Goal: Task Accomplishment & Management: Complete application form

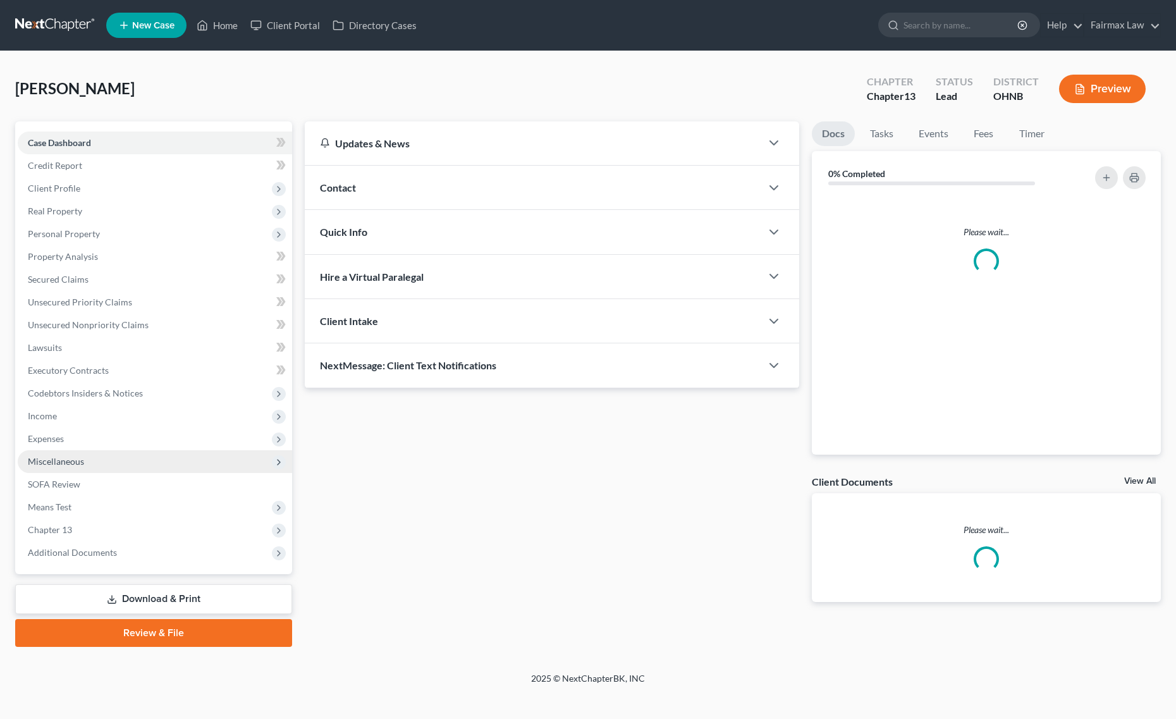
drag, startPoint x: 125, startPoint y: 452, endPoint x: 152, endPoint y: 463, distance: 28.6
click at [125, 452] on span "Miscellaneous" at bounding box center [155, 461] width 274 height 23
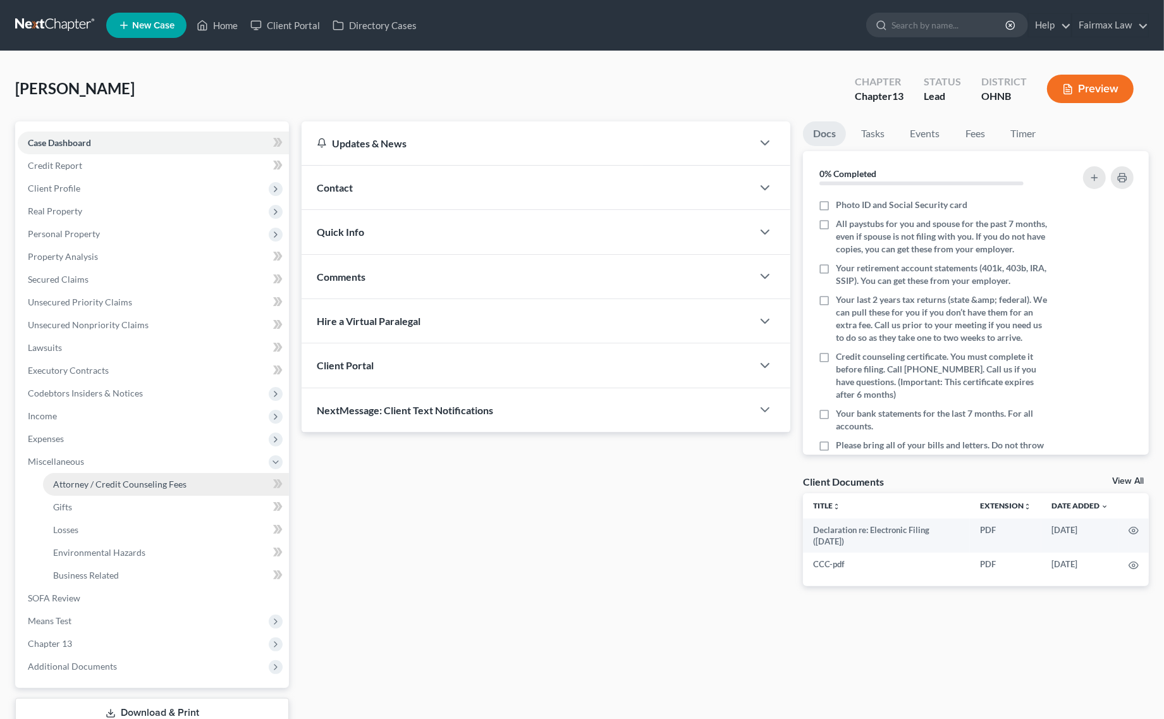
click at [141, 478] on span "Attorney / Credit Counseling Fees" at bounding box center [119, 483] width 133 height 11
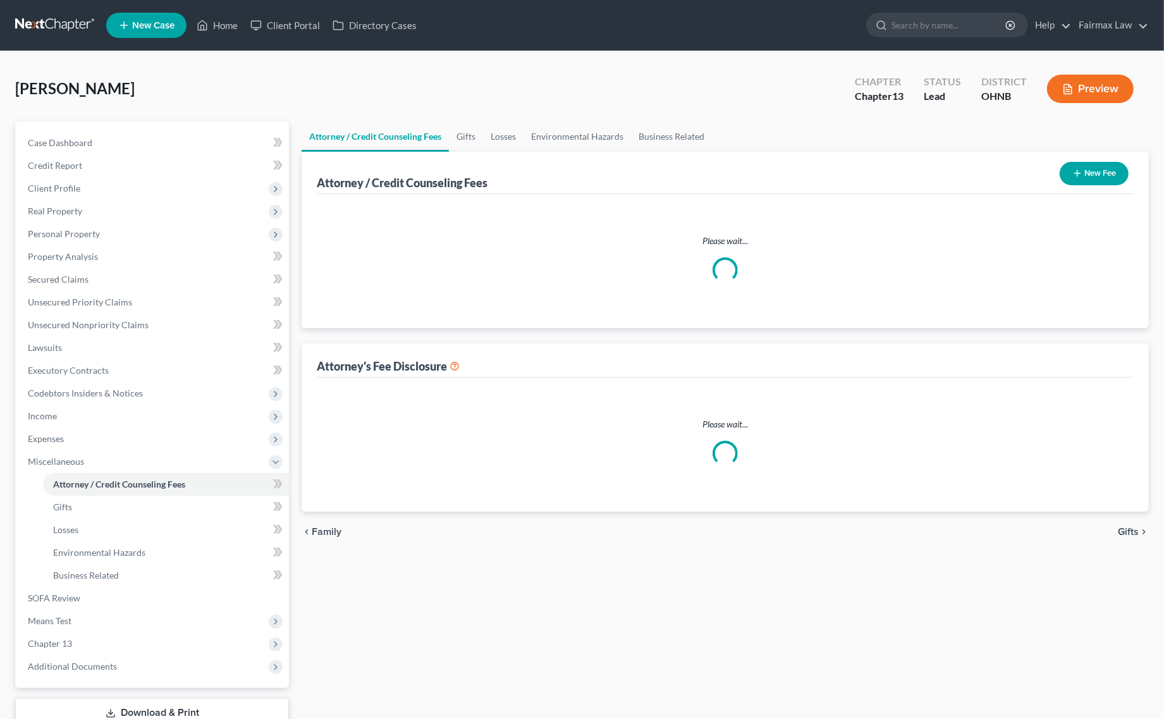
select select "4"
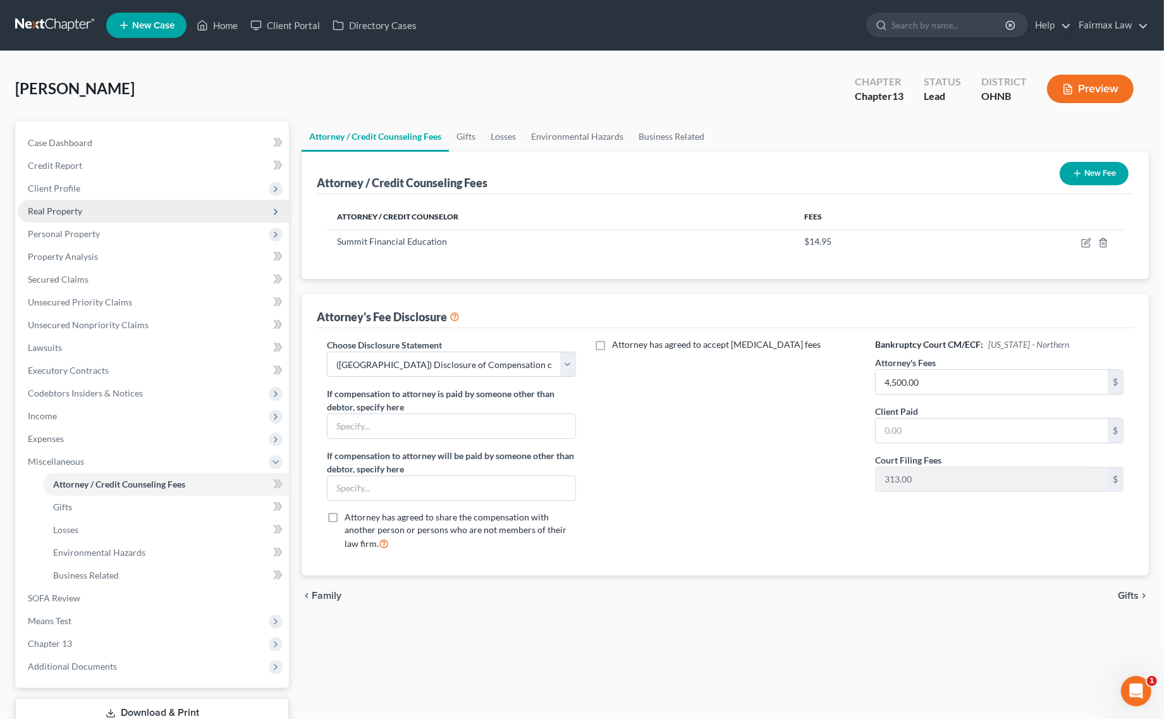
click at [80, 202] on span "Real Property" at bounding box center [153, 211] width 271 height 23
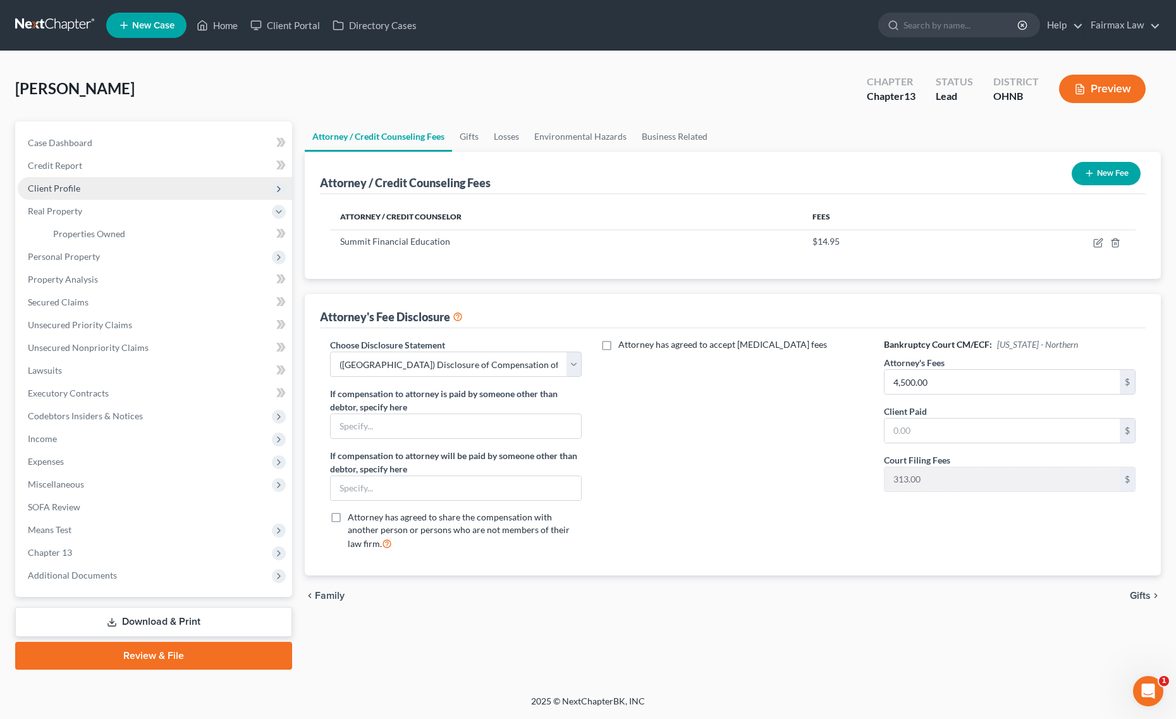
click at [80, 197] on span "Client Profile" at bounding box center [155, 188] width 274 height 23
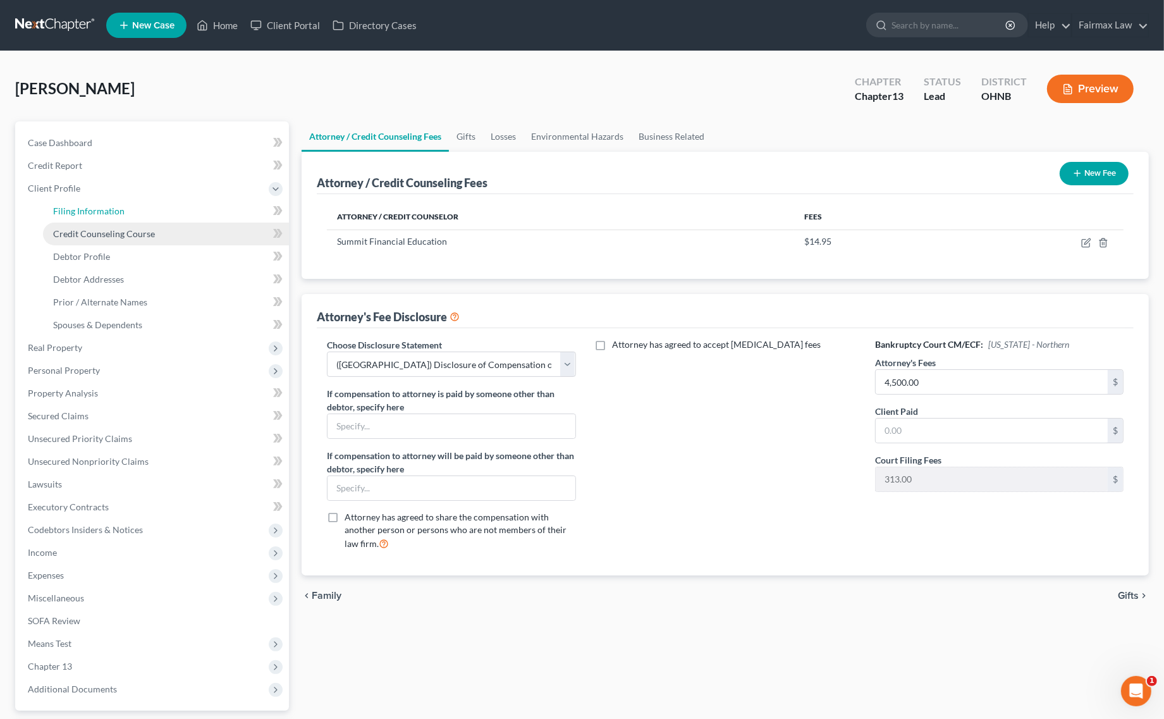
click at [105, 212] on span "Filing Information" at bounding box center [88, 210] width 71 height 11
select select "1"
select select "0"
select select "3"
select select "0"
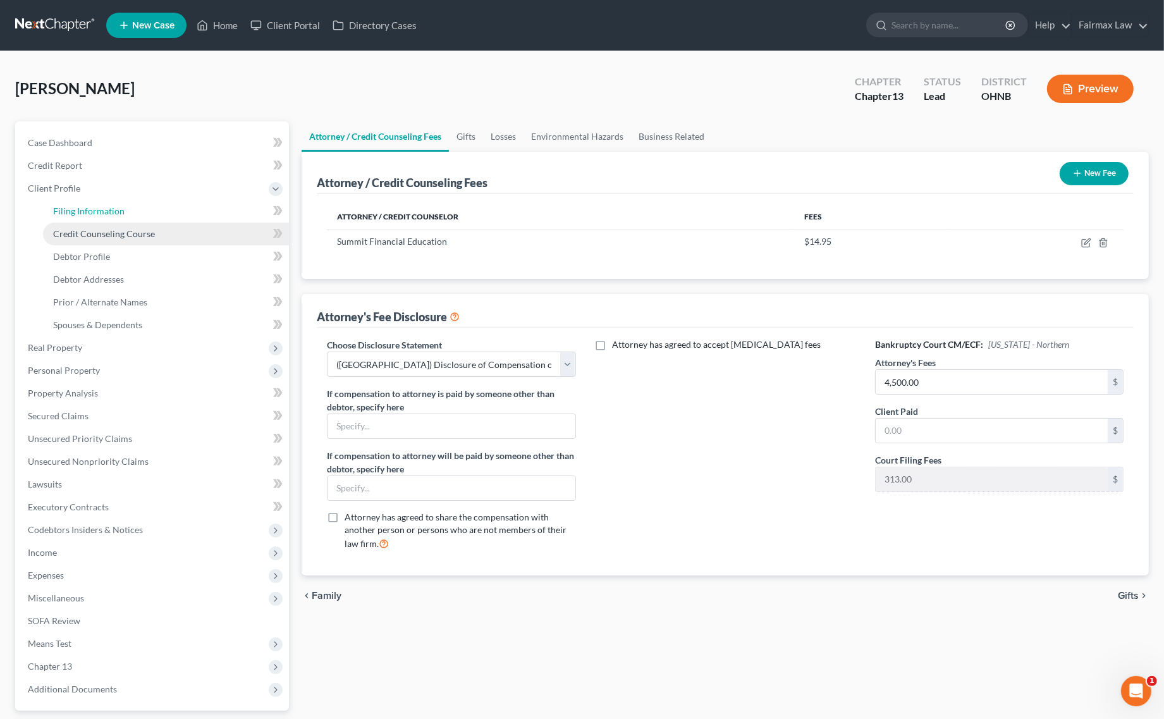
select select "36"
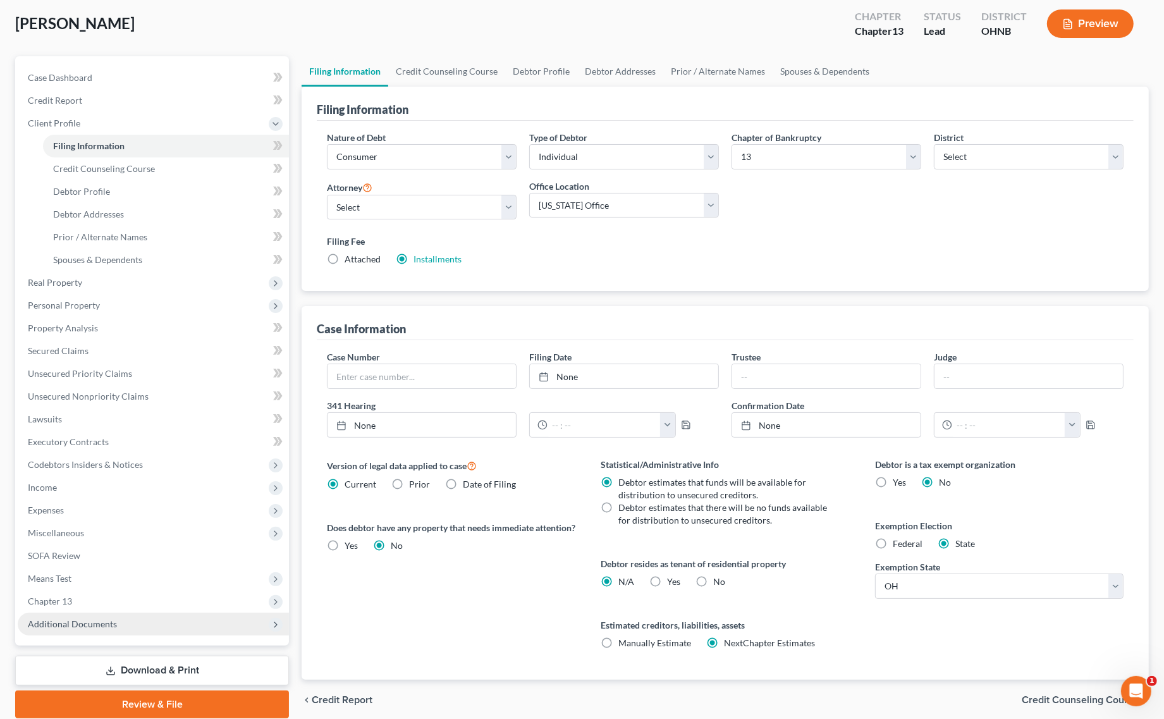
scroll to position [114, 0]
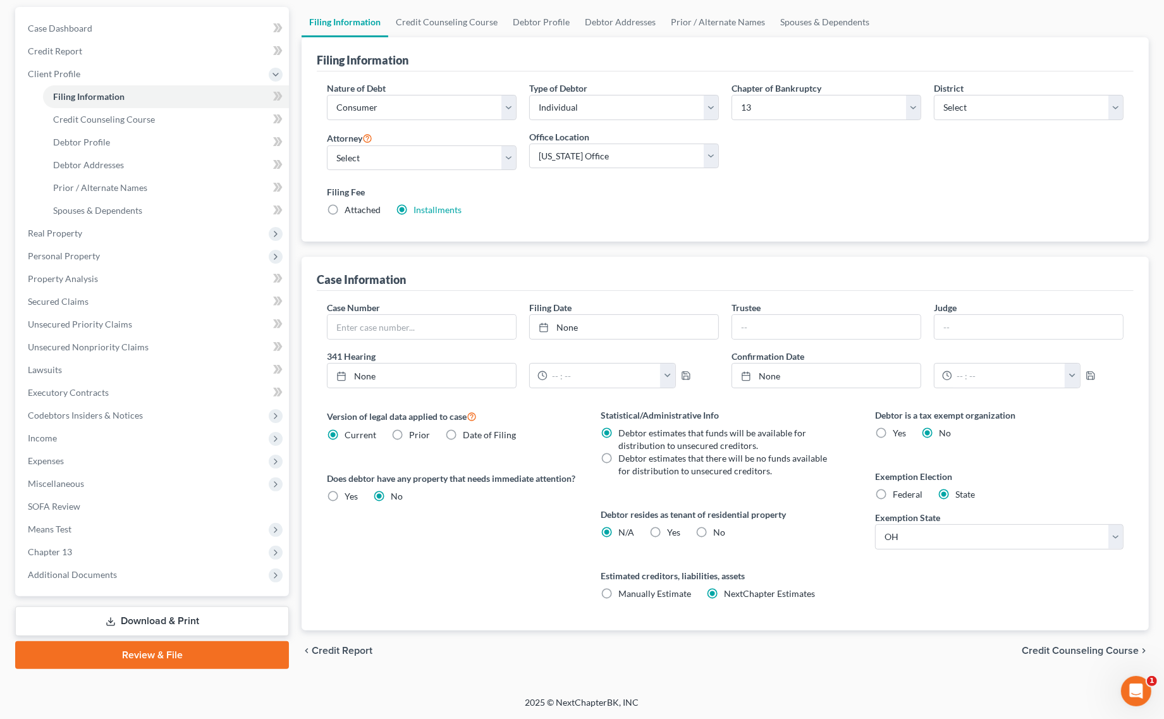
click at [157, 586] on div "Case Dashboard Payments Invoices Payments Payments Credit Report Client Profile…" at bounding box center [152, 301] width 274 height 589
click at [150, 563] on span "Additional Documents" at bounding box center [153, 574] width 271 height 23
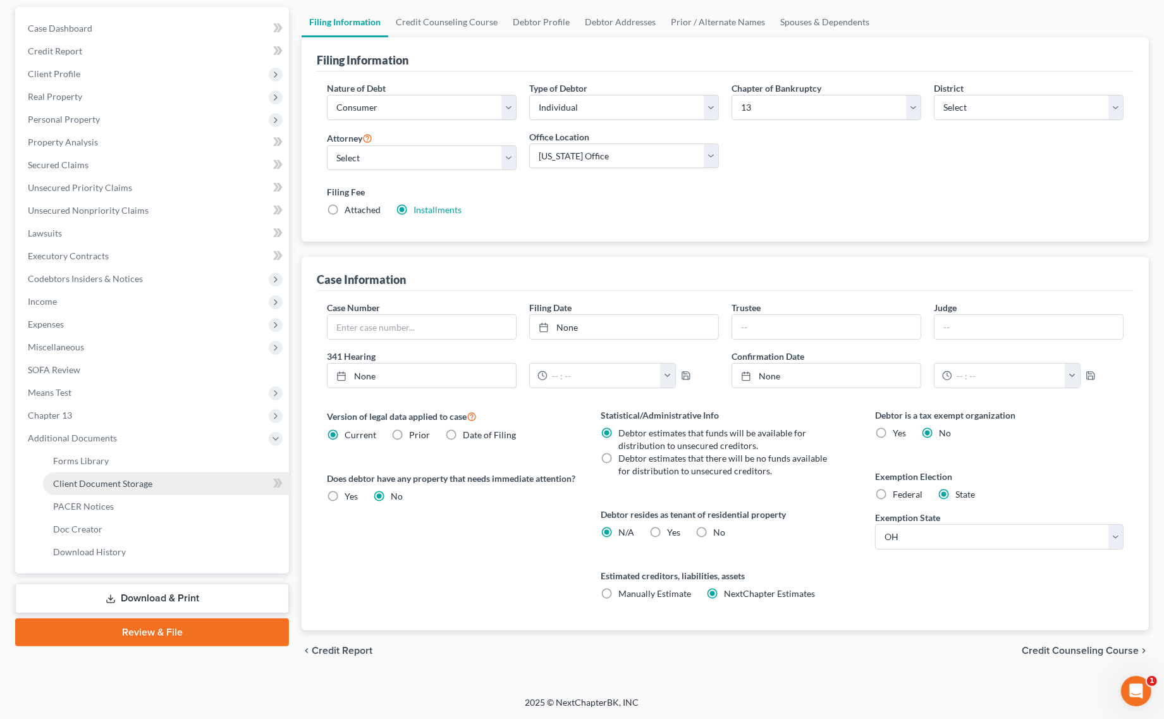
click at [150, 473] on link "Client Document Storage" at bounding box center [166, 483] width 246 height 23
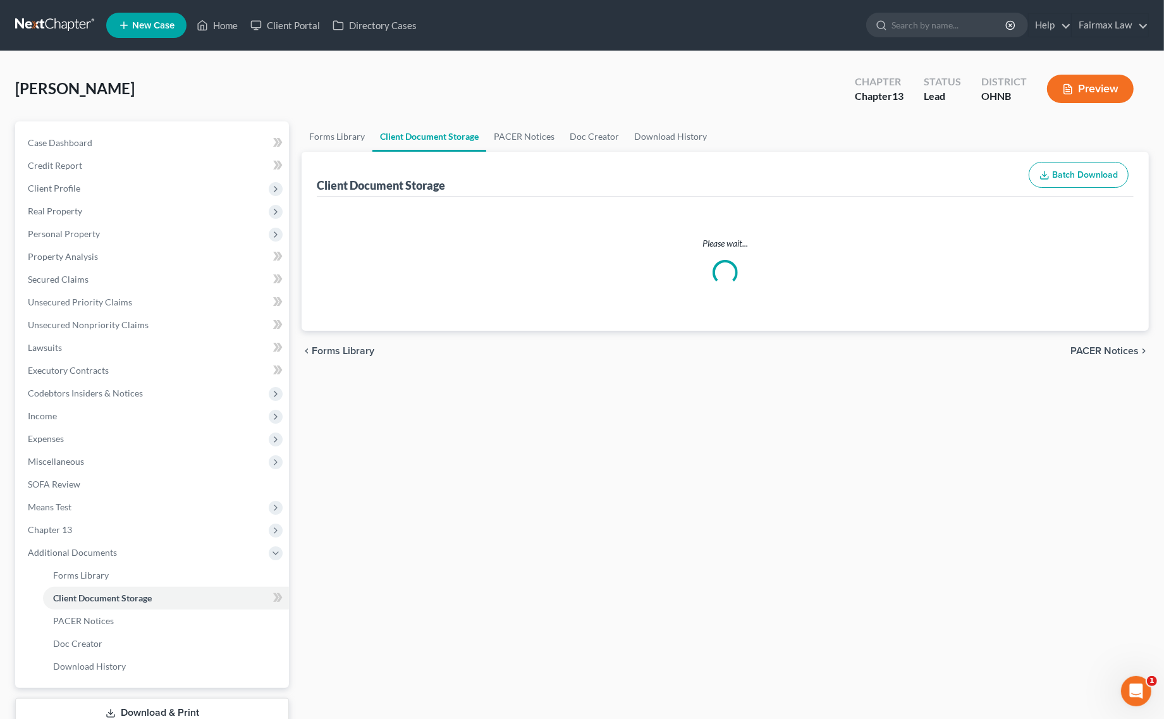
select select "5"
select select "16"
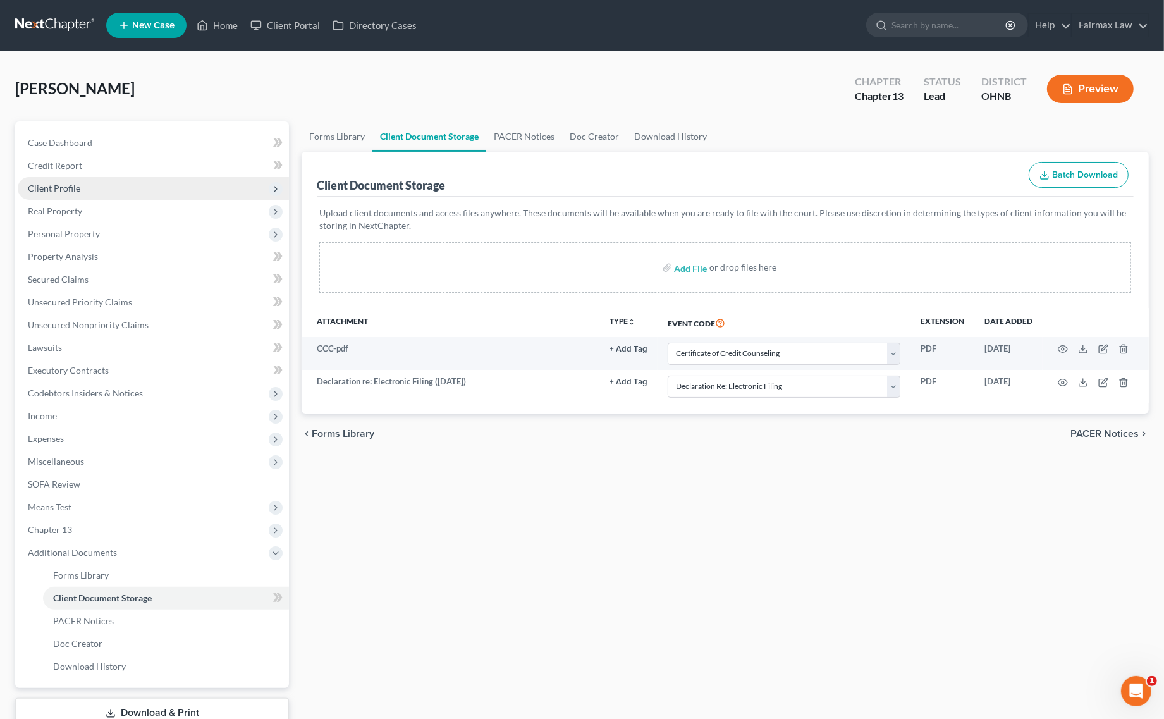
click at [113, 191] on span "Client Profile" at bounding box center [153, 188] width 271 height 23
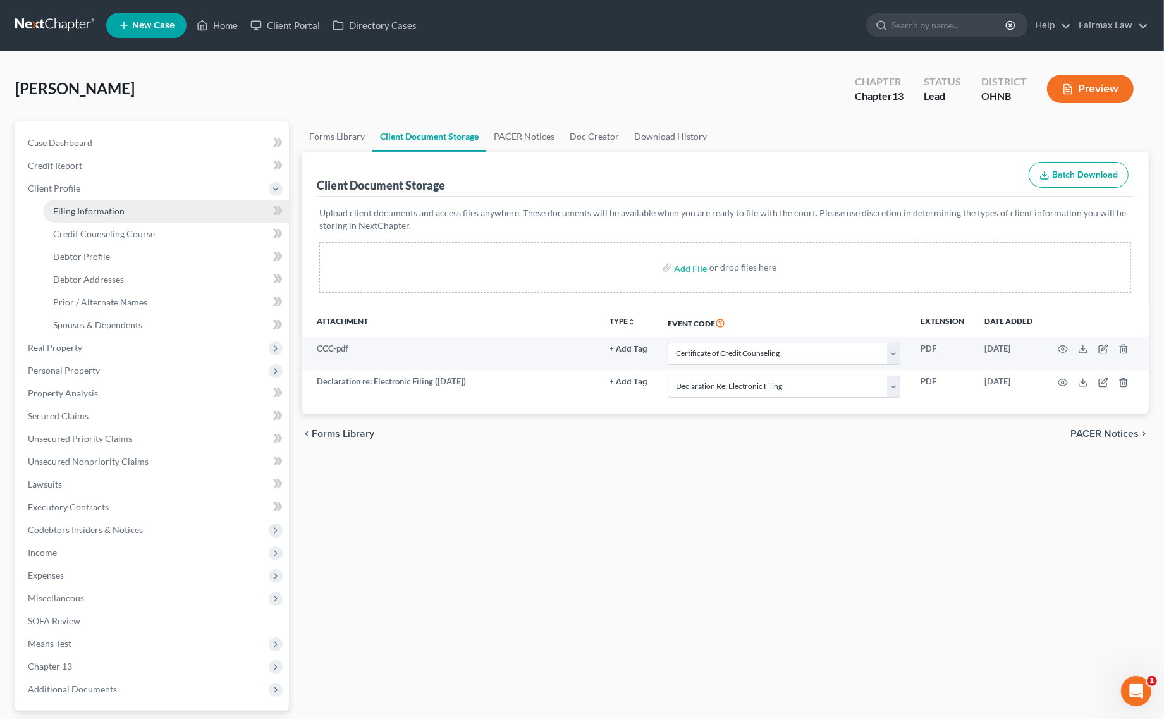
click at [140, 216] on link "Filing Information" at bounding box center [166, 211] width 246 height 23
select select "1"
select select "0"
select select "3"
select select "61"
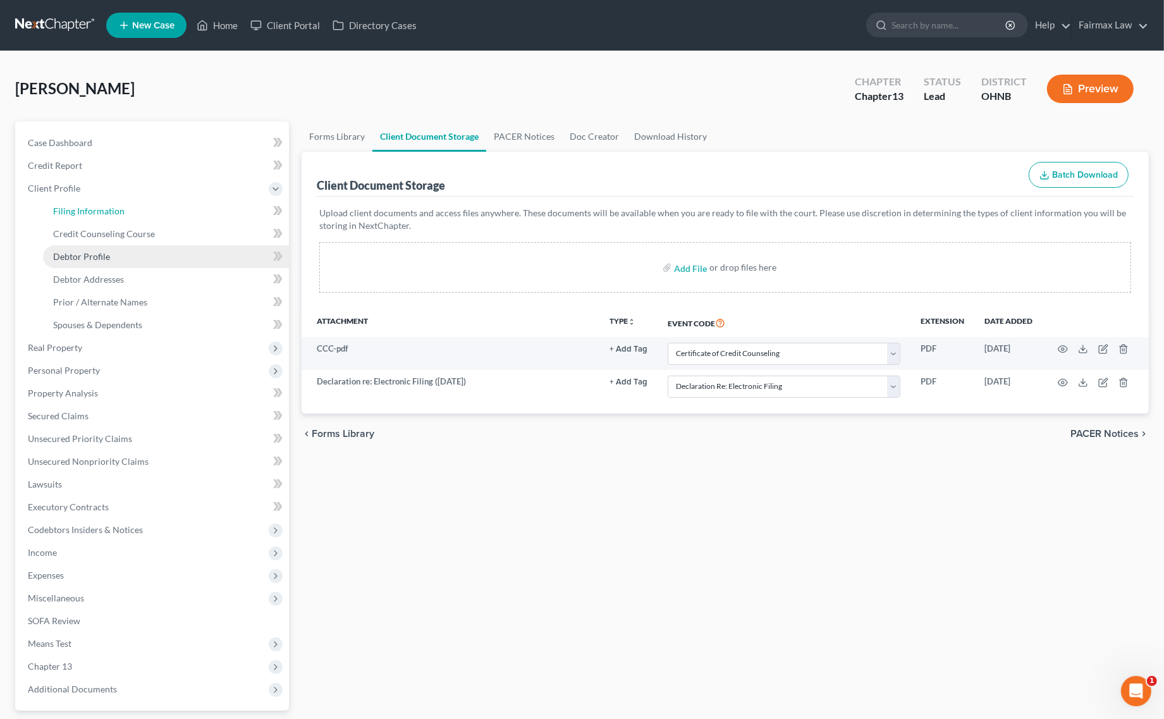
select select "11"
select select "0"
select select "36"
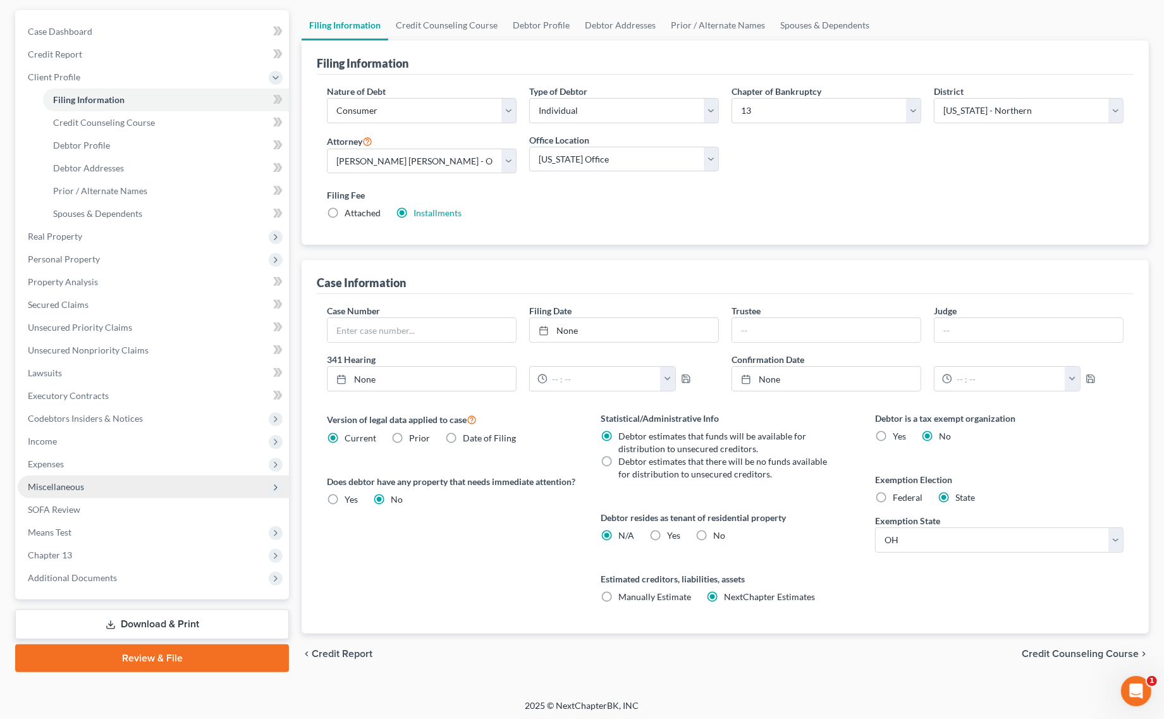
scroll to position [114, 0]
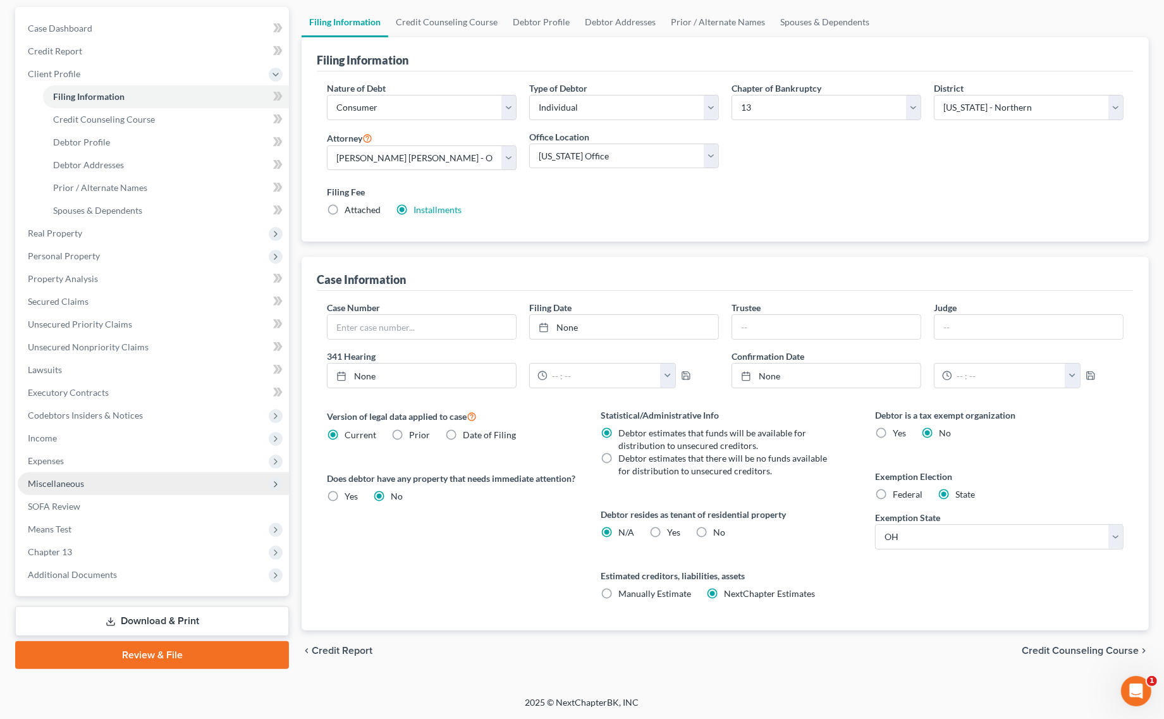
click at [121, 487] on span "Miscellaneous" at bounding box center [153, 483] width 271 height 23
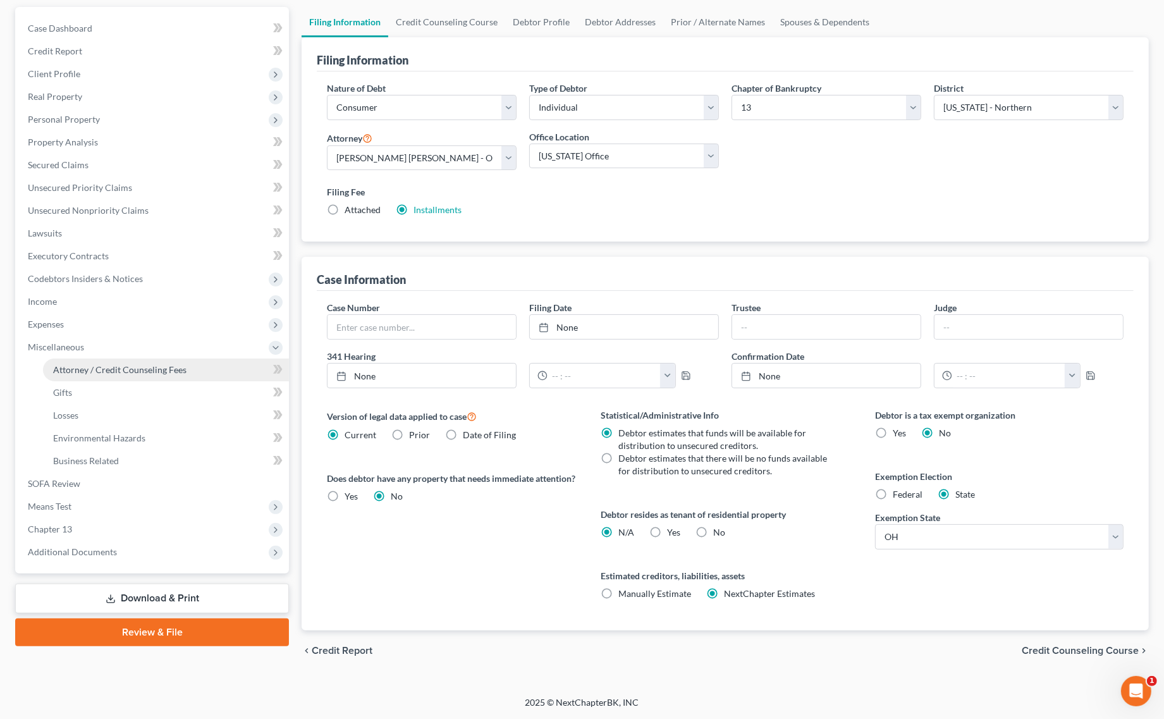
click at [143, 372] on span "Attorney / Credit Counseling Fees" at bounding box center [119, 369] width 133 height 11
select select "4"
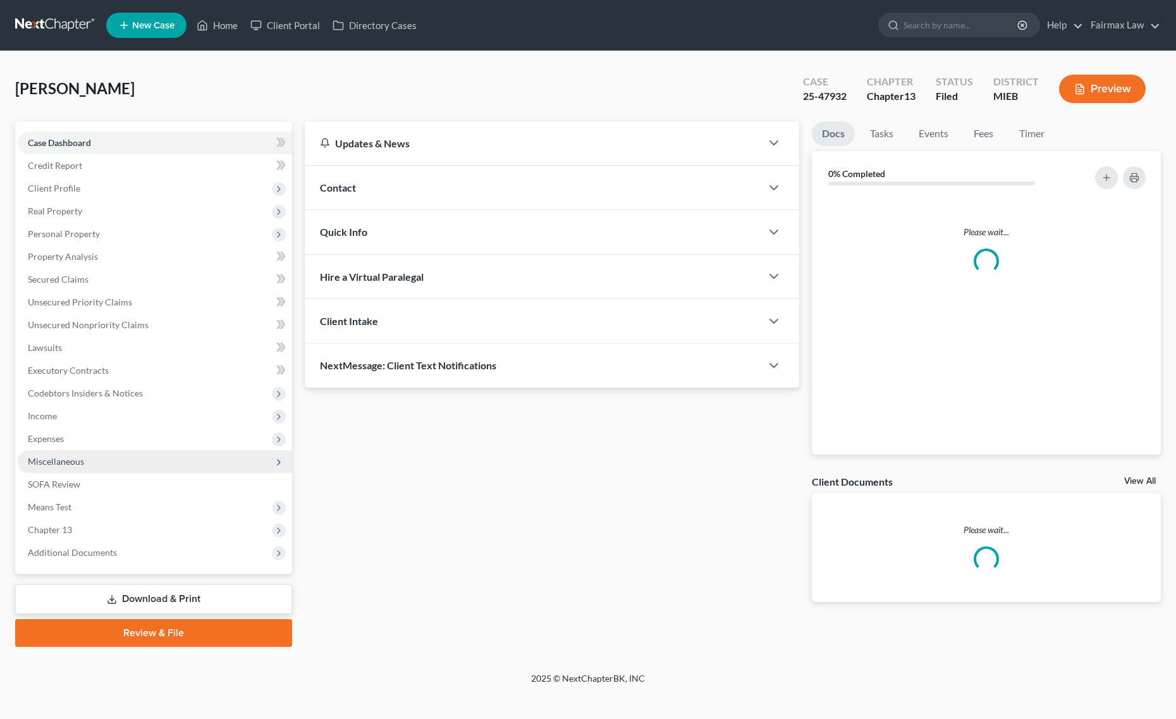
drag, startPoint x: 111, startPoint y: 459, endPoint x: 121, endPoint y: 460, distance: 10.8
click at [111, 459] on span "Miscellaneous" at bounding box center [155, 461] width 274 height 23
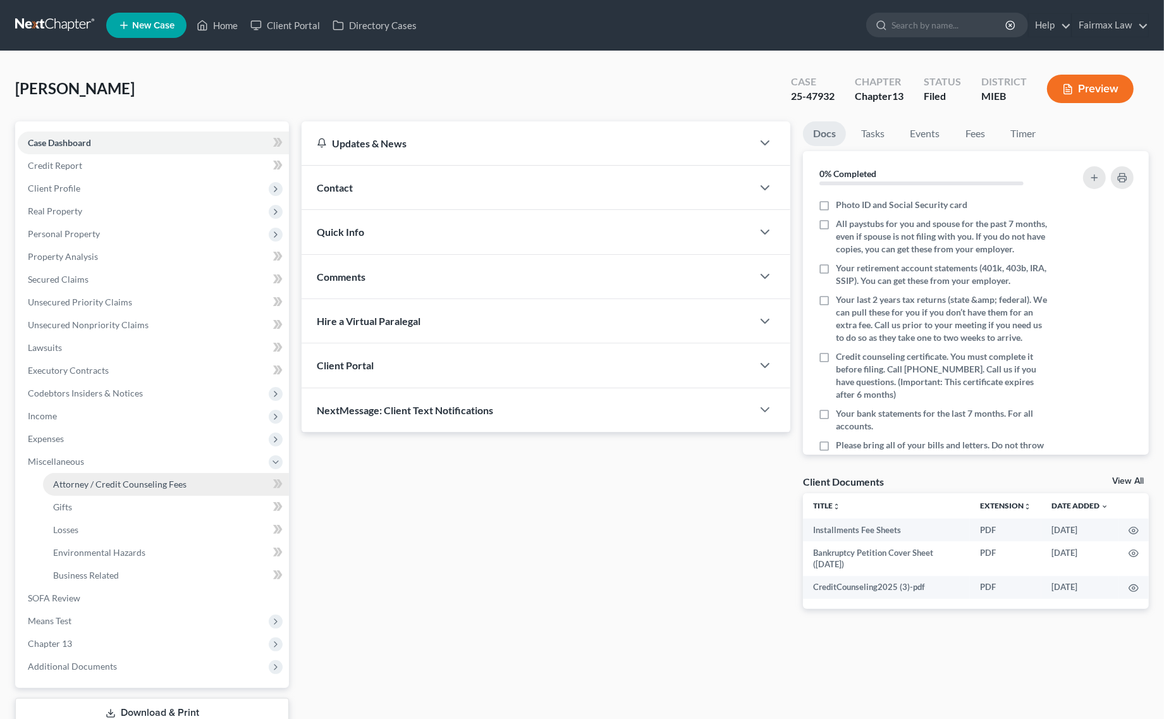
click at [126, 481] on span "Attorney / Credit Counseling Fees" at bounding box center [119, 483] width 133 height 11
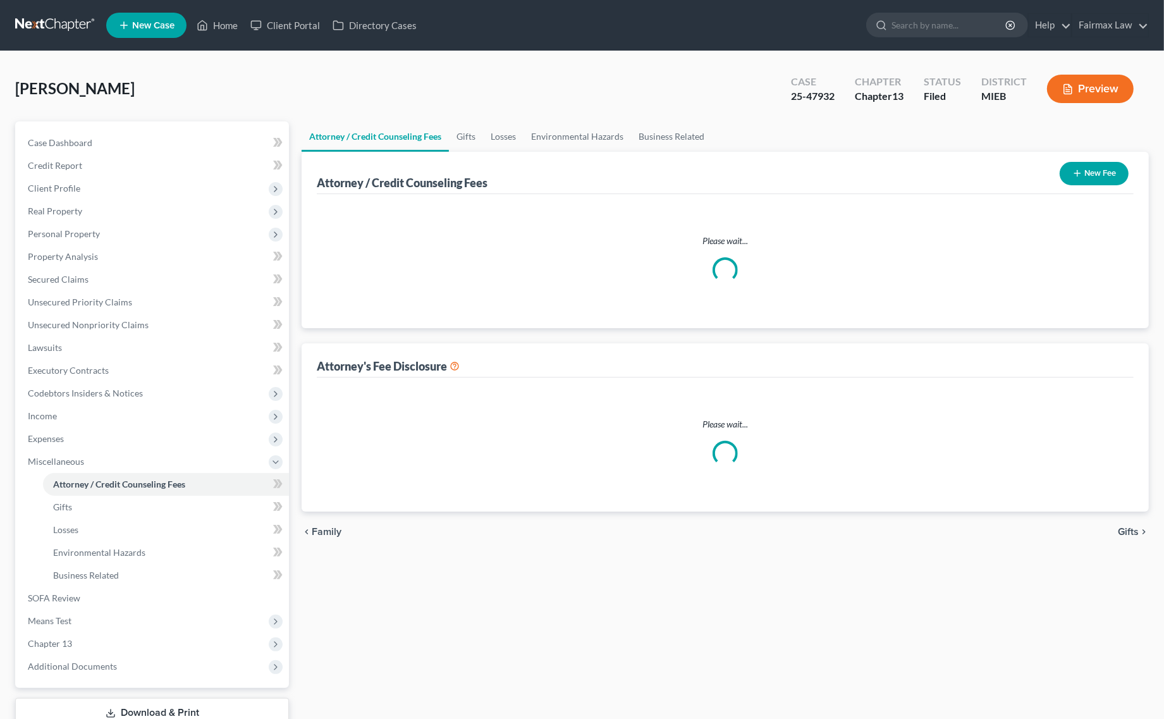
select select "3"
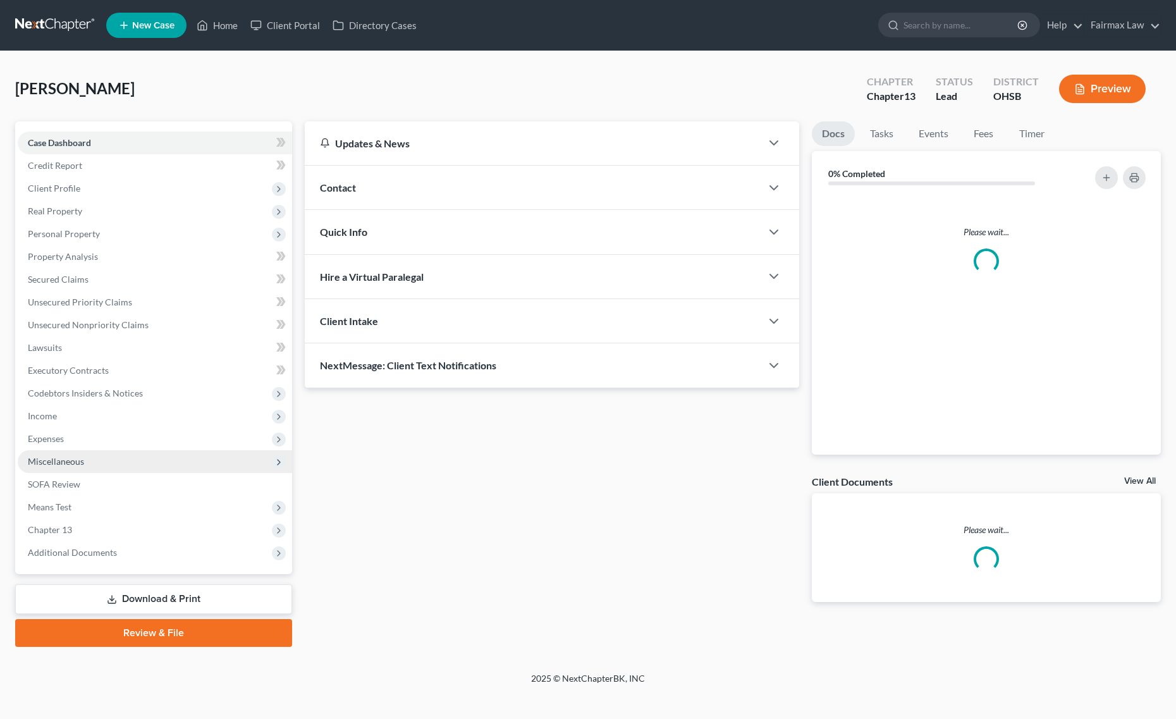
click at [106, 463] on span "Miscellaneous" at bounding box center [155, 461] width 274 height 23
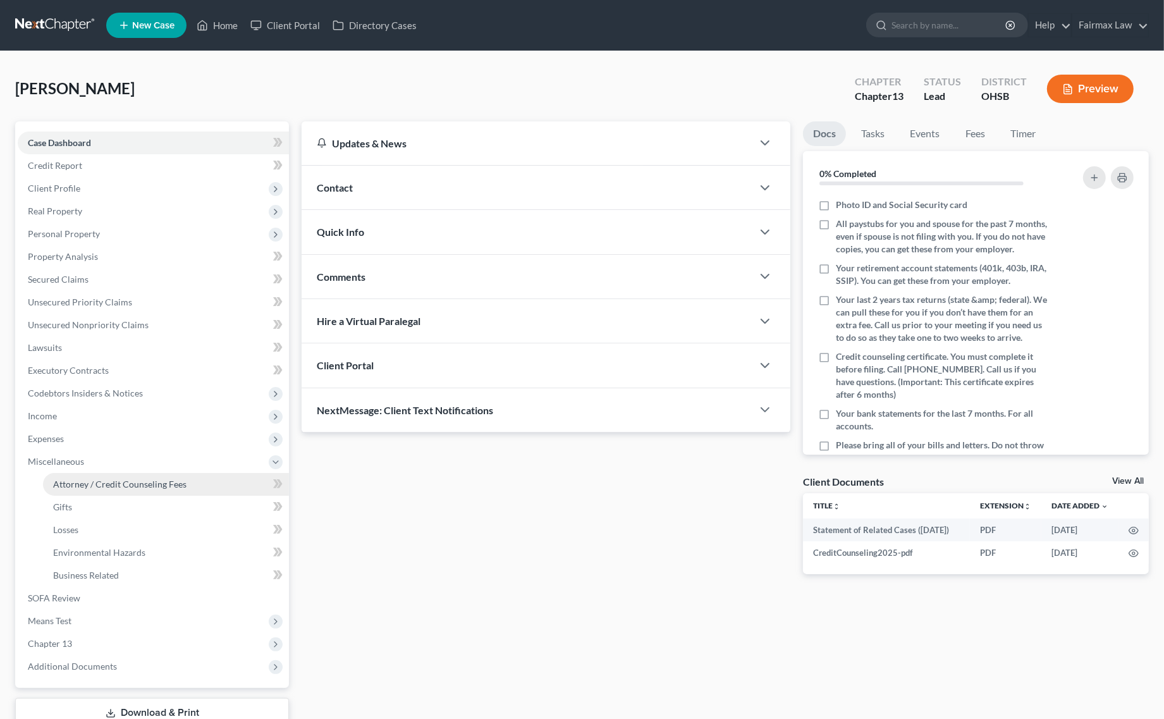
click at [109, 474] on link "Attorney / Credit Counseling Fees" at bounding box center [166, 484] width 246 height 23
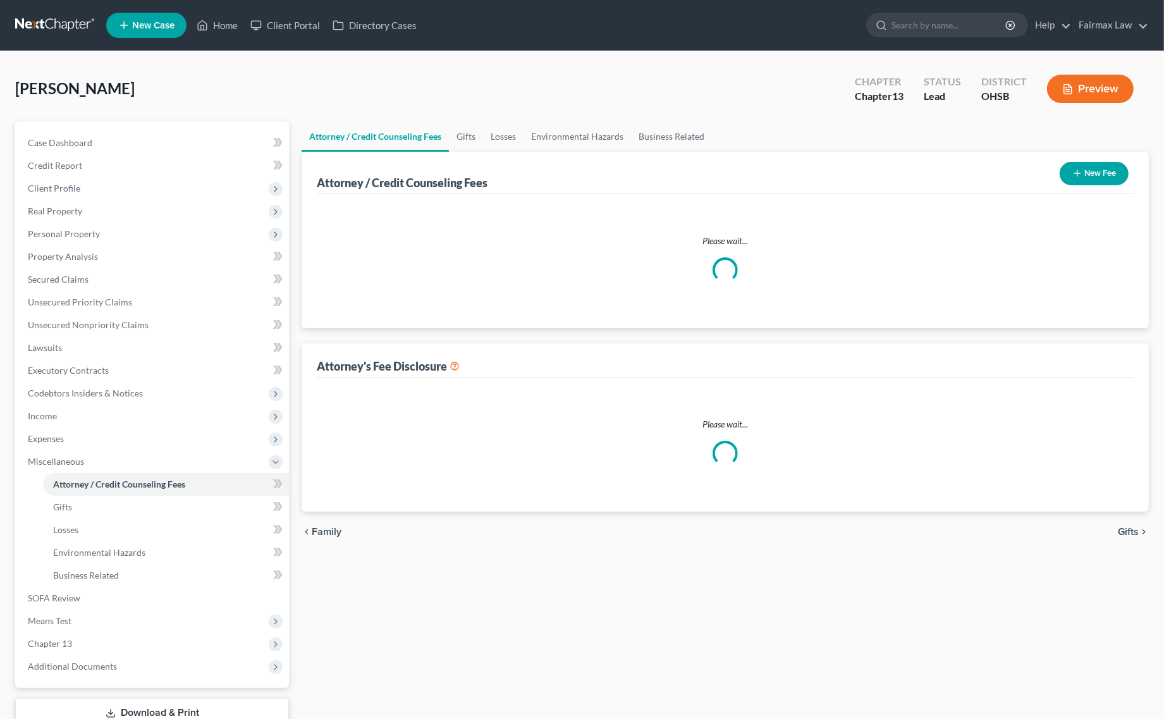
select select "4"
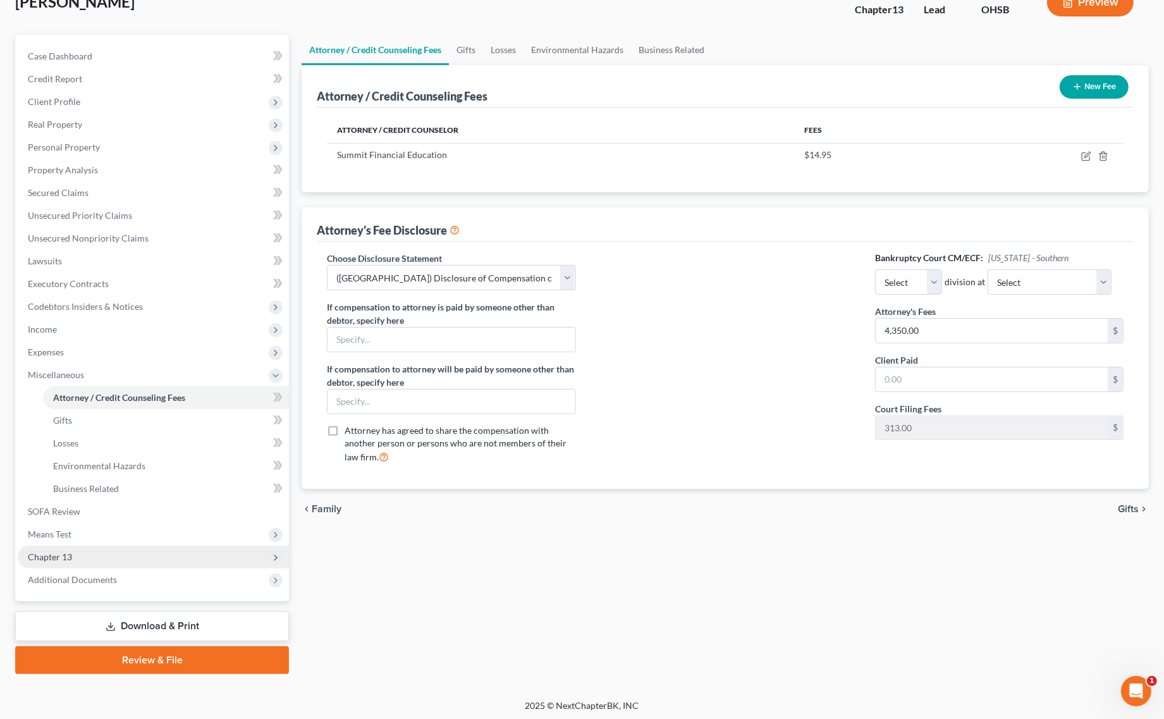
scroll to position [88, 0]
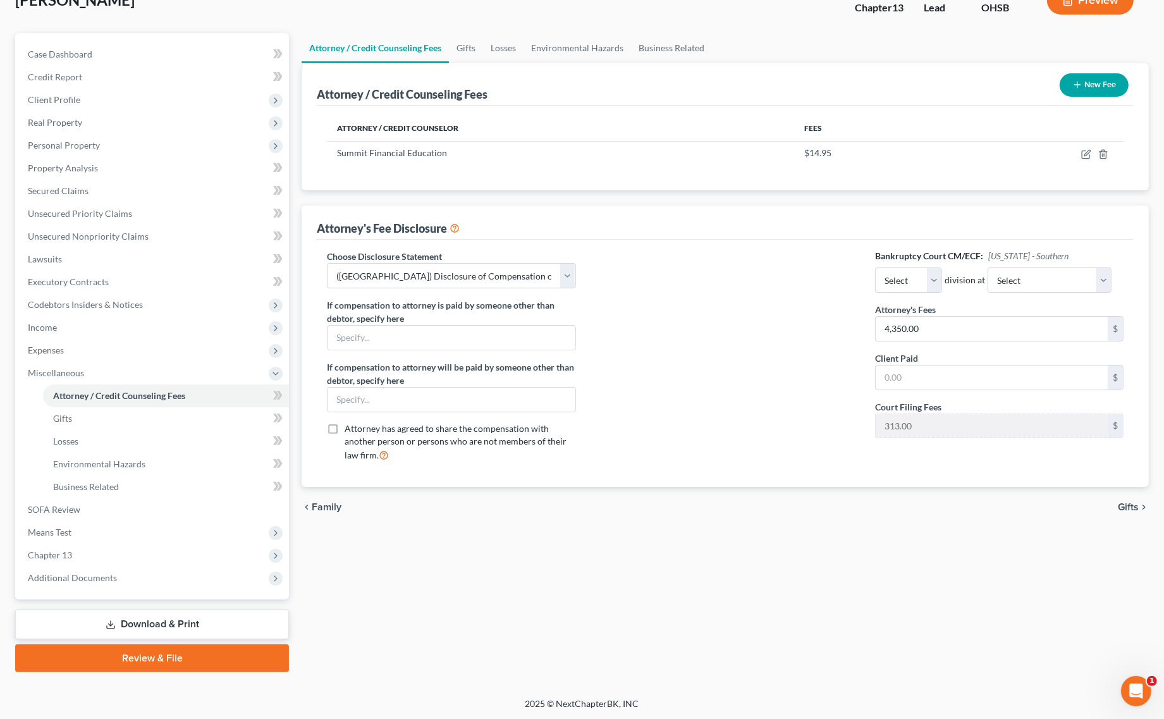
drag, startPoint x: 131, startPoint y: 595, endPoint x: 143, endPoint y: 577, distance: 21.9
click at [133, 594] on div "Case Dashboard Payments Invoices Payments Payments Credit Report Client Profile…" at bounding box center [152, 316] width 274 height 566
click at [143, 577] on span "Additional Documents" at bounding box center [153, 577] width 271 height 23
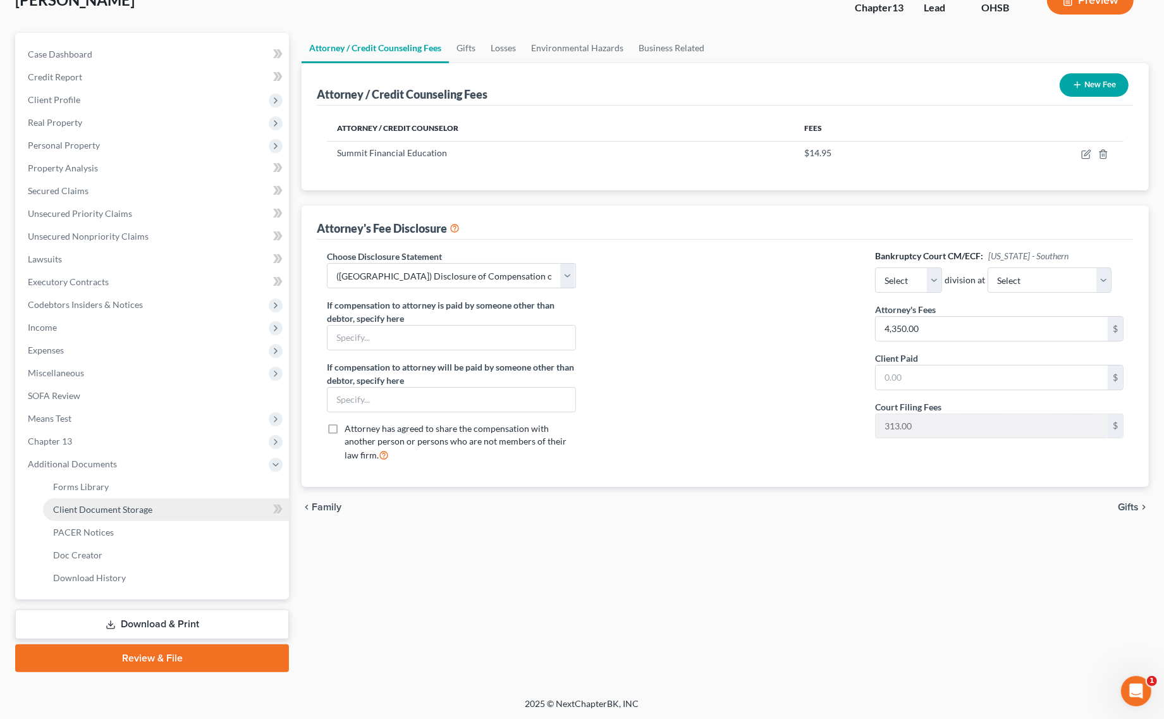
click at [147, 501] on link "Client Document Storage" at bounding box center [166, 509] width 246 height 23
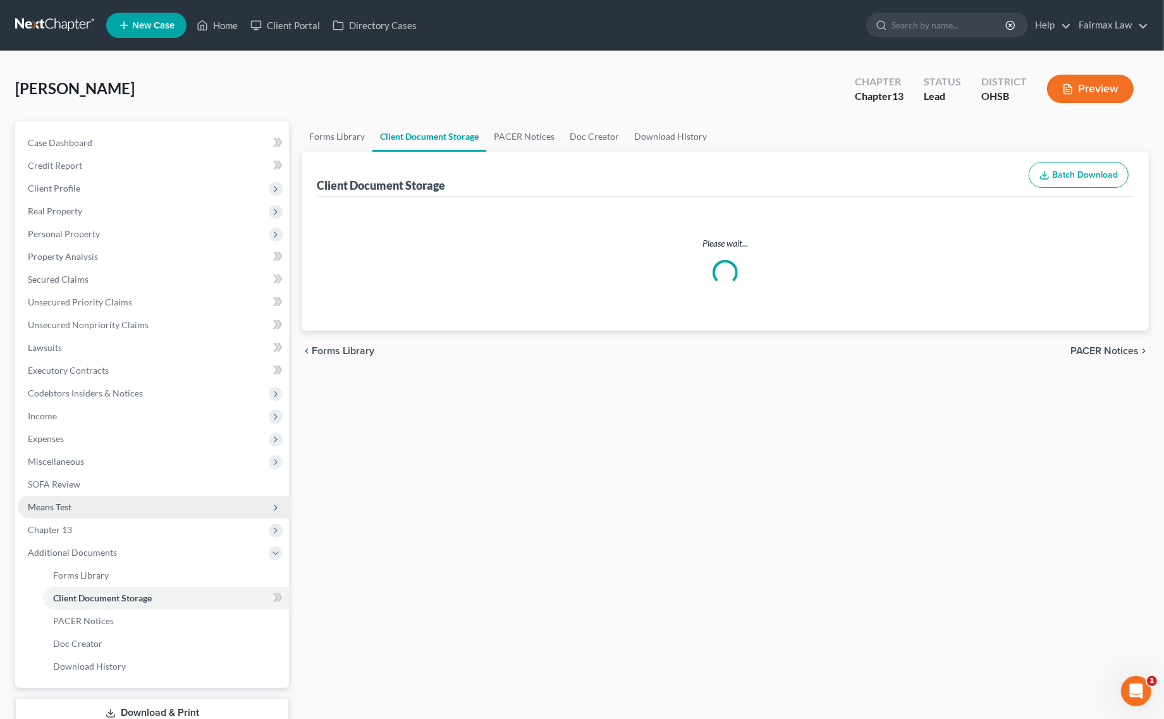
select select "7"
select select "52"
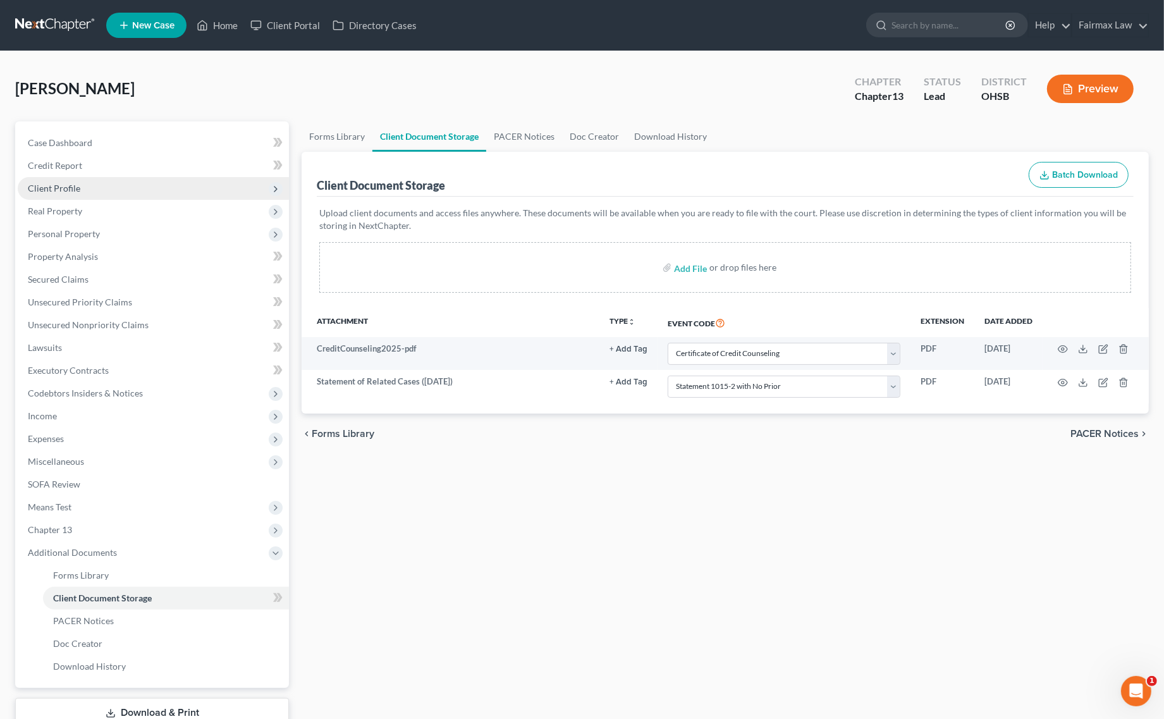
click at [73, 187] on span "Client Profile" at bounding box center [54, 188] width 52 height 11
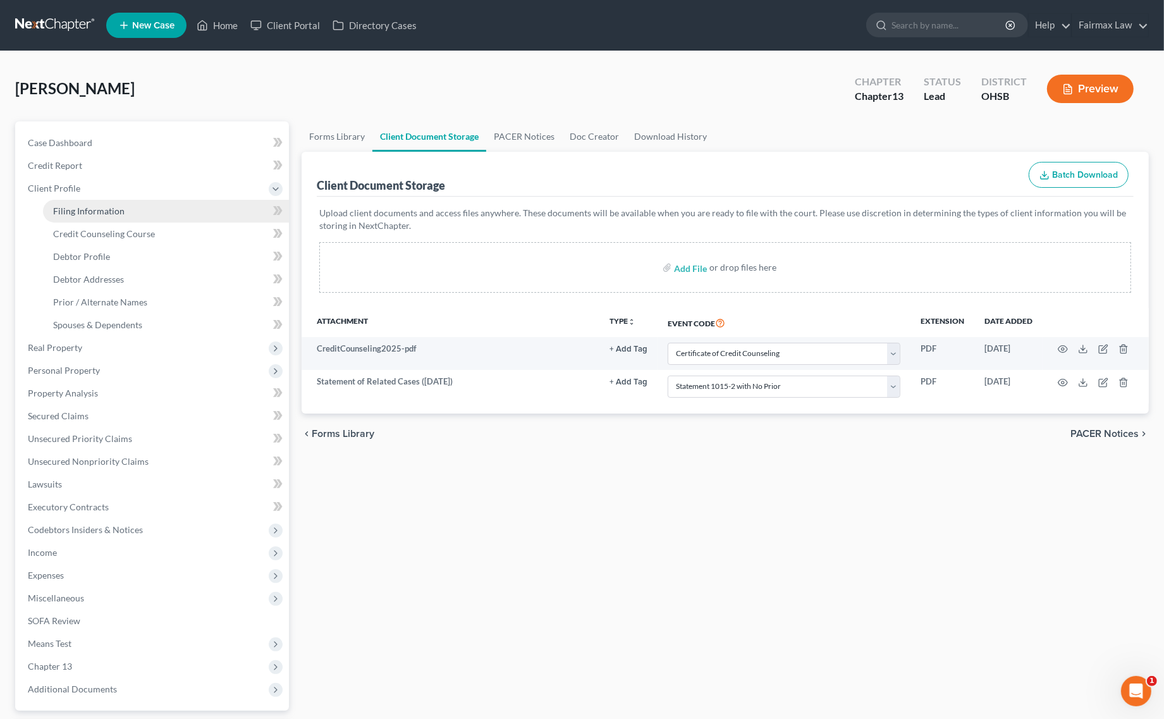
click at [109, 209] on span "Filing Information" at bounding box center [88, 210] width 71 height 11
select select "1"
select select "0"
select select "3"
select select "0"
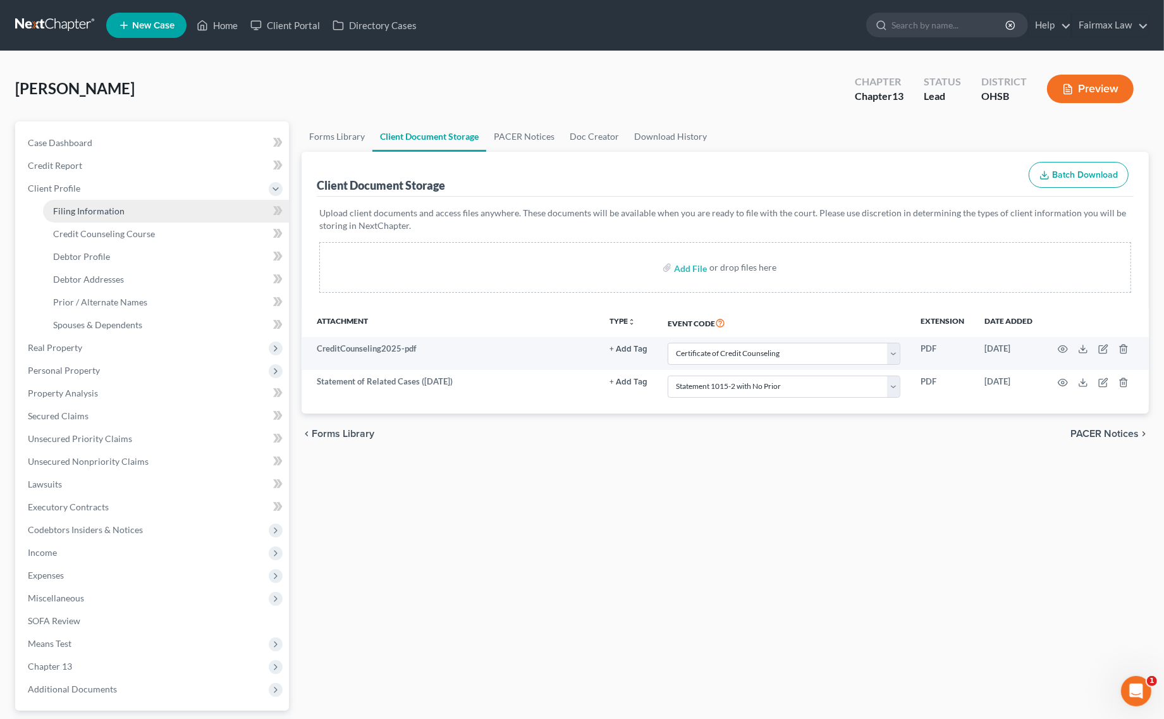
select select "36"
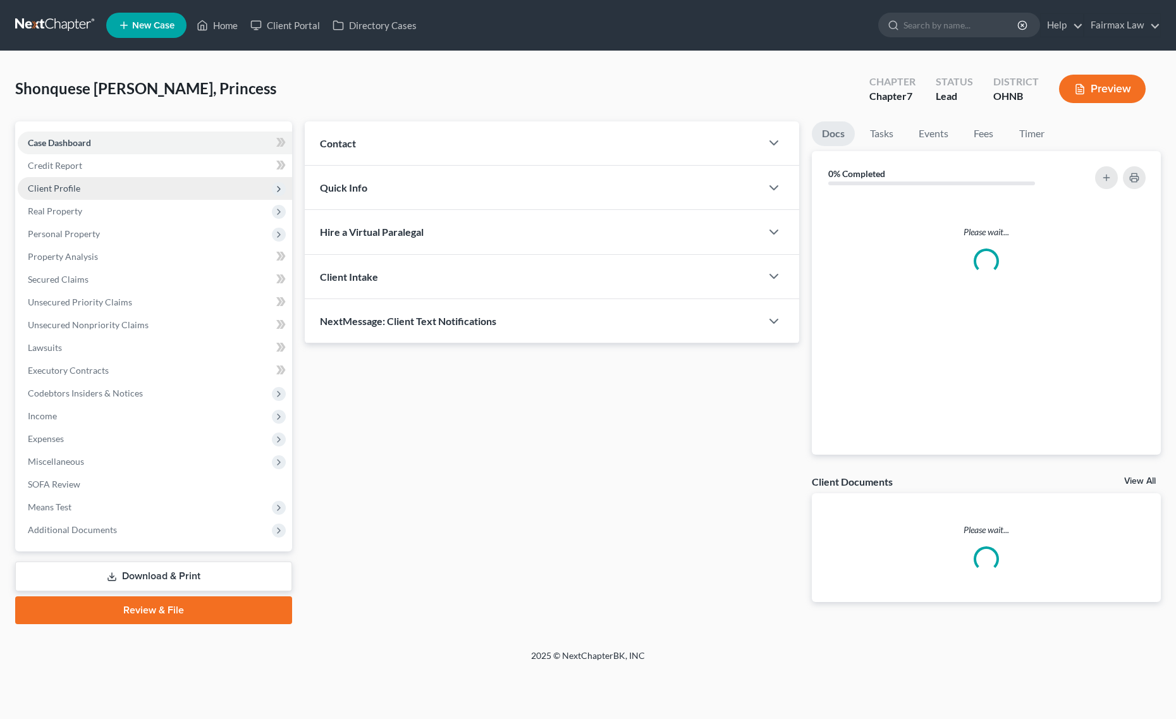
click at [114, 183] on span "Client Profile" at bounding box center [155, 188] width 274 height 23
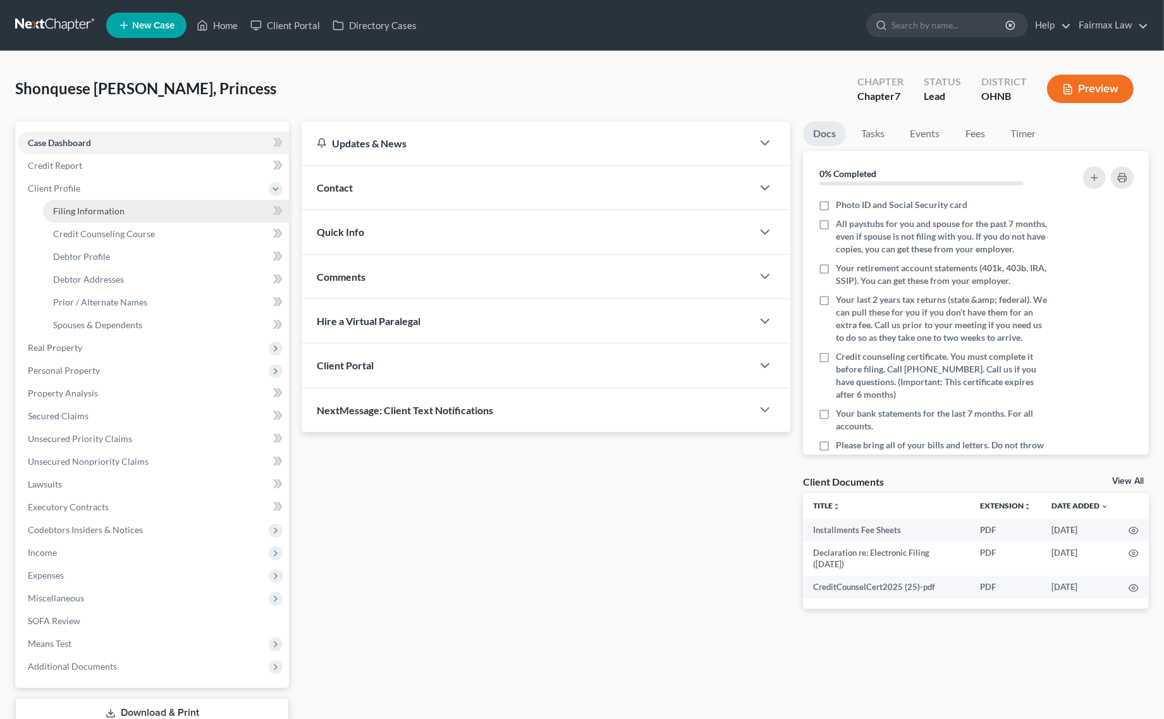
click at [83, 210] on span "Filing Information" at bounding box center [88, 210] width 71 height 11
select select "1"
select select "0"
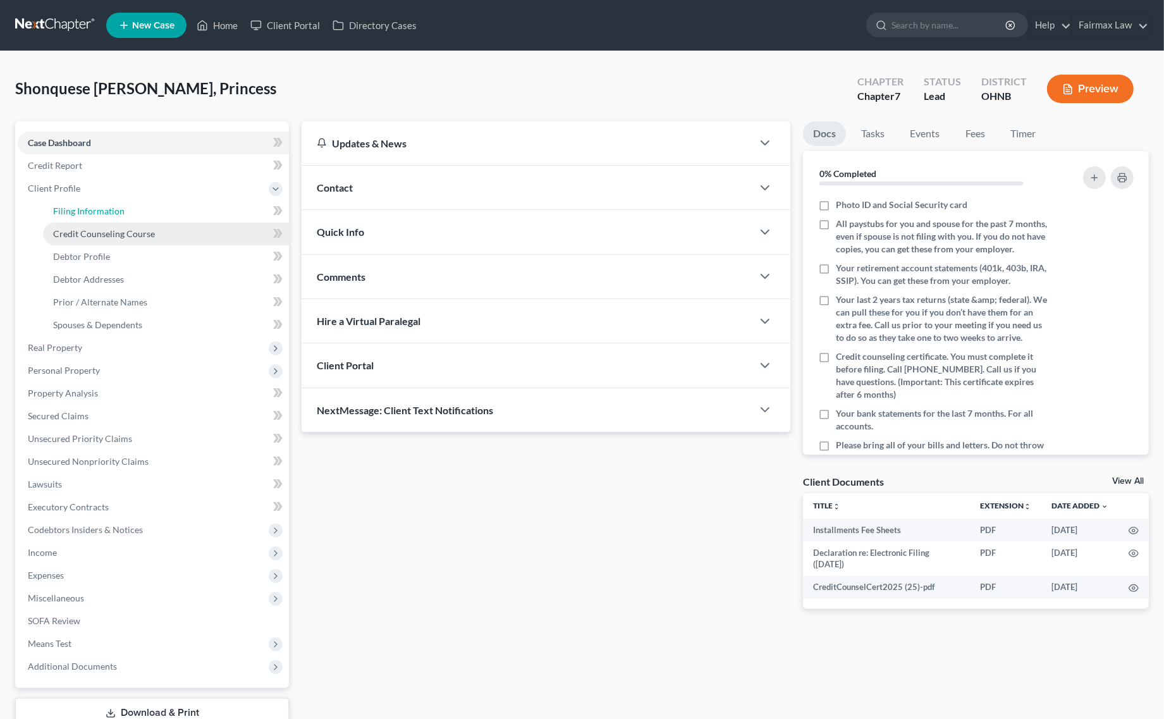
select select "36"
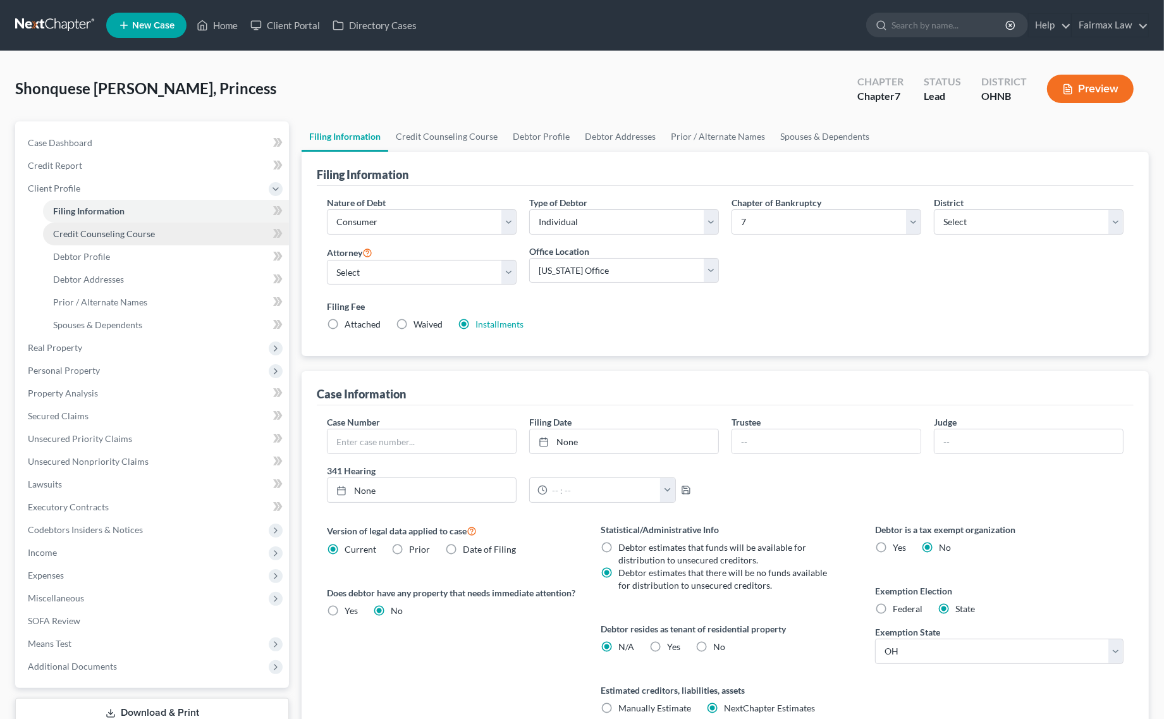
click at [106, 234] on span "Credit Counseling Course" at bounding box center [104, 233] width 102 height 11
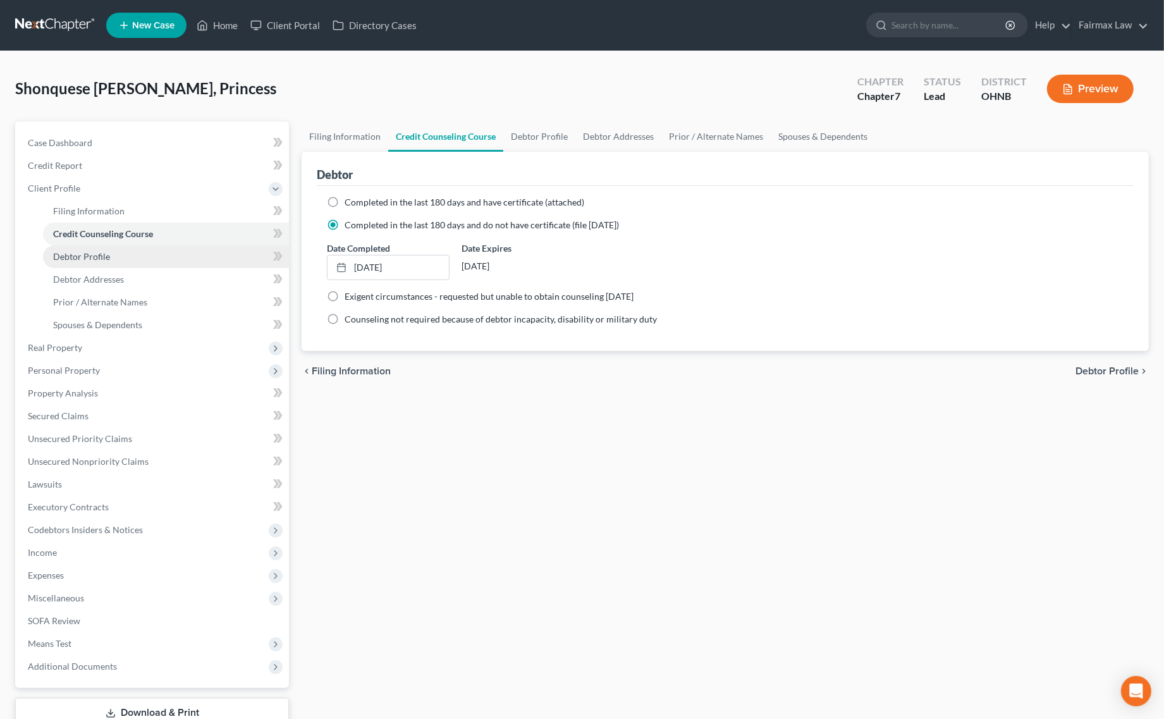
click at [76, 255] on span "Debtor Profile" at bounding box center [81, 256] width 57 height 11
select select "0"
select select "1"
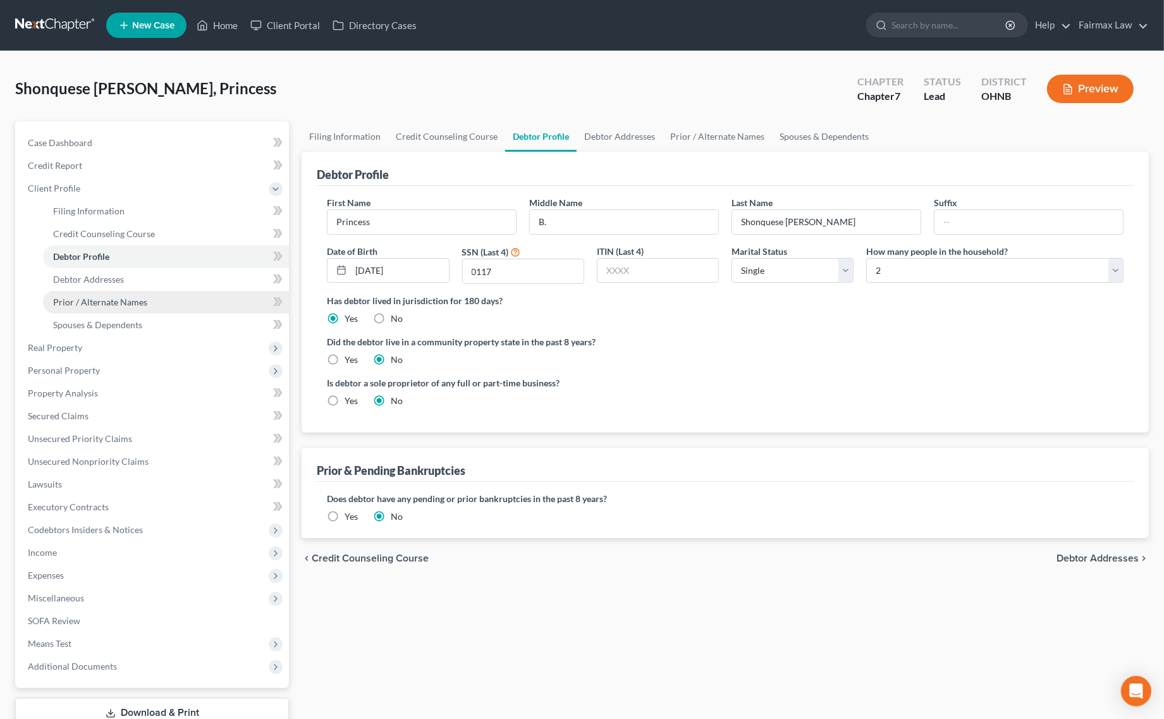
click at [90, 291] on link "Prior / Alternate Names" at bounding box center [166, 302] width 246 height 23
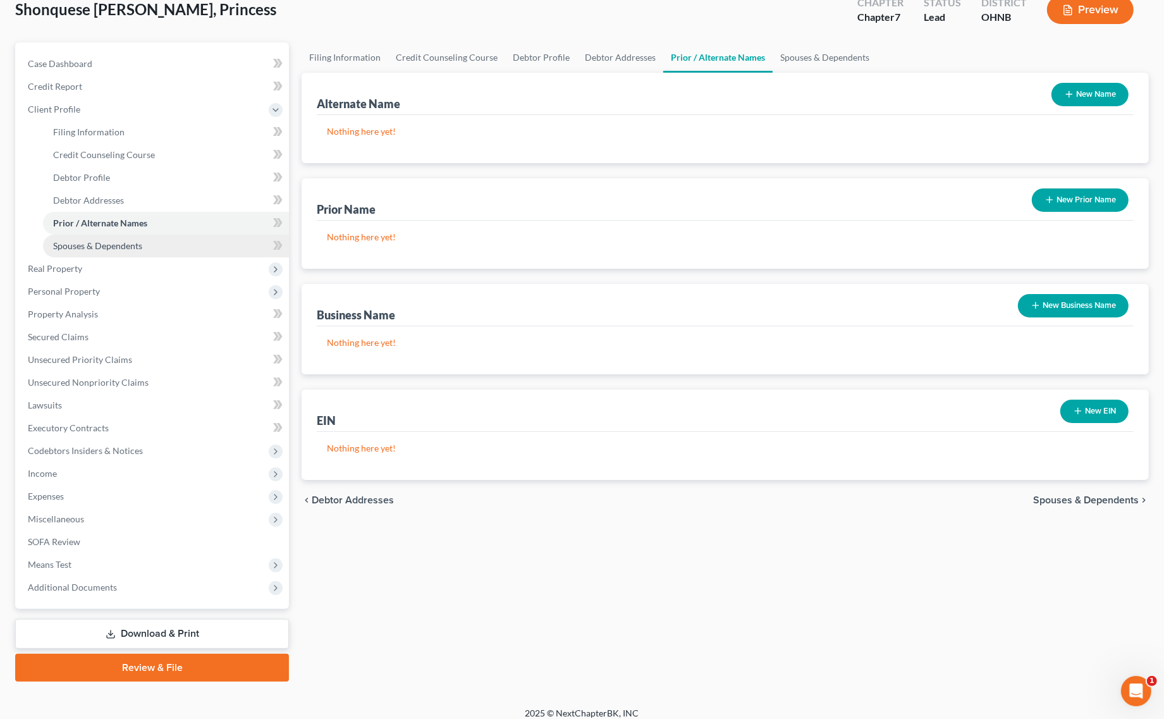
click at [147, 250] on link "Spouses & Dependents" at bounding box center [166, 245] width 246 height 23
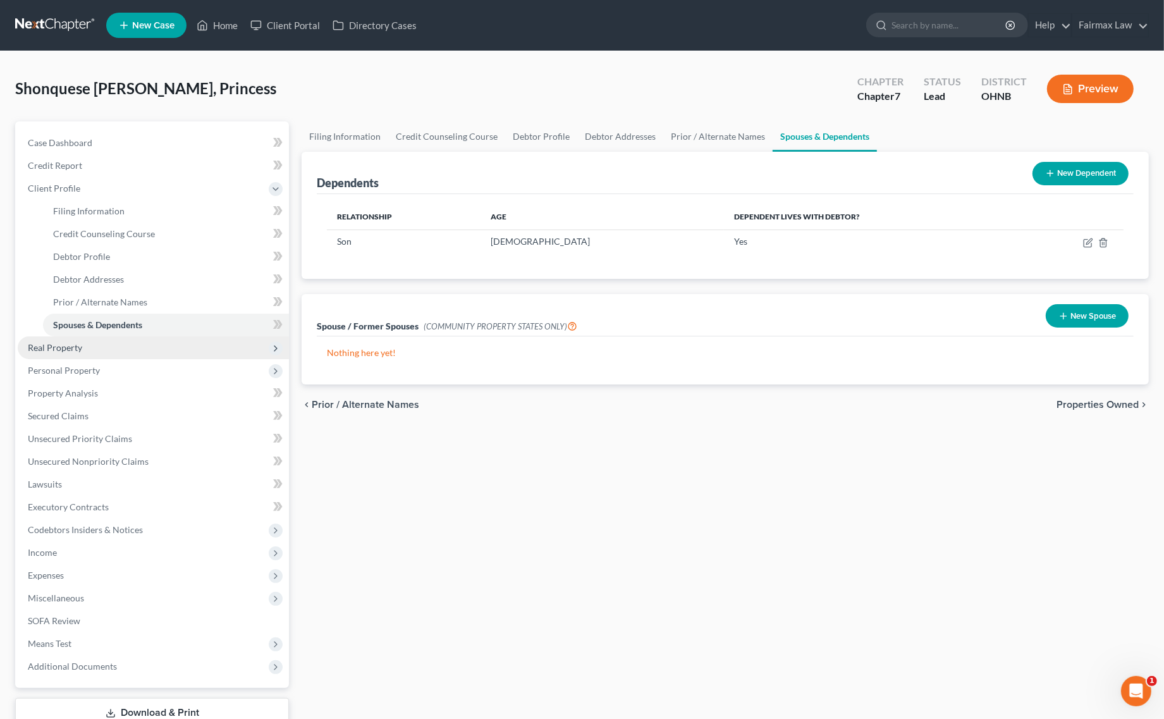
click at [41, 355] on span "Real Property" at bounding box center [153, 347] width 271 height 23
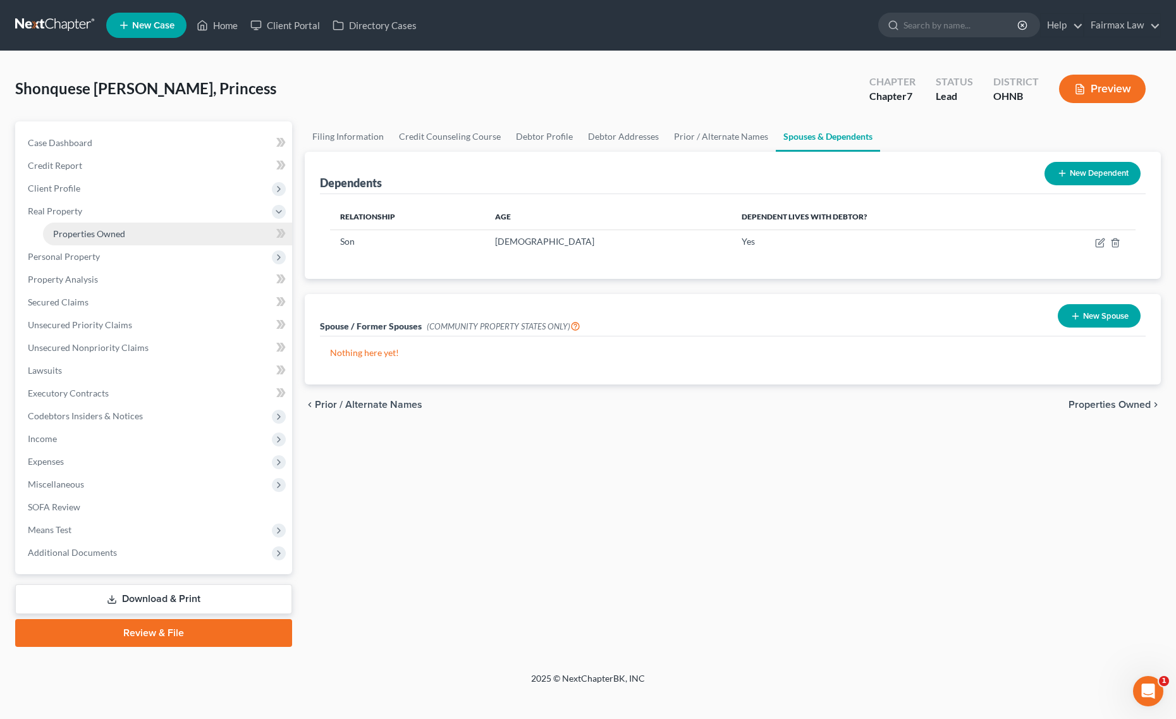
click at [137, 232] on link "Properties Owned" at bounding box center [167, 233] width 249 height 23
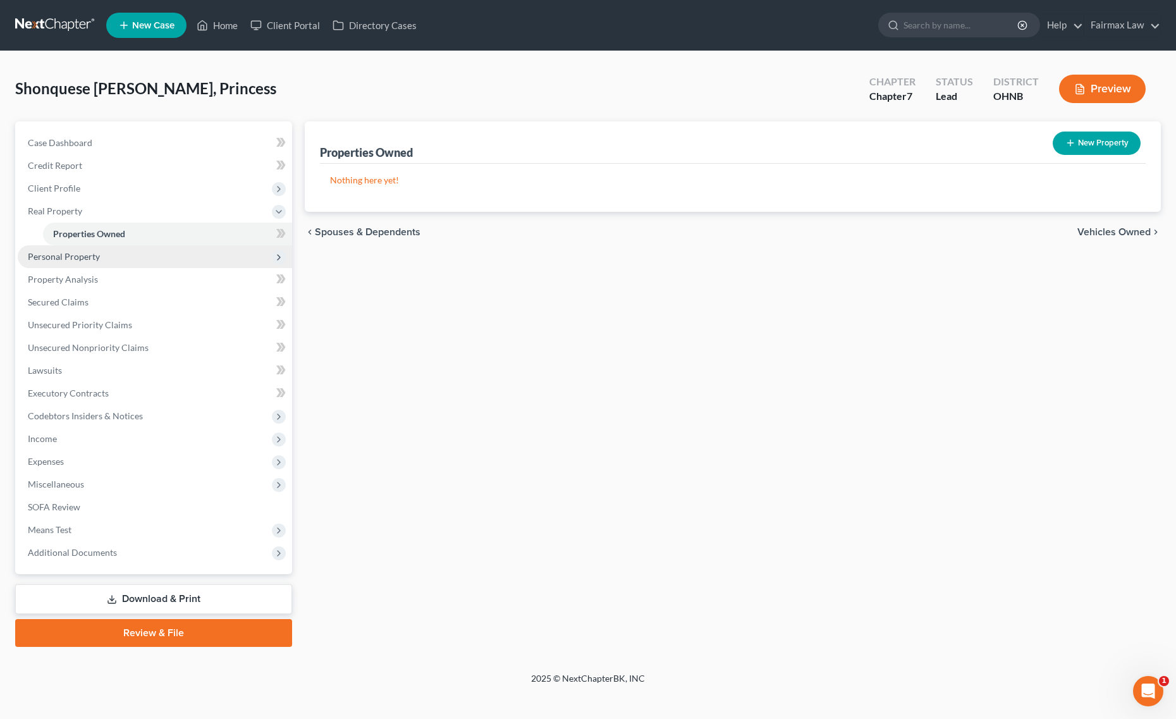
click at [116, 260] on span "Personal Property" at bounding box center [155, 256] width 274 height 23
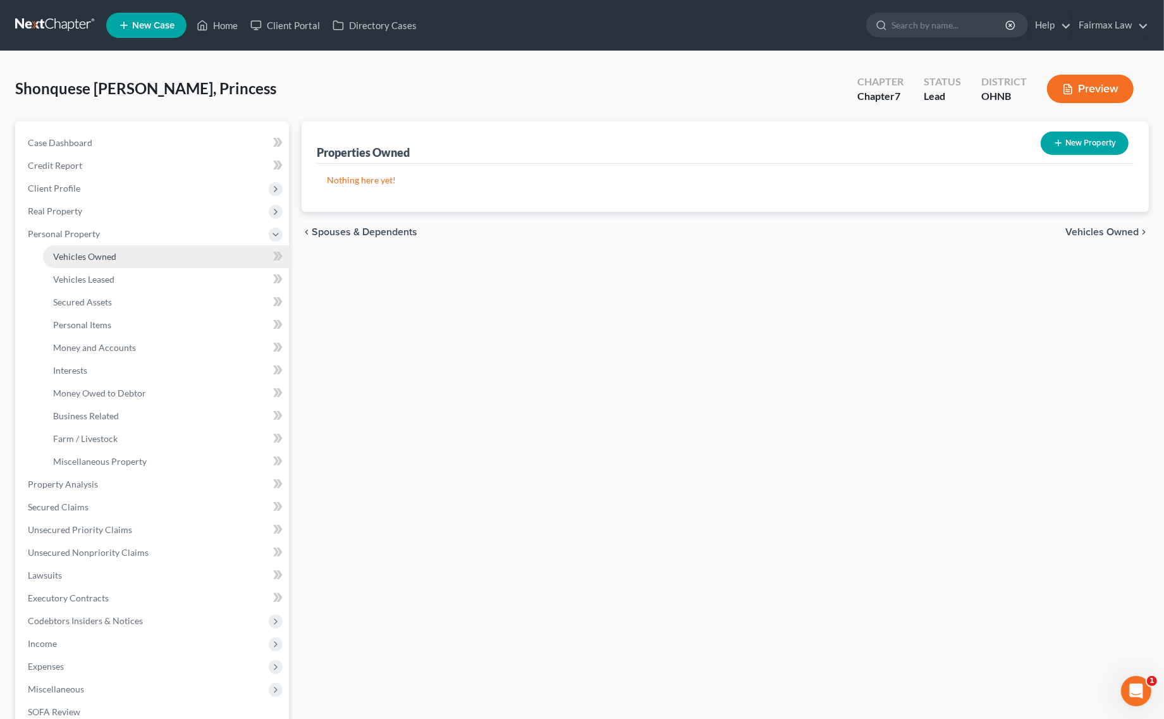
click at [121, 260] on link "Vehicles Owned" at bounding box center [166, 256] width 246 height 23
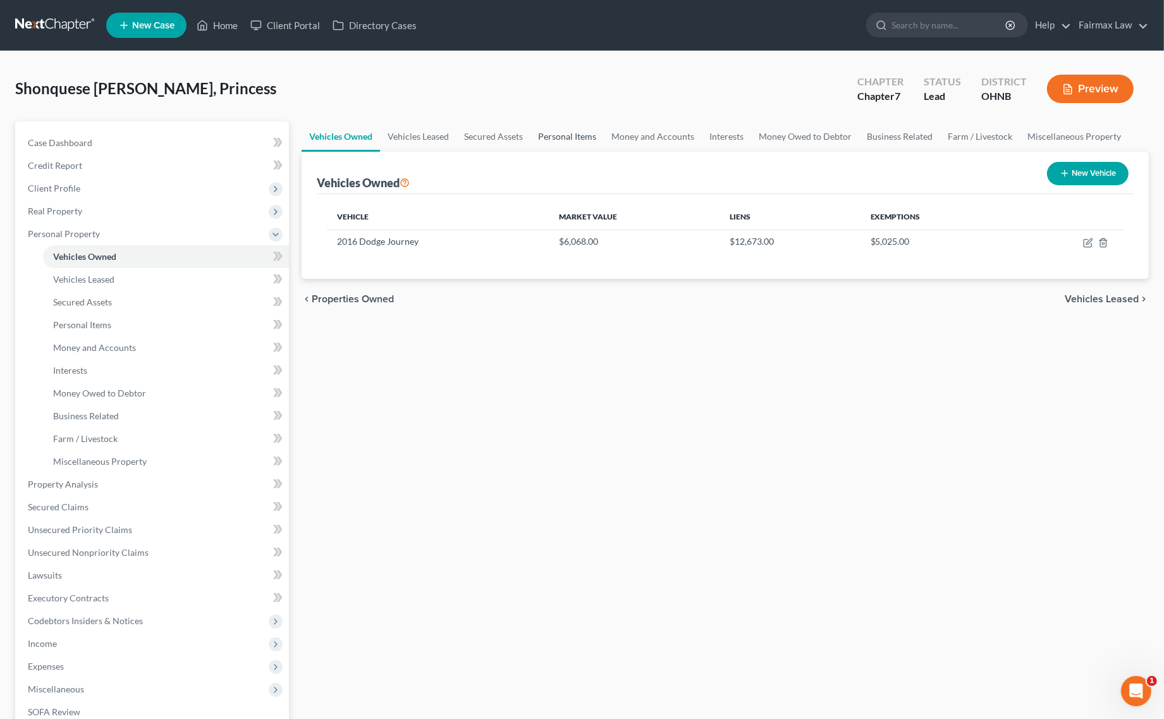
click at [554, 127] on link "Personal Items" at bounding box center [566, 136] width 73 height 30
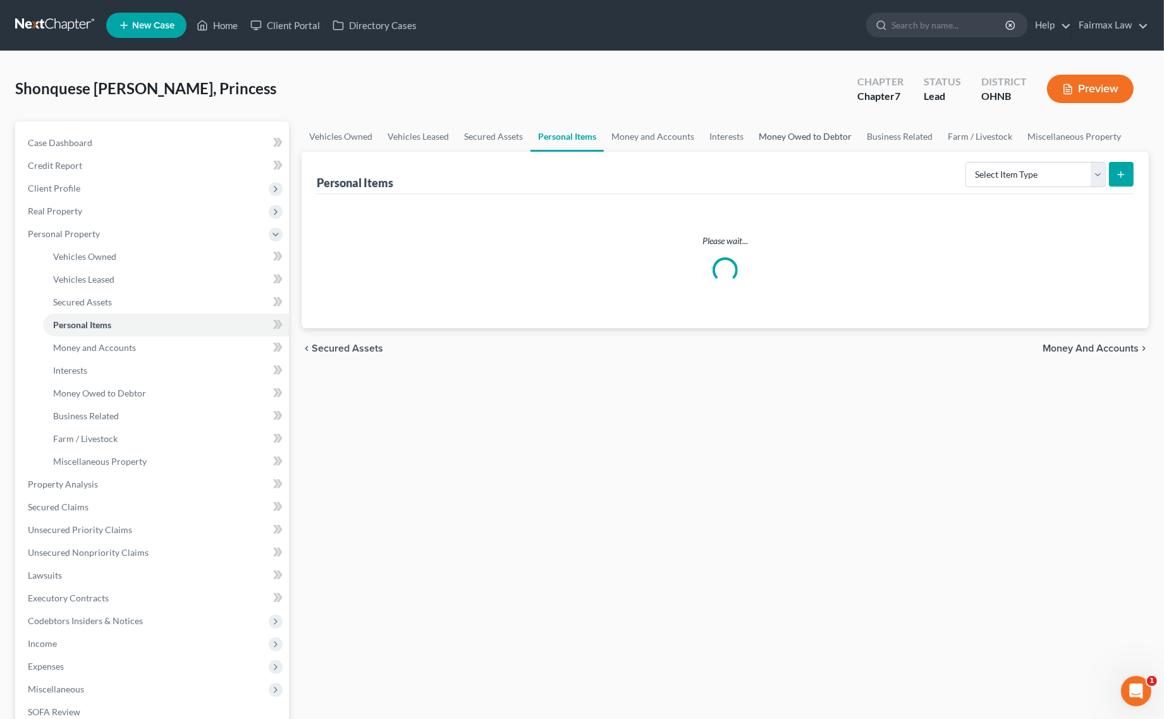
click at [760, 125] on link "Money Owed to Debtor" at bounding box center [805, 136] width 108 height 30
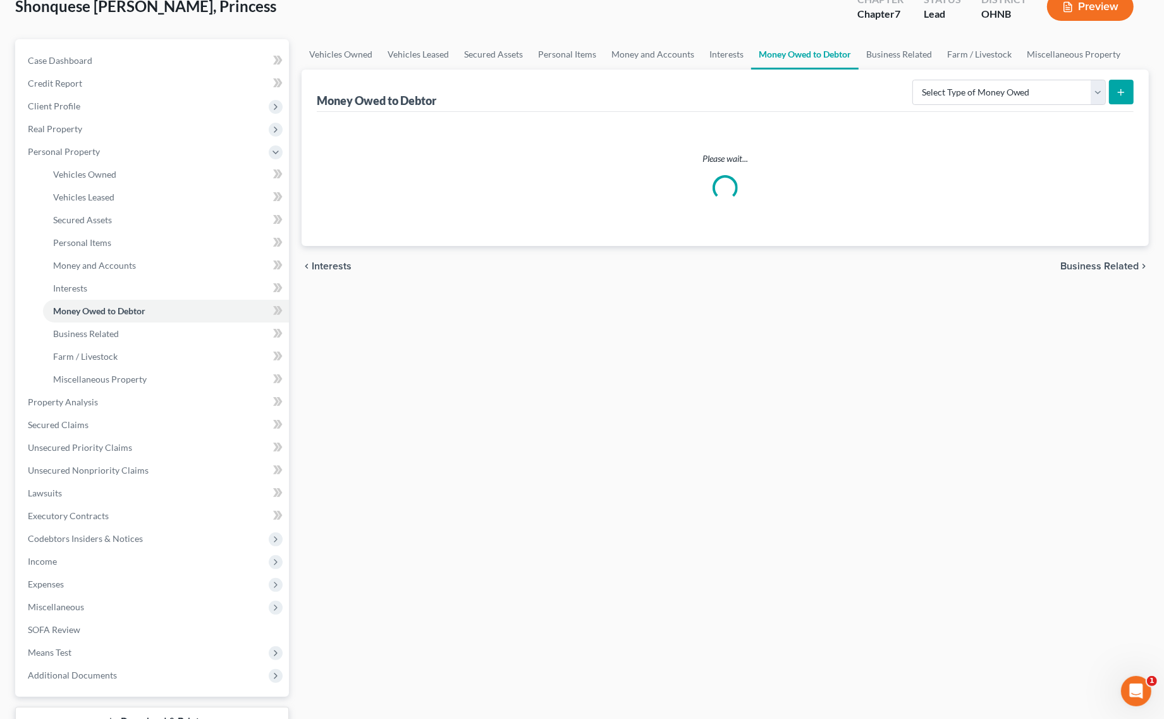
scroll to position [179, 0]
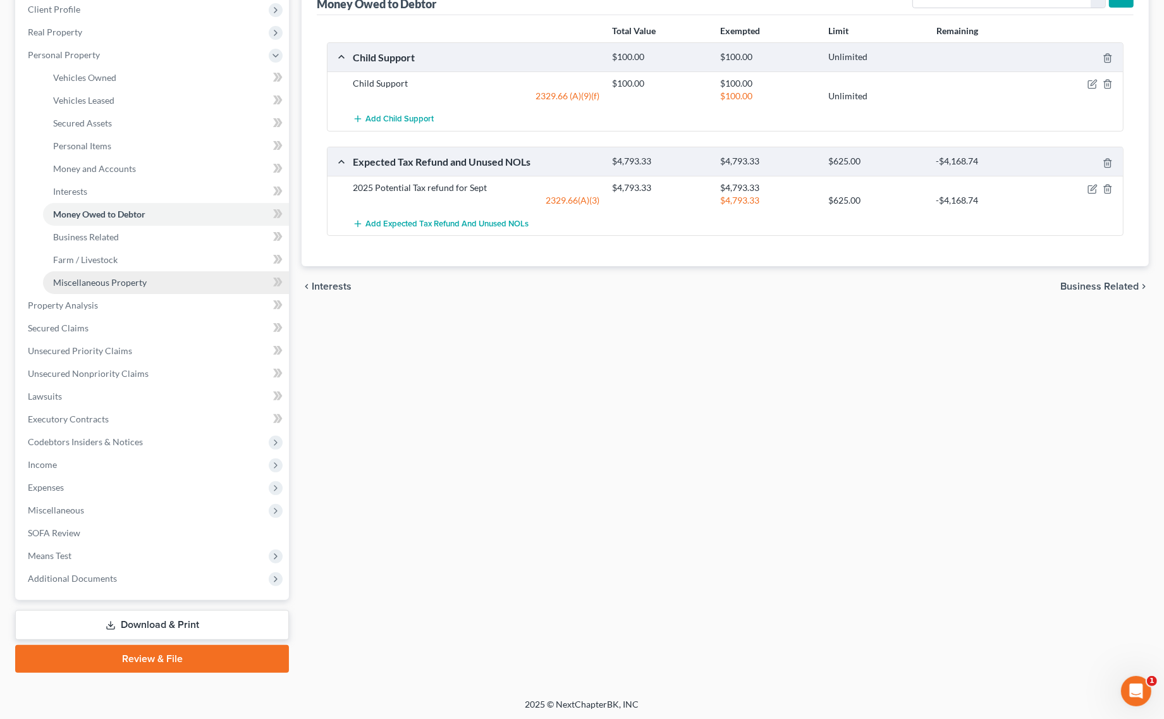
click at [109, 282] on span "Miscellaneous Property" at bounding box center [100, 282] width 94 height 11
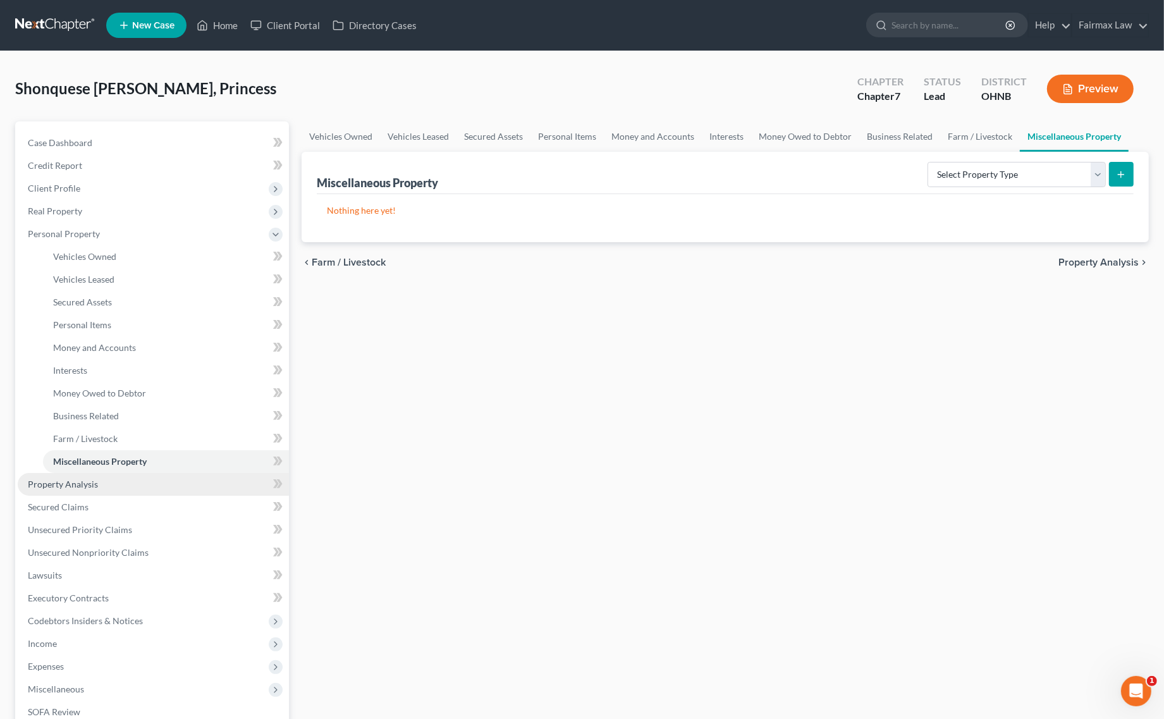
drag, startPoint x: 111, startPoint y: 487, endPoint x: 133, endPoint y: 484, distance: 23.0
click at [111, 487] on link "Property Analysis" at bounding box center [153, 484] width 271 height 23
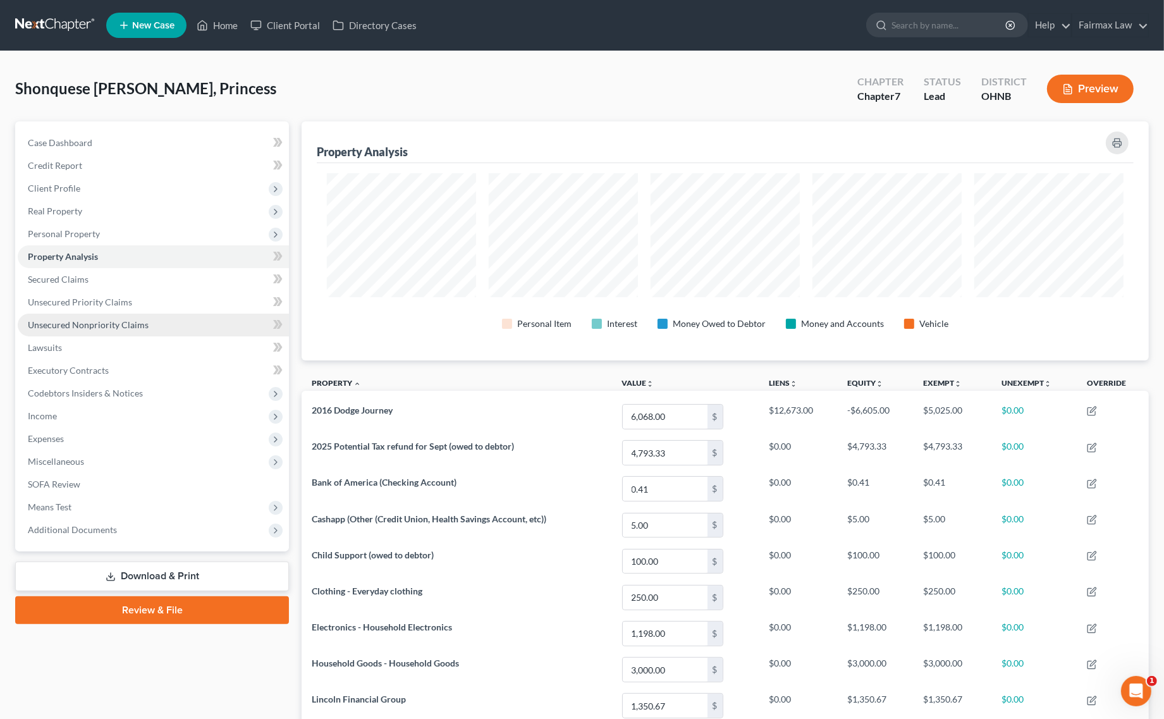
scroll to position [238, 847]
click at [141, 324] on span "Unsecured Nonpriority Claims" at bounding box center [88, 324] width 121 height 11
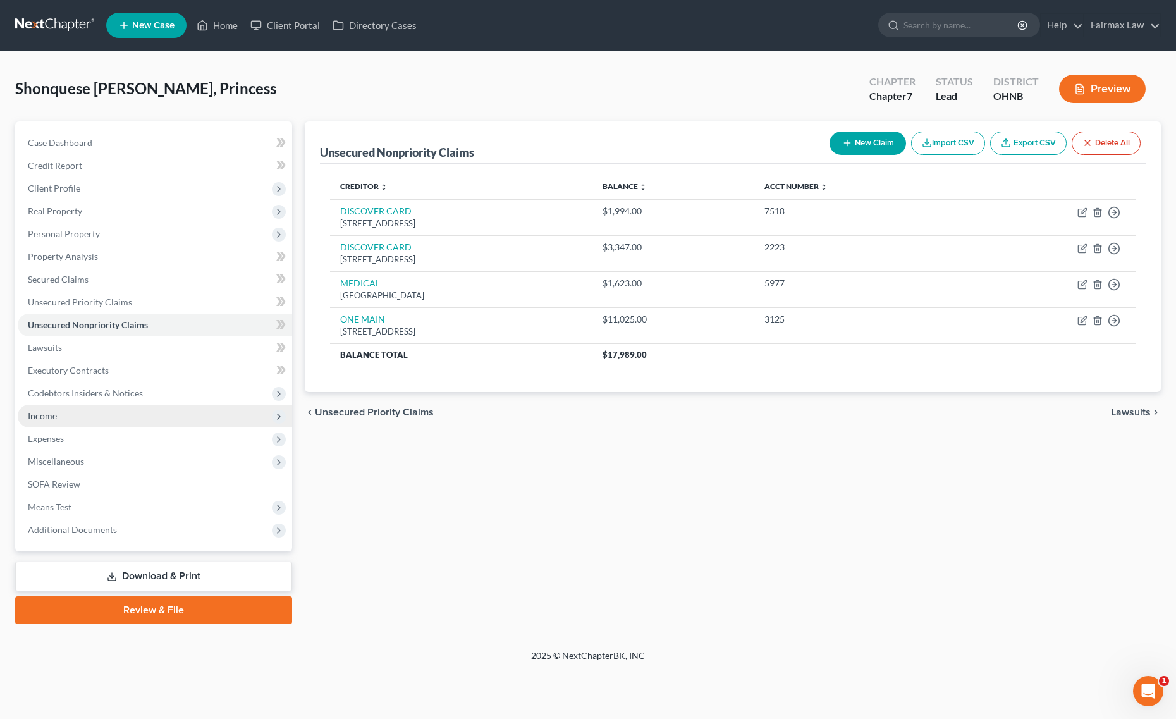
click at [82, 411] on span "Income" at bounding box center [155, 416] width 274 height 23
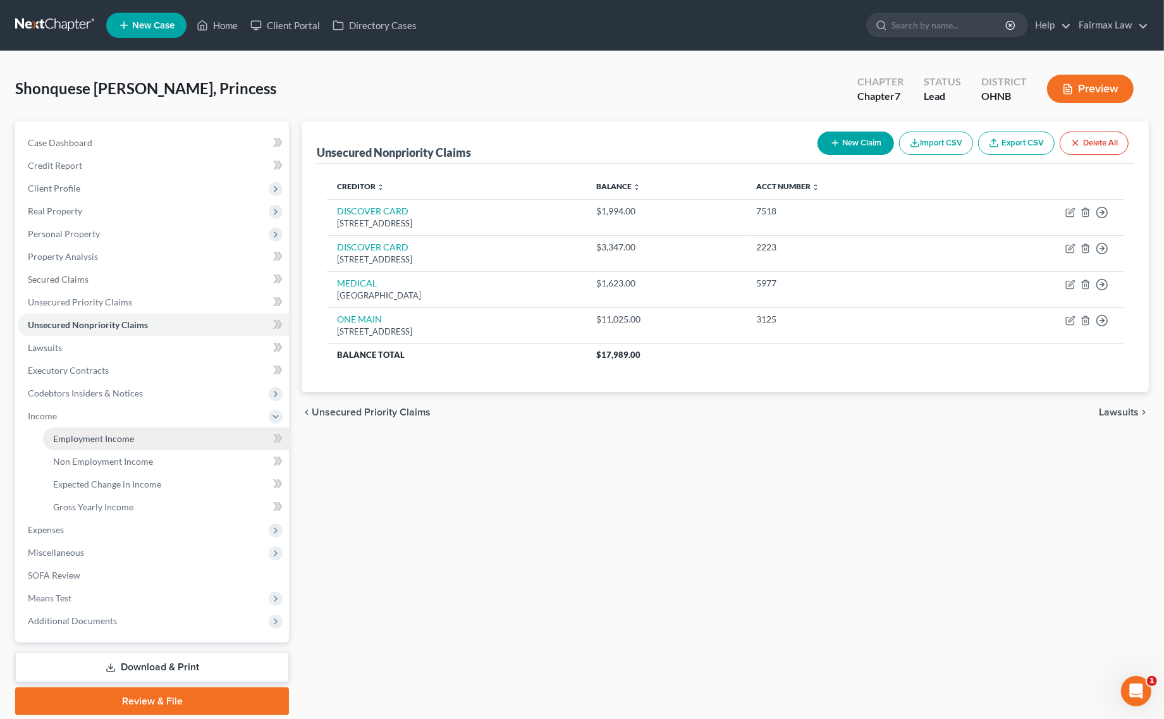
click at [99, 441] on span "Employment Income" at bounding box center [93, 438] width 81 height 11
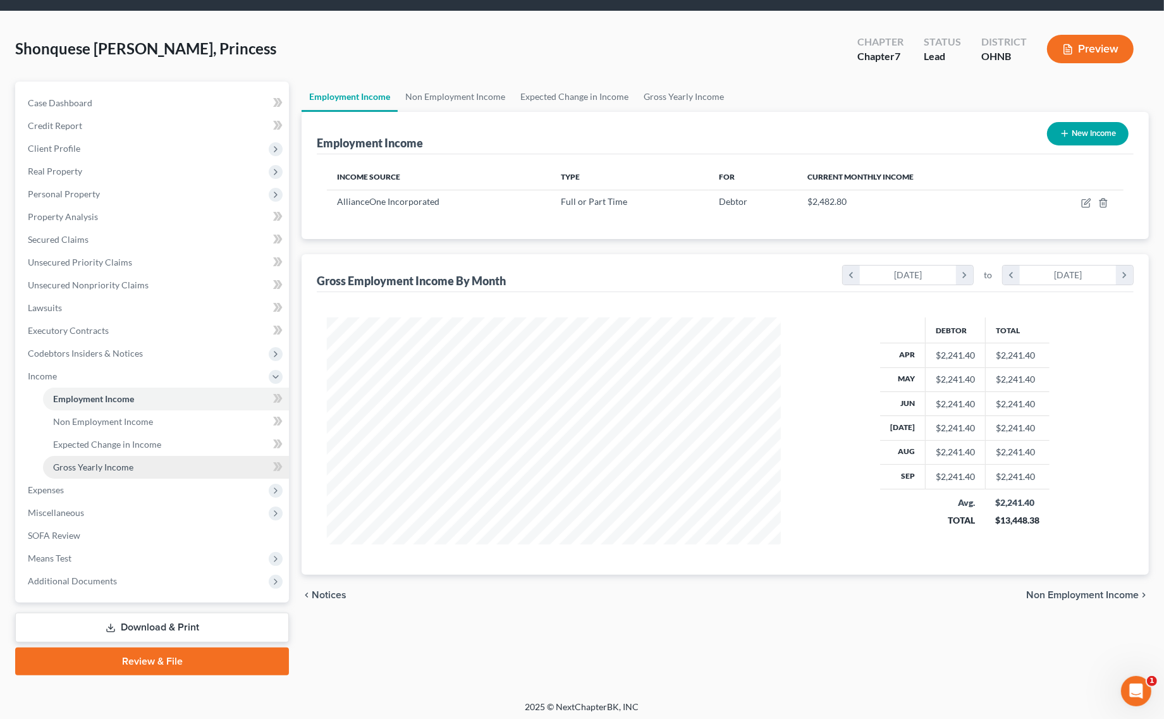
scroll to position [42, 0]
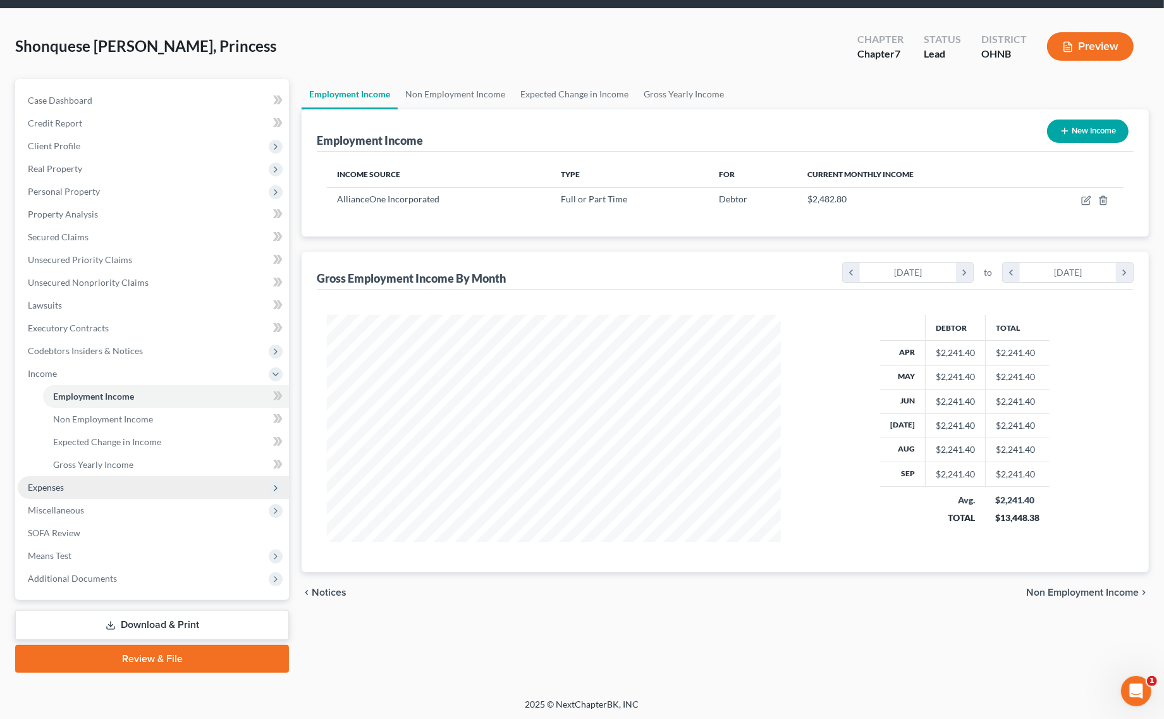
click at [54, 482] on span "Expenses" at bounding box center [46, 487] width 36 height 11
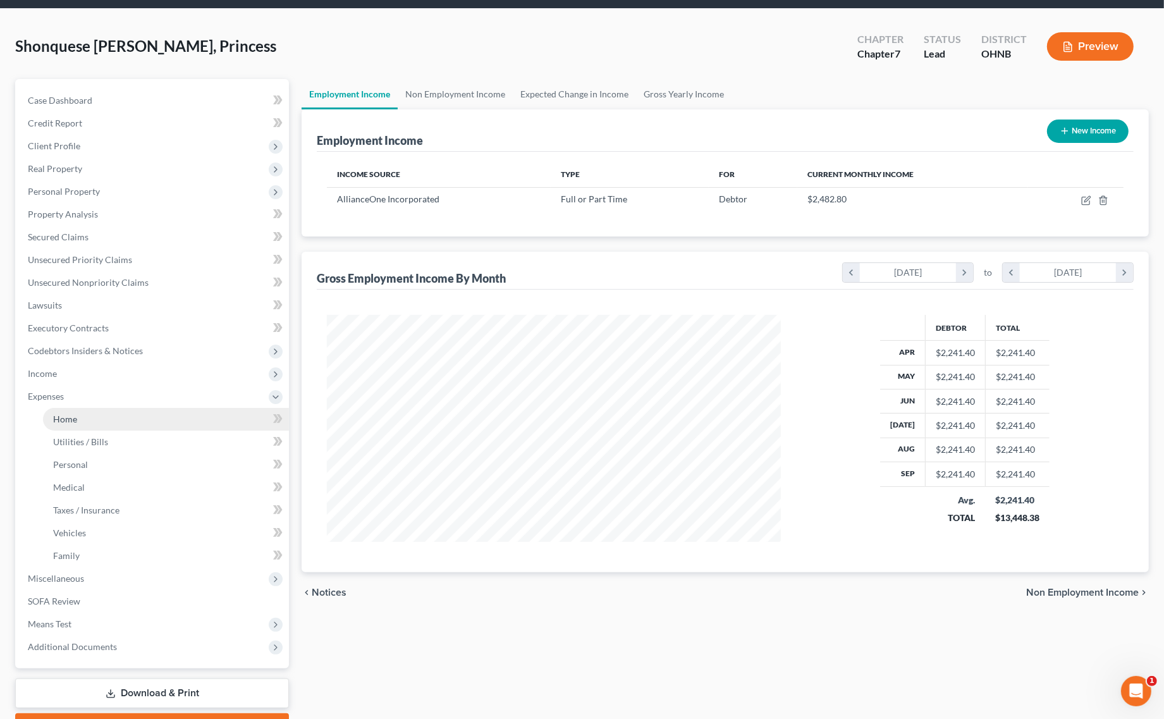
click at [121, 421] on link "Home" at bounding box center [166, 419] width 246 height 23
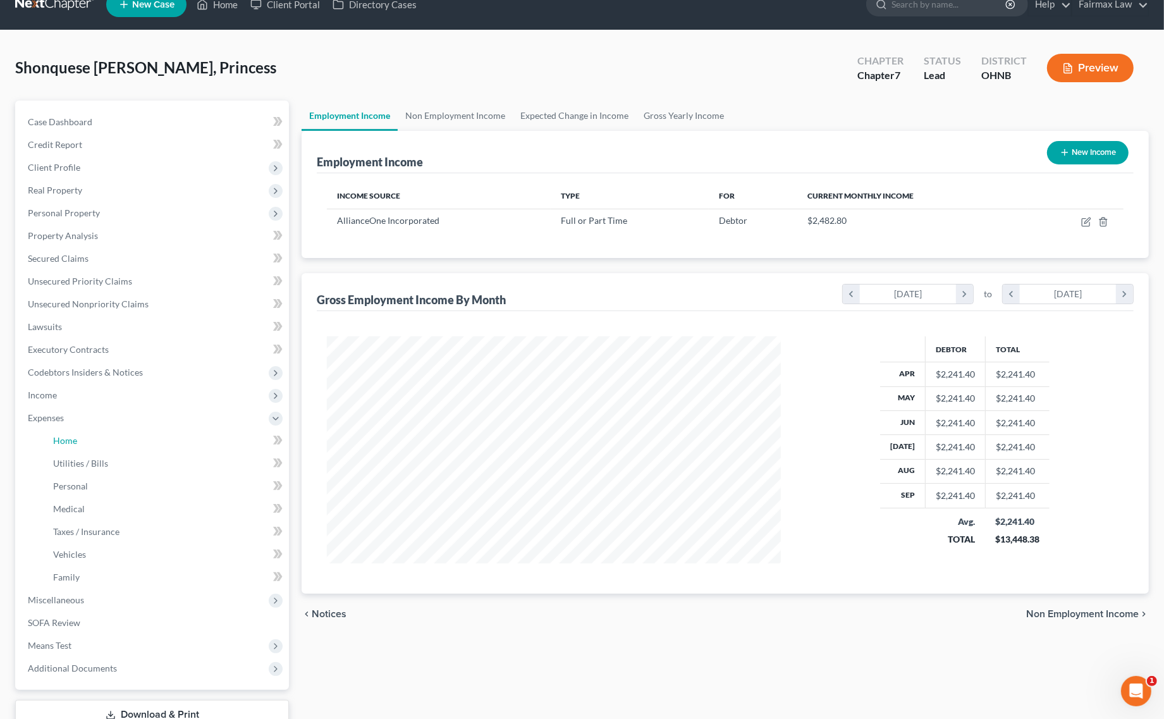
scroll to position [0, 0]
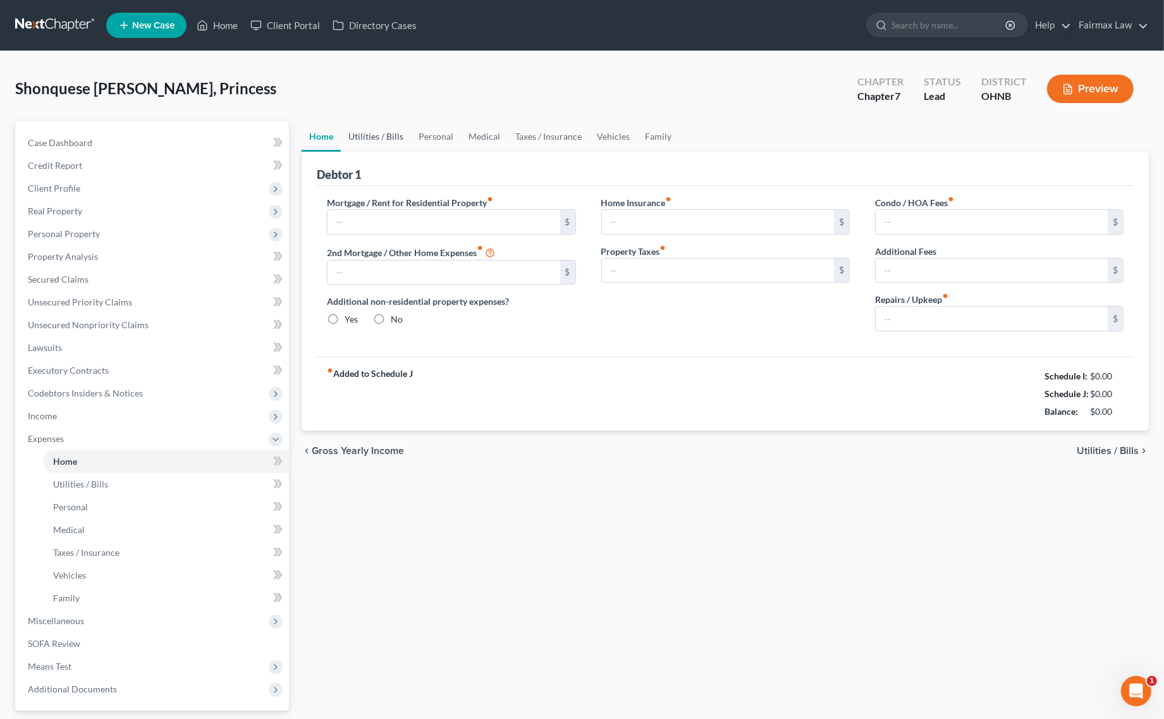
type input "400.00"
type input "0.00"
radio input "true"
type input "0.00"
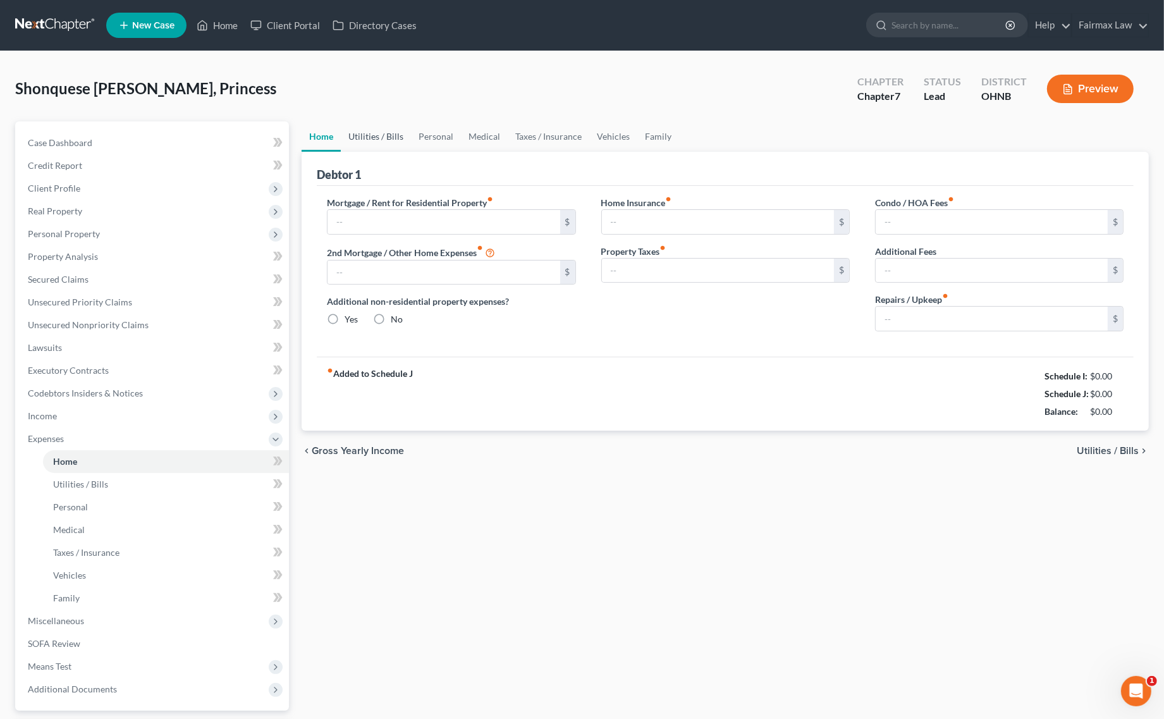
type input "0.00"
click at [389, 138] on link "Utilities / Bills" at bounding box center [376, 136] width 70 height 30
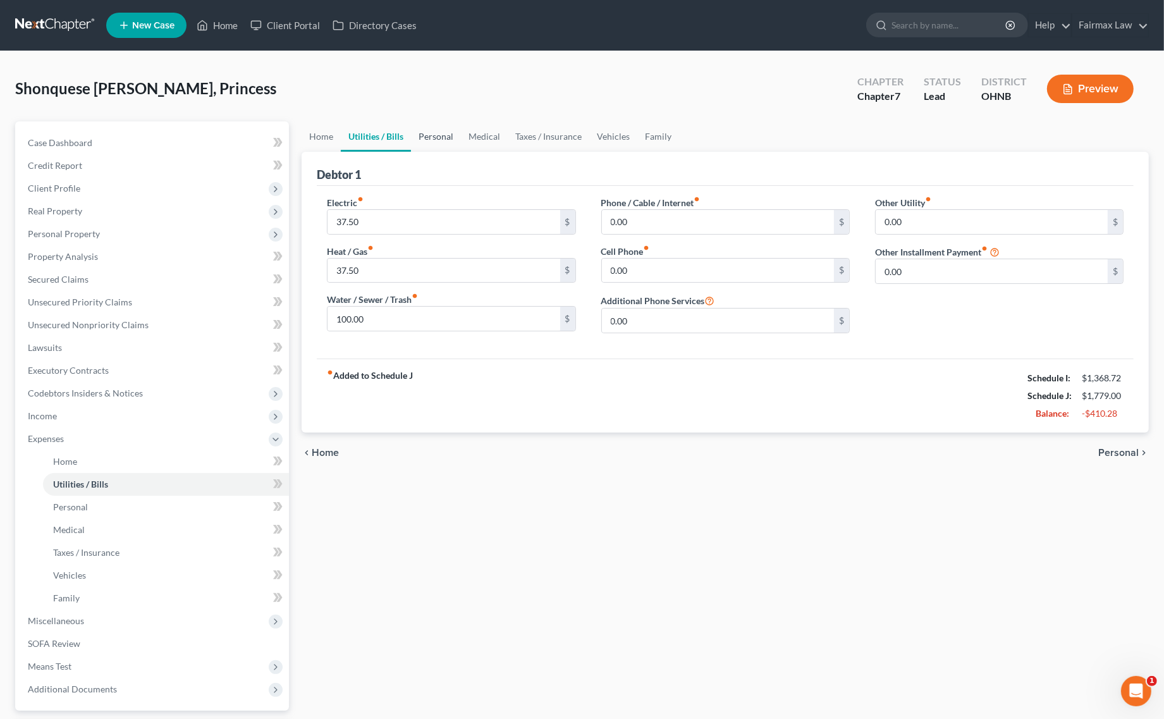
click at [433, 137] on link "Personal" at bounding box center [436, 136] width 50 height 30
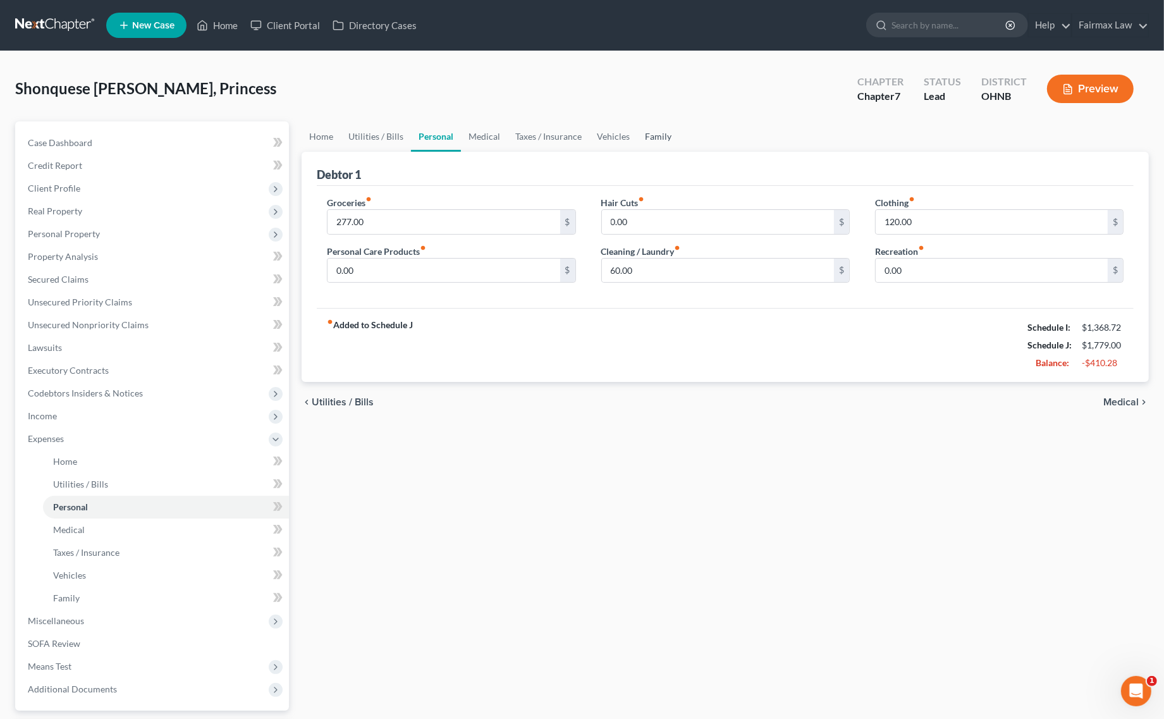
click at [655, 122] on link "Family" at bounding box center [658, 136] width 42 height 30
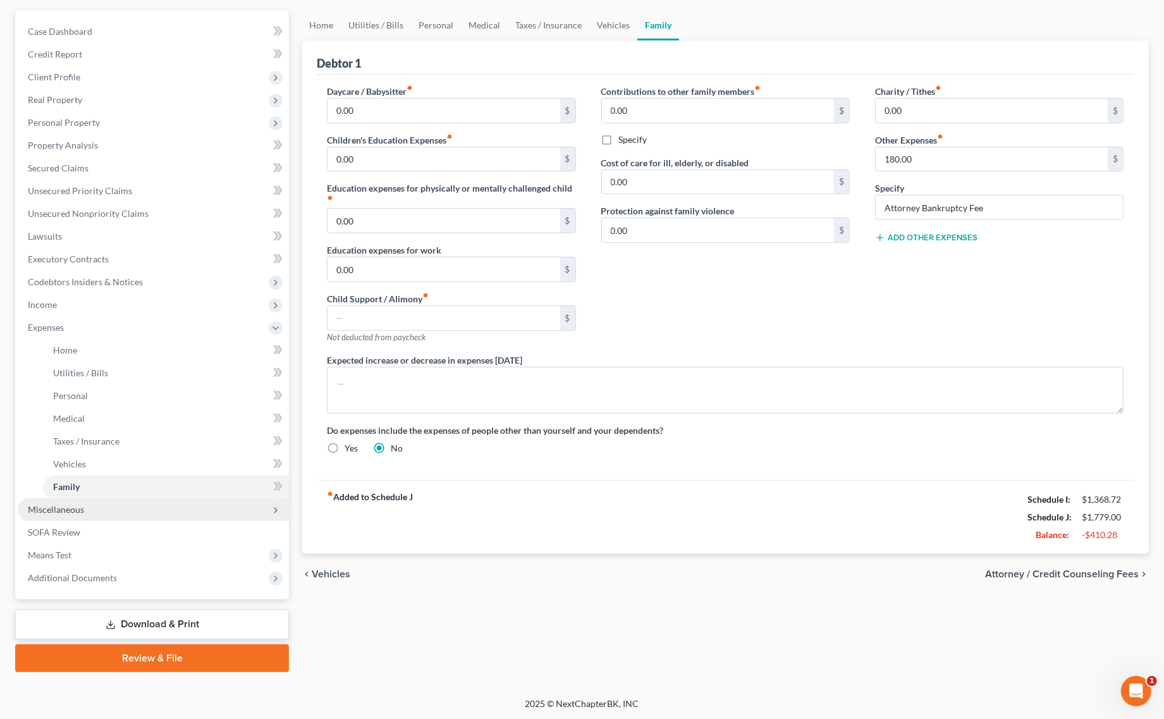
click at [109, 508] on span "Miscellaneous" at bounding box center [153, 509] width 271 height 23
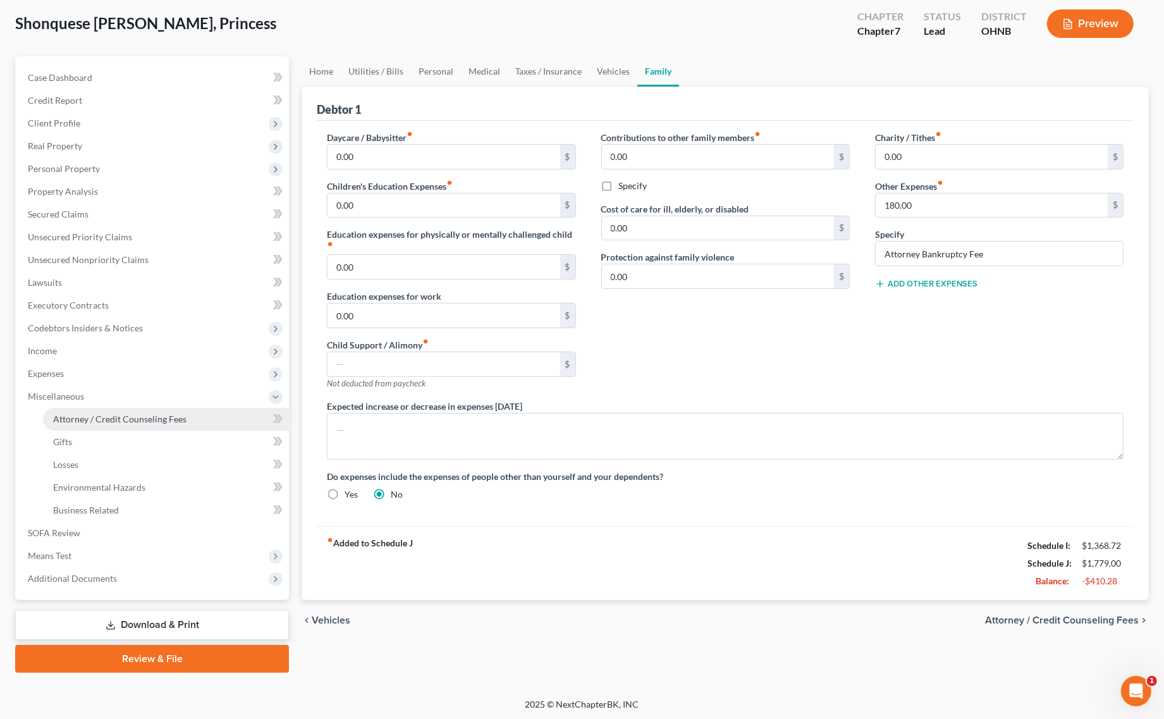
click at [152, 414] on span "Attorney / Credit Counseling Fees" at bounding box center [119, 418] width 133 height 11
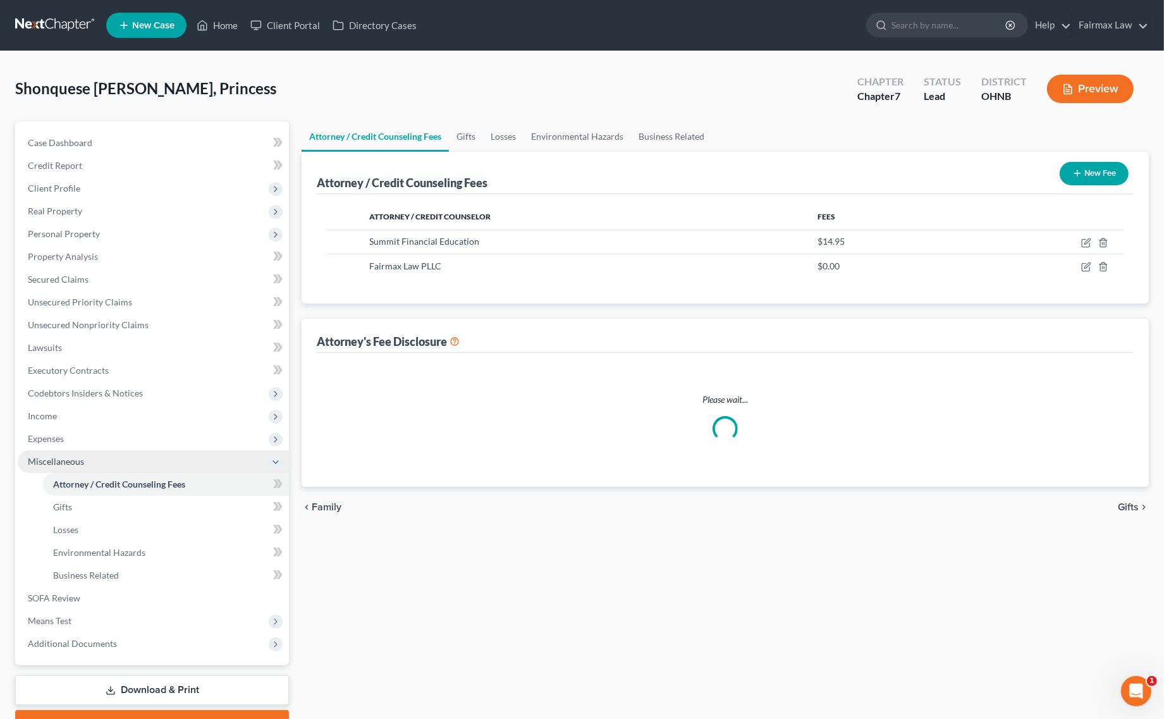
select select "5"
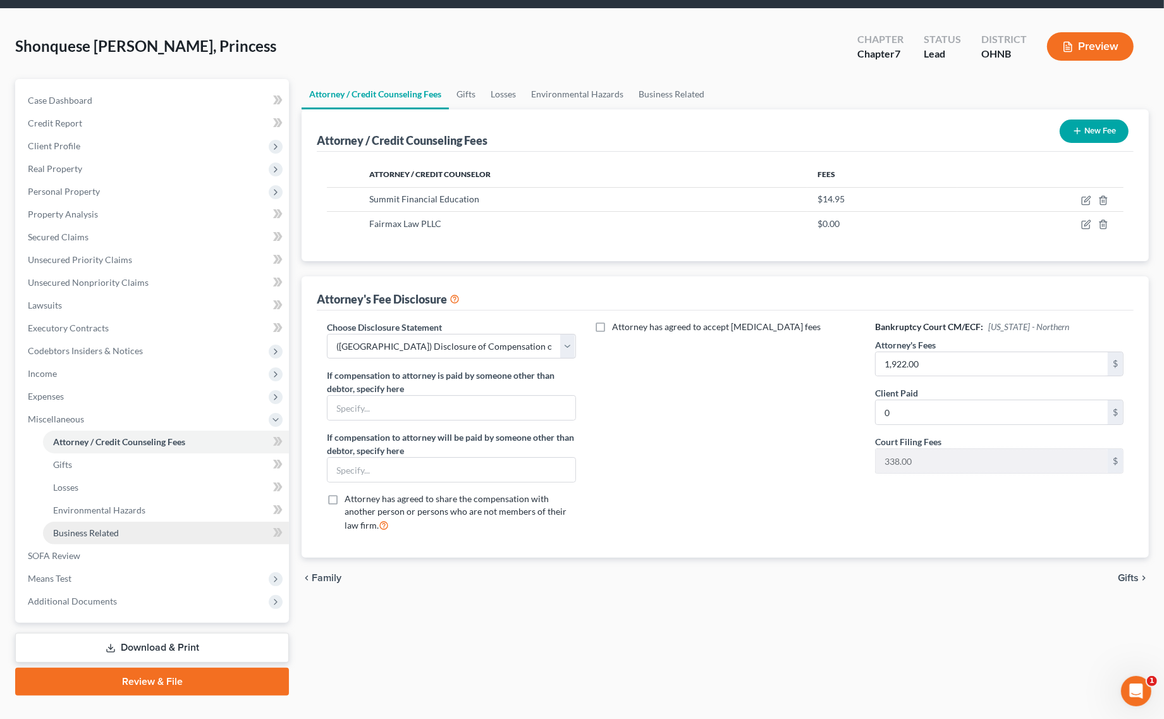
scroll to position [65, 0]
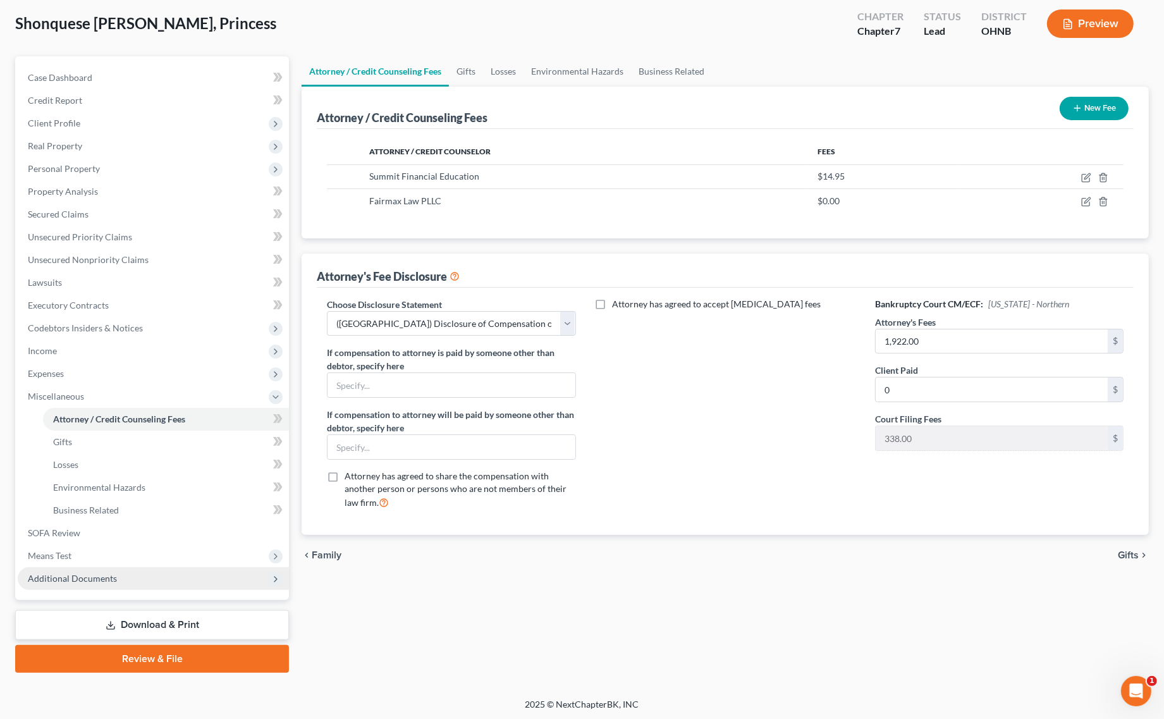
click at [58, 564] on ul "Case Dashboard Payments Invoices Payments Payments Credit Report Client Profile" at bounding box center [153, 327] width 271 height 523
click at [90, 557] on span "Means Test" at bounding box center [153, 555] width 271 height 23
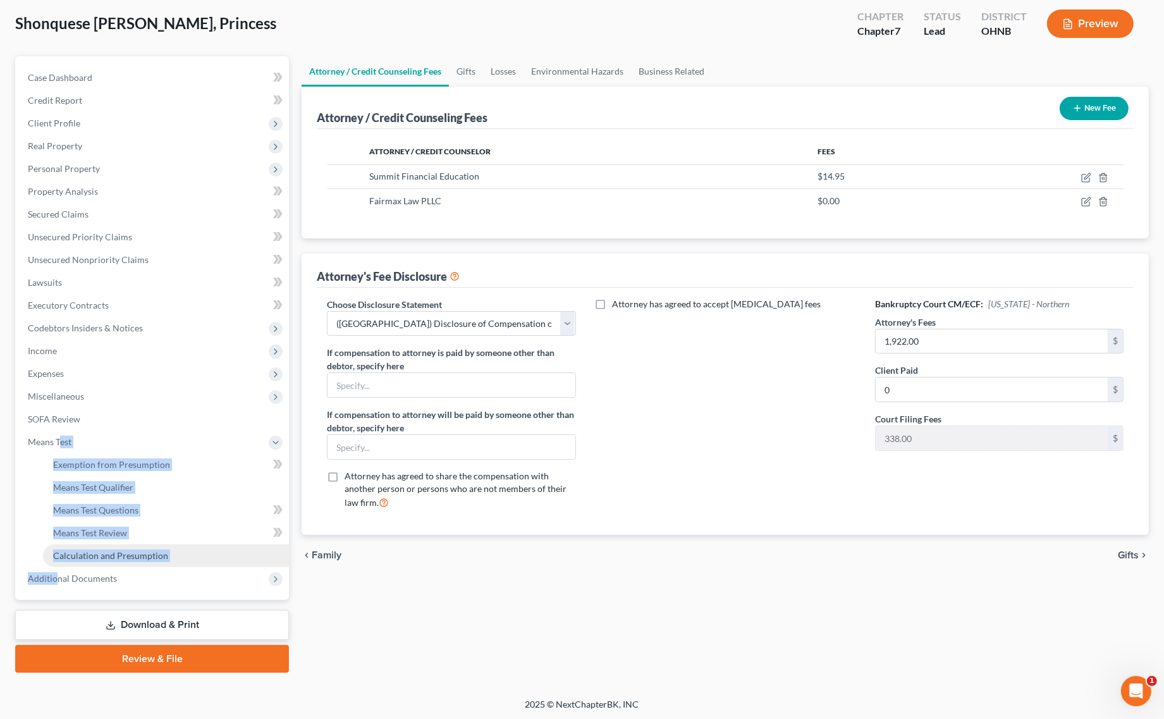
click at [142, 559] on link "Calculation and Presumption" at bounding box center [166, 555] width 246 height 23
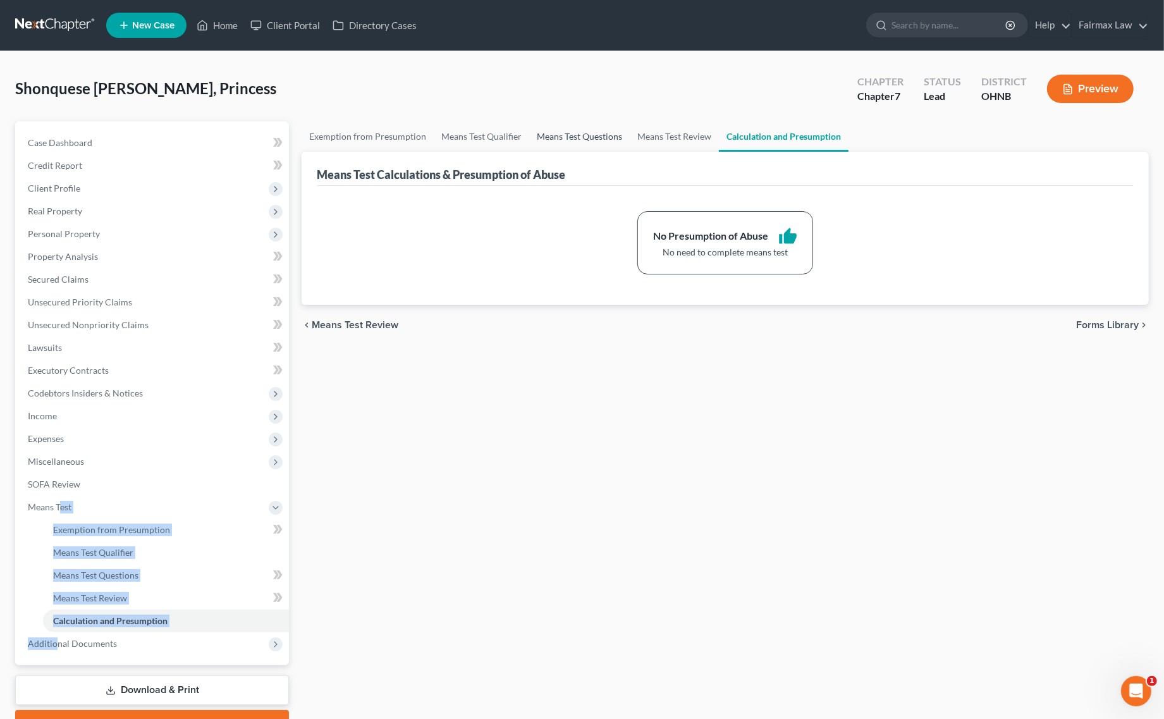
click at [582, 125] on link "Means Test Questions" at bounding box center [579, 136] width 100 height 30
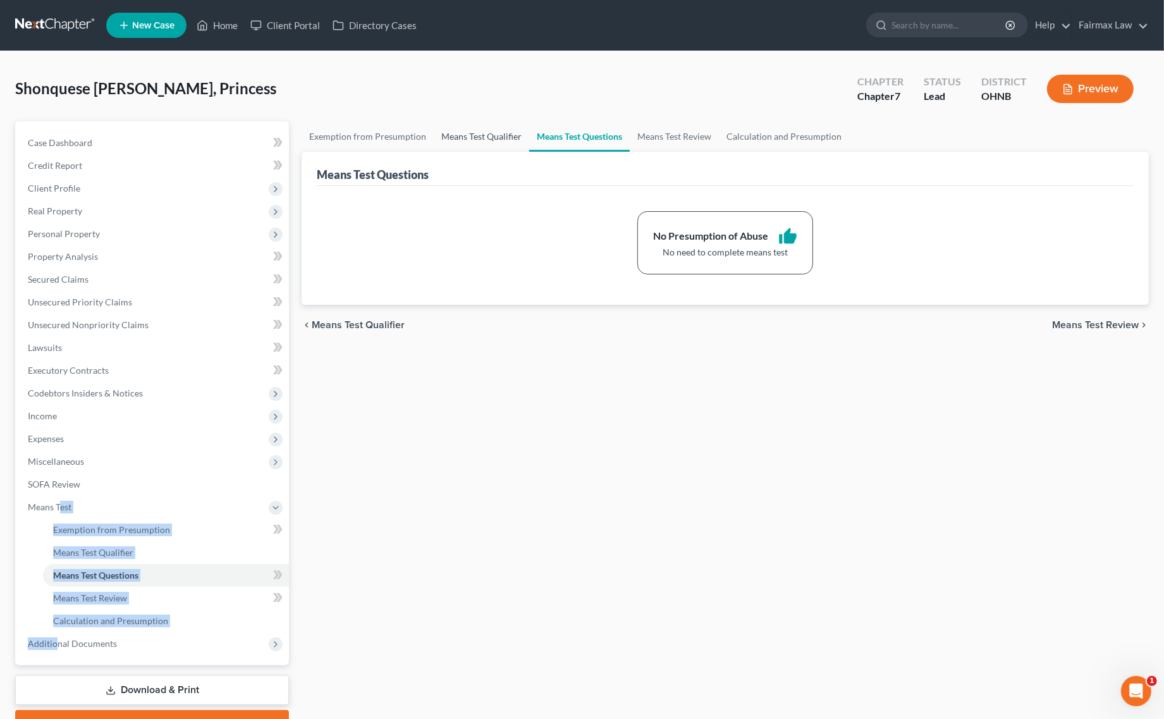
click at [468, 141] on link "Means Test Qualifier" at bounding box center [481, 136] width 95 height 30
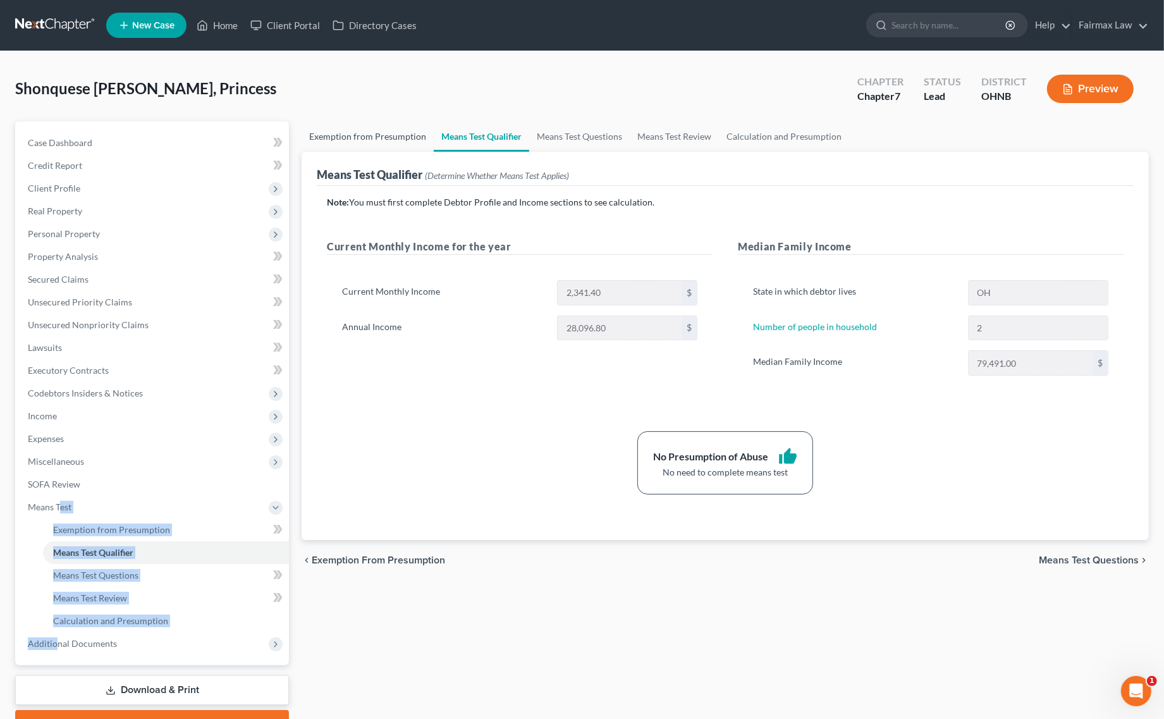
click at [363, 140] on link "Exemption from Presumption" at bounding box center [367, 136] width 132 height 30
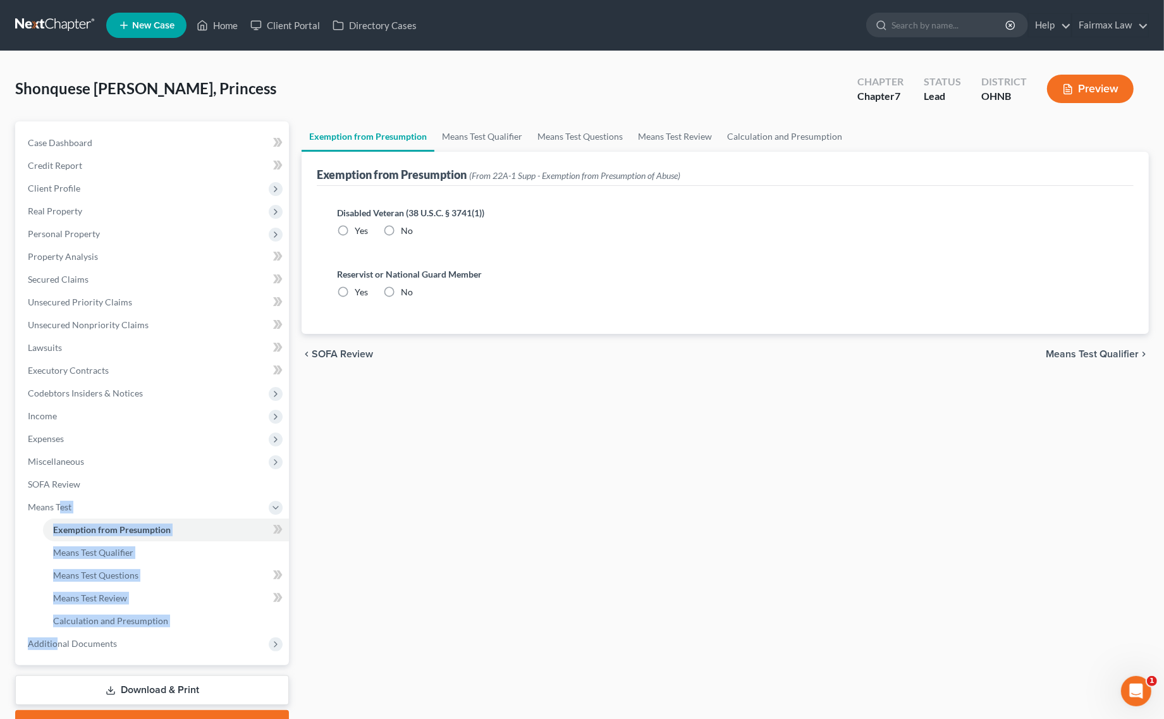
radio input "true"
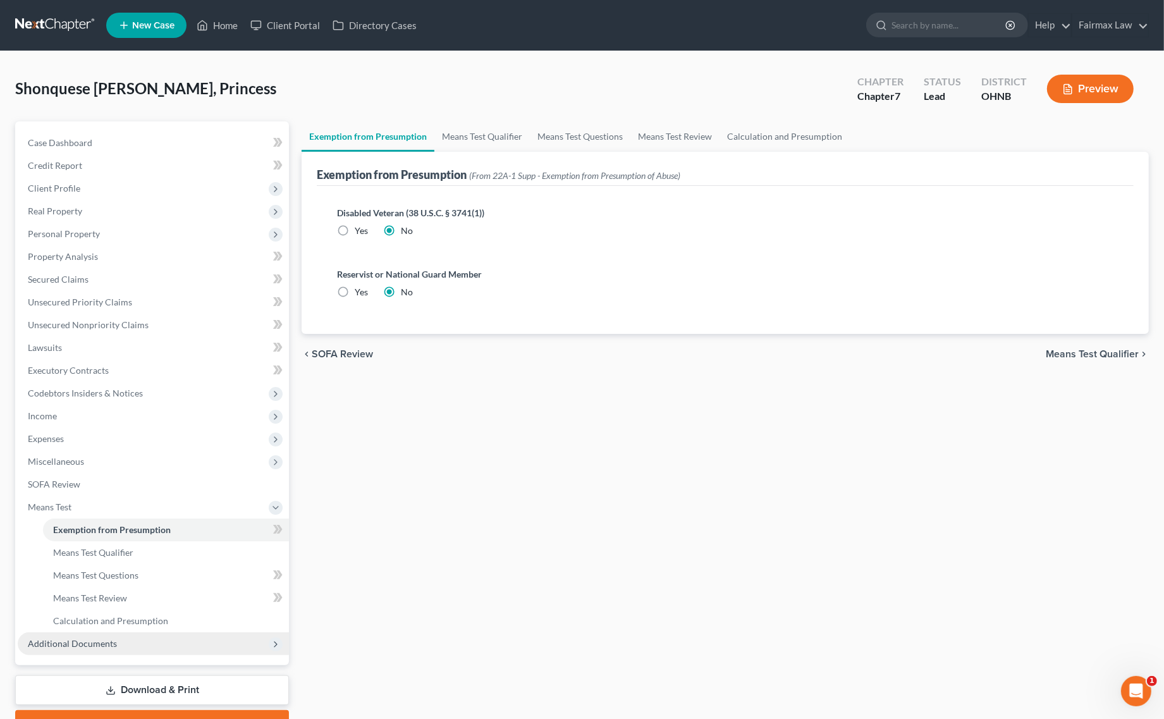
click at [107, 645] on span "Additional Documents" at bounding box center [72, 643] width 89 height 11
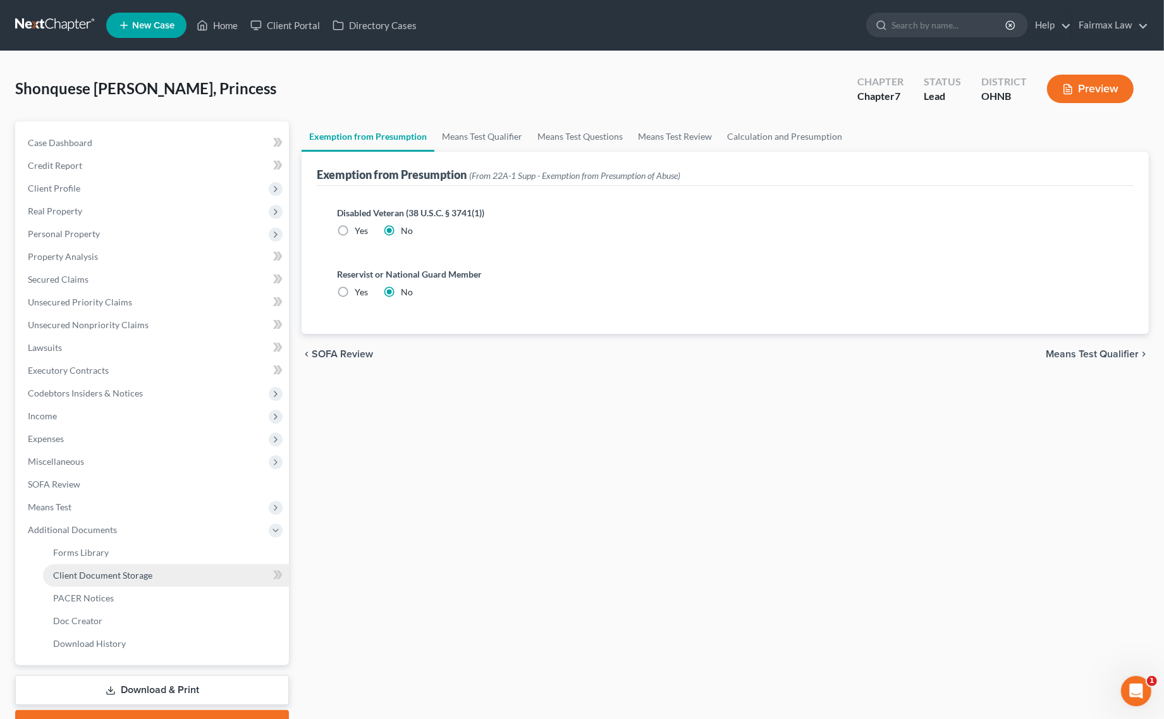
click at [120, 579] on link "Client Document Storage" at bounding box center [166, 575] width 246 height 23
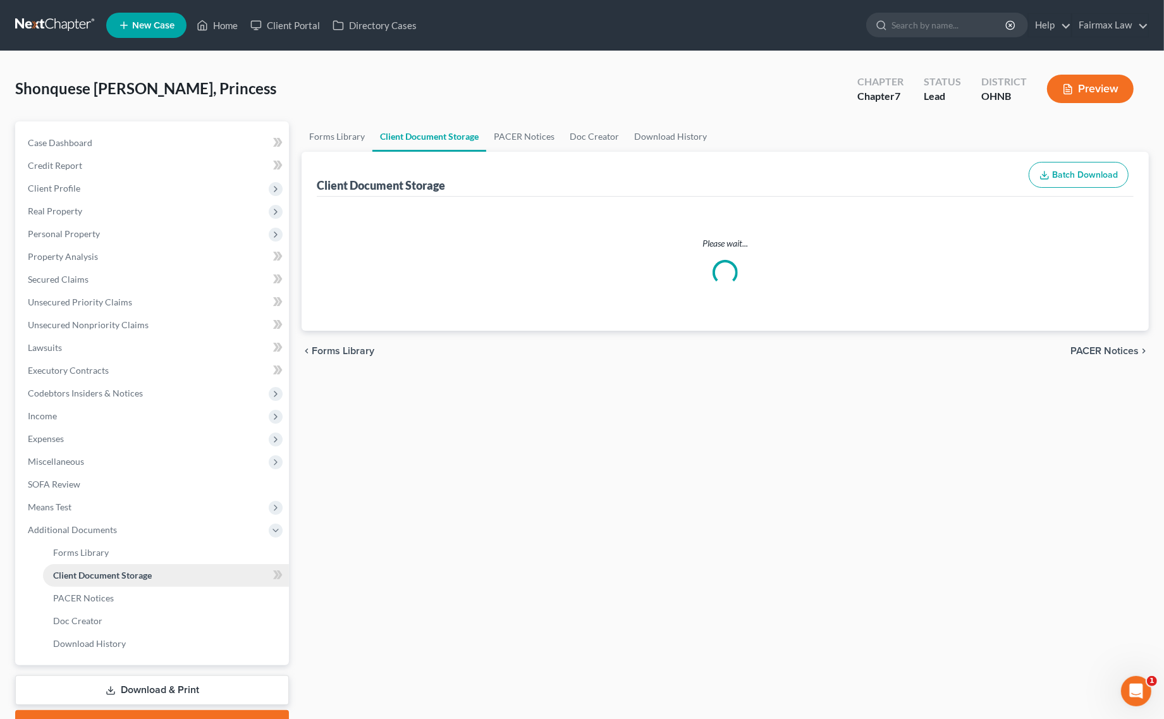
select select "5"
select select "16"
select select "24"
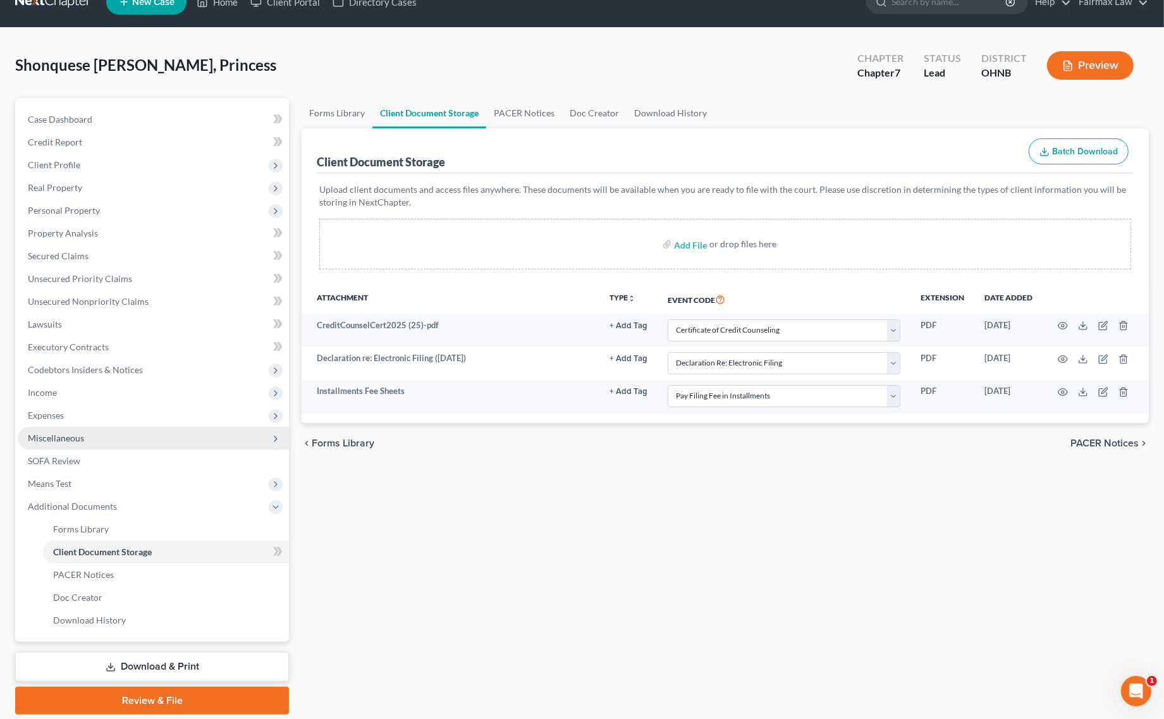
scroll to position [65, 0]
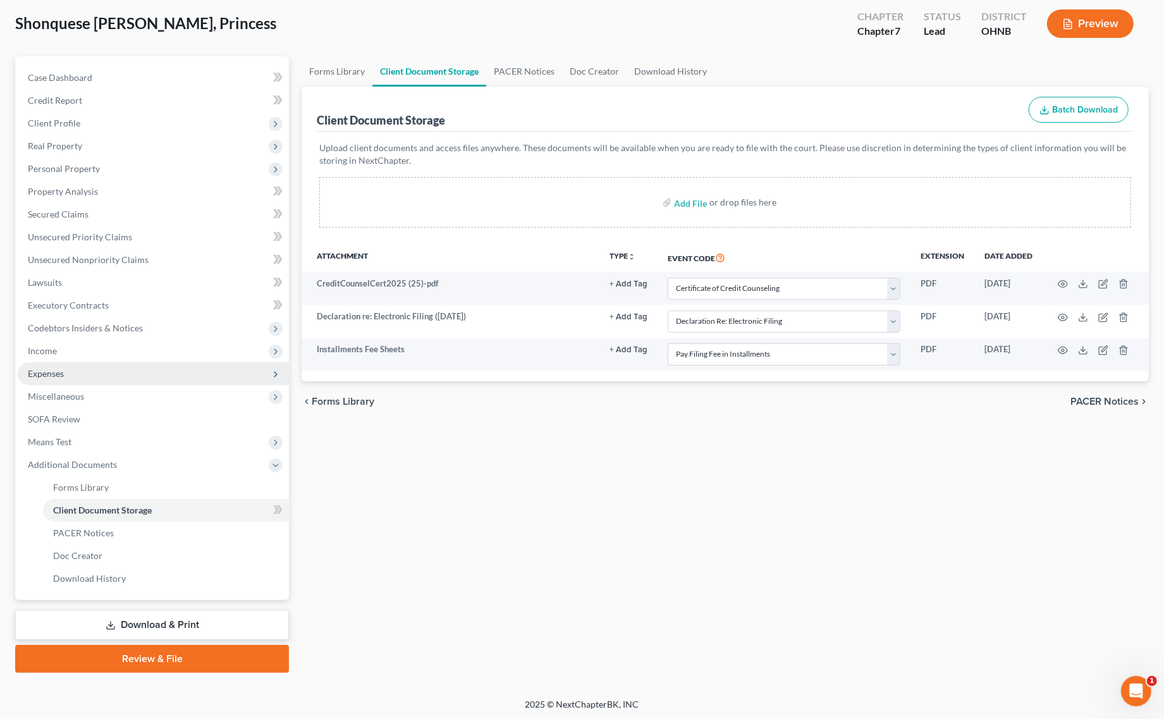
click at [90, 374] on span "Expenses" at bounding box center [153, 373] width 271 height 23
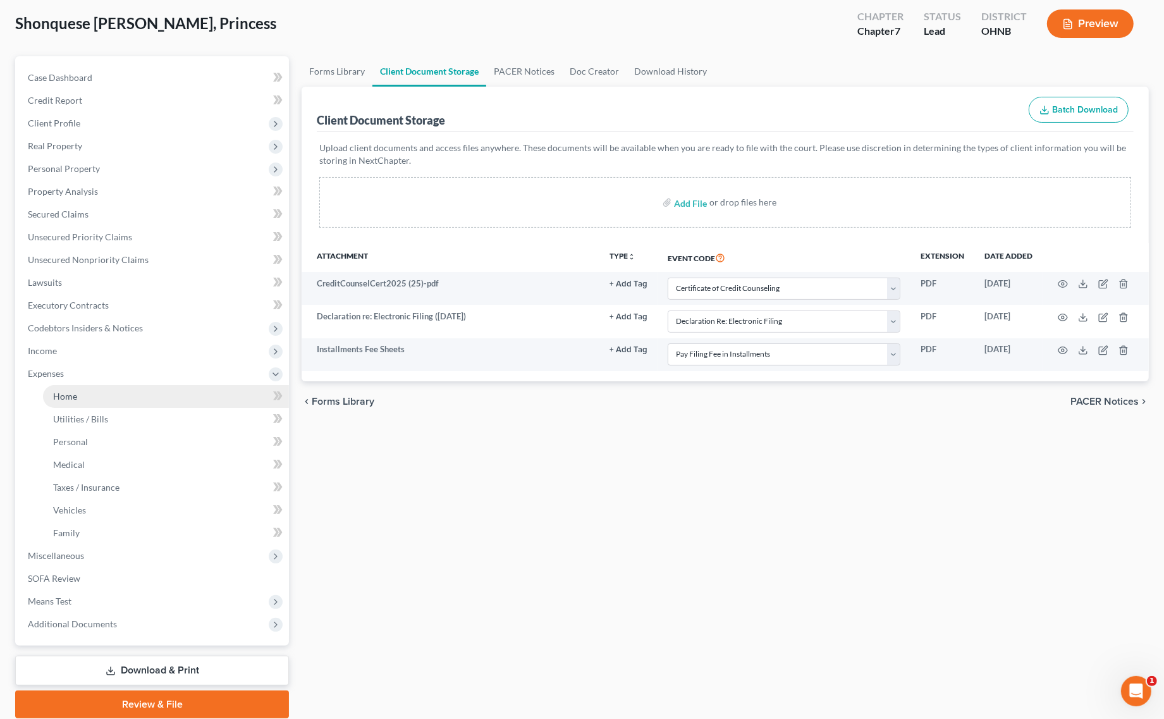
click at [70, 398] on span "Home" at bounding box center [65, 396] width 24 height 11
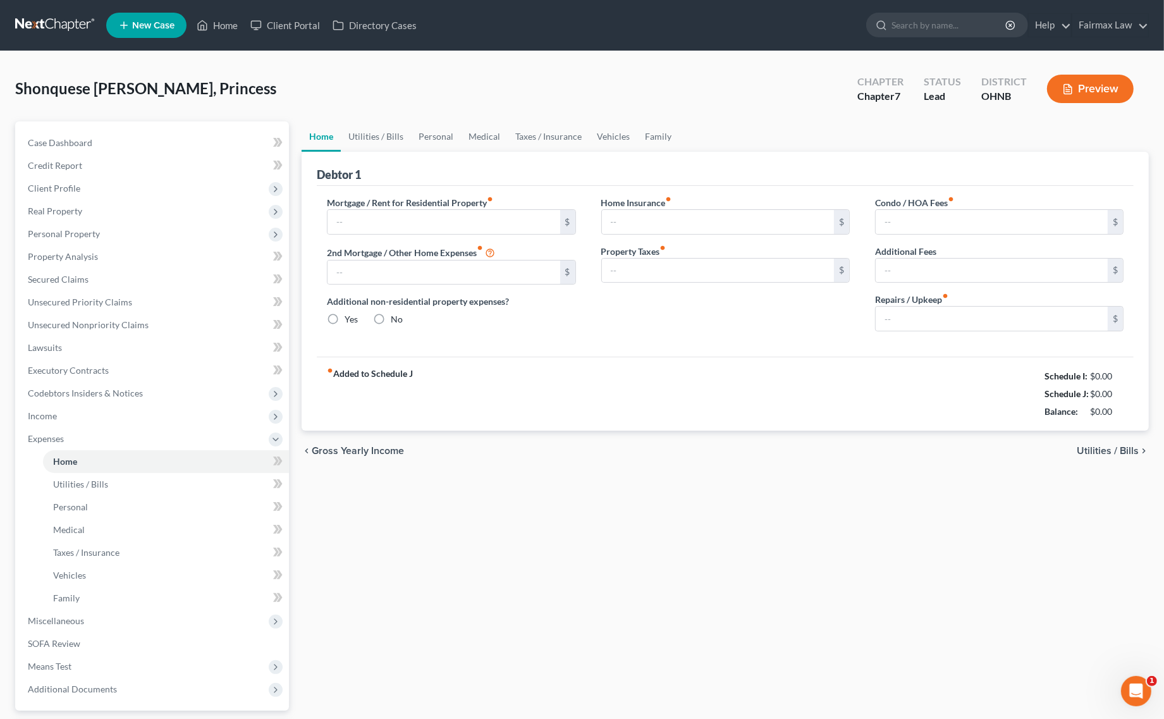
type input "400.00"
type input "0.00"
radio input "true"
type input "0.00"
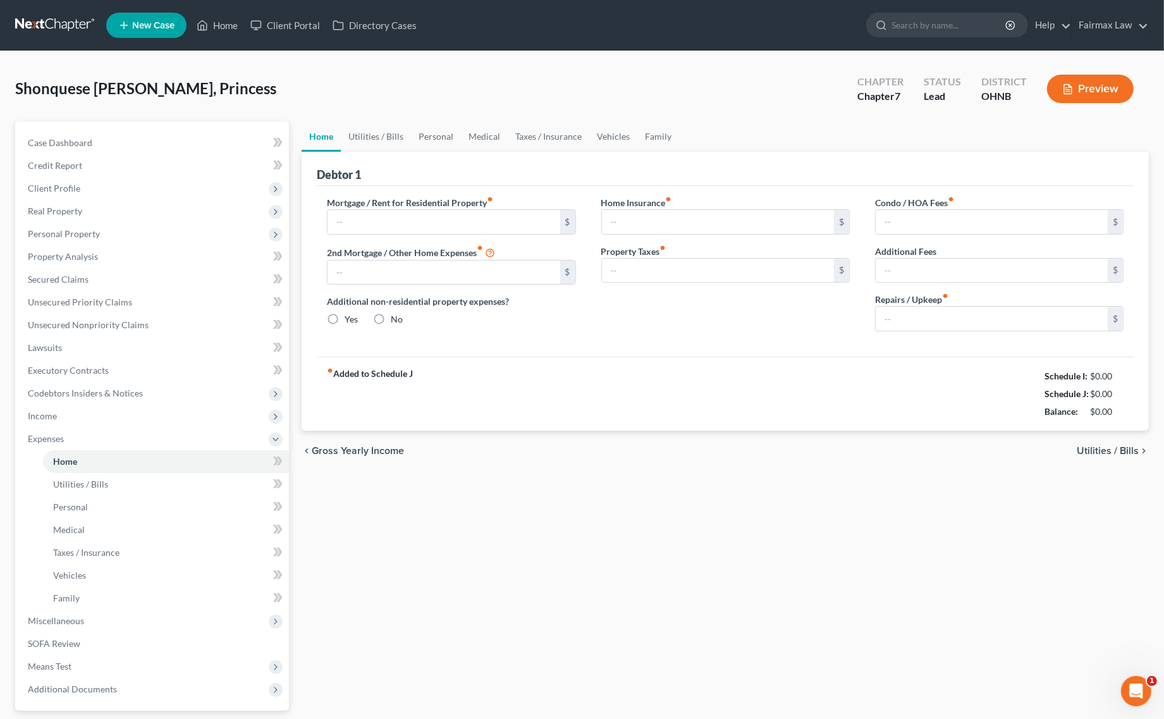
type input "0.00"
drag, startPoint x: 1006, startPoint y: 365, endPoint x: 1119, endPoint y: 406, distance: 120.4
click at [1119, 406] on div "fiber_manual_record Added to Schedule J Schedule I: $1,368.72 Schedule J: $1,77…" at bounding box center [725, 393] width 817 height 74
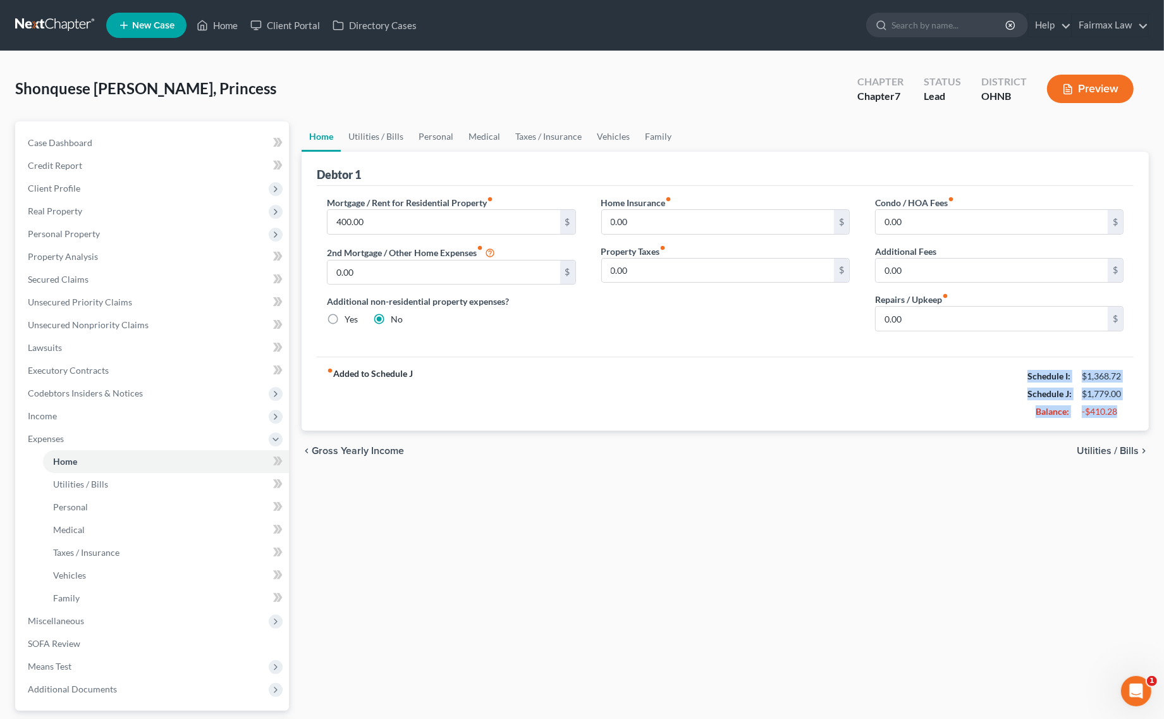
copy div "Schedule I: $1,368.72 Schedule J: $1,779.00 Balance: -$410.28"
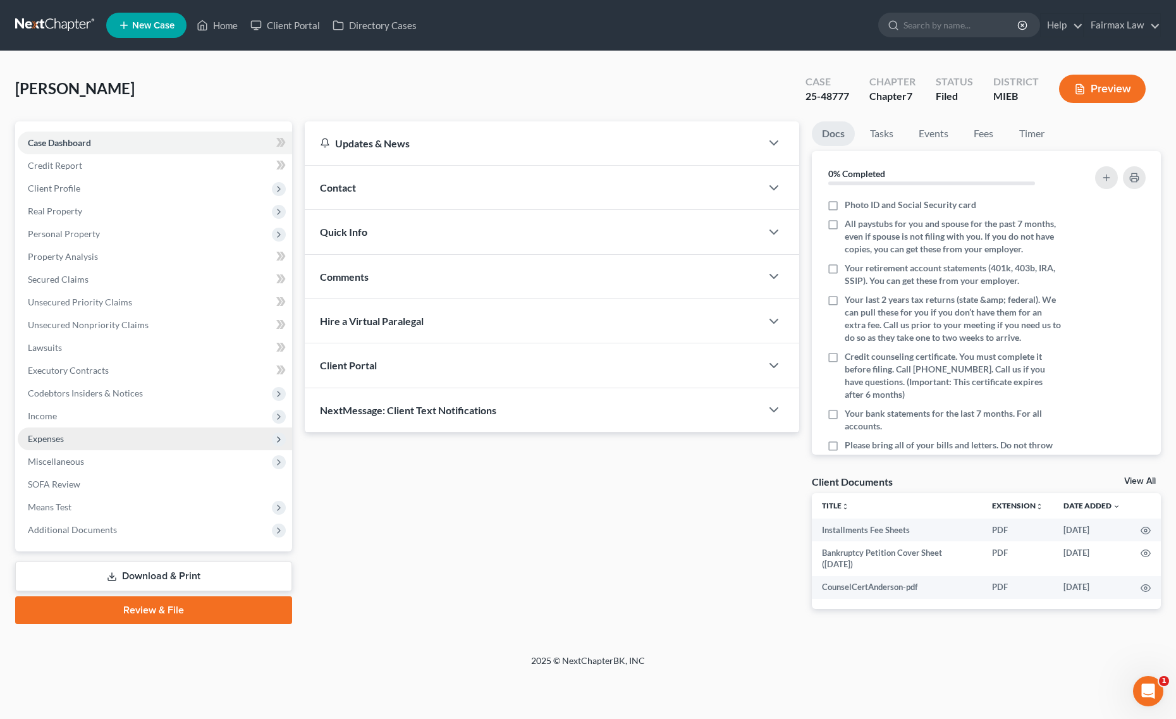
click at [111, 427] on span "Expenses" at bounding box center [155, 438] width 274 height 23
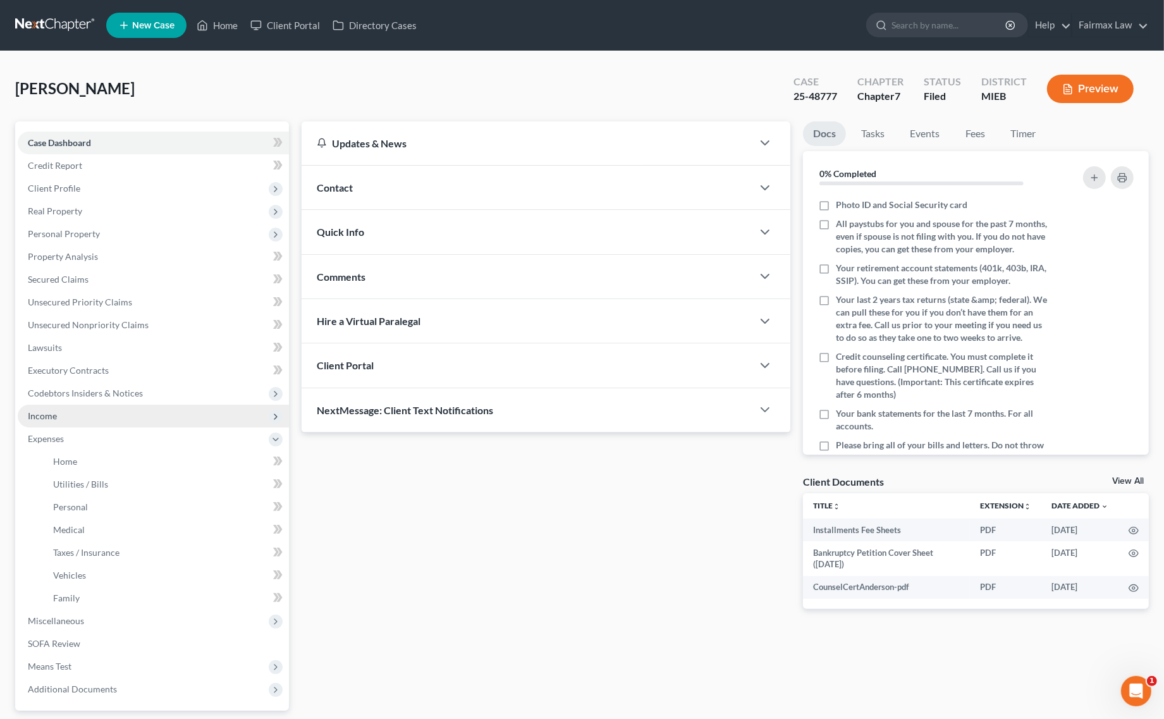
click at [139, 417] on span "Income" at bounding box center [153, 416] width 271 height 23
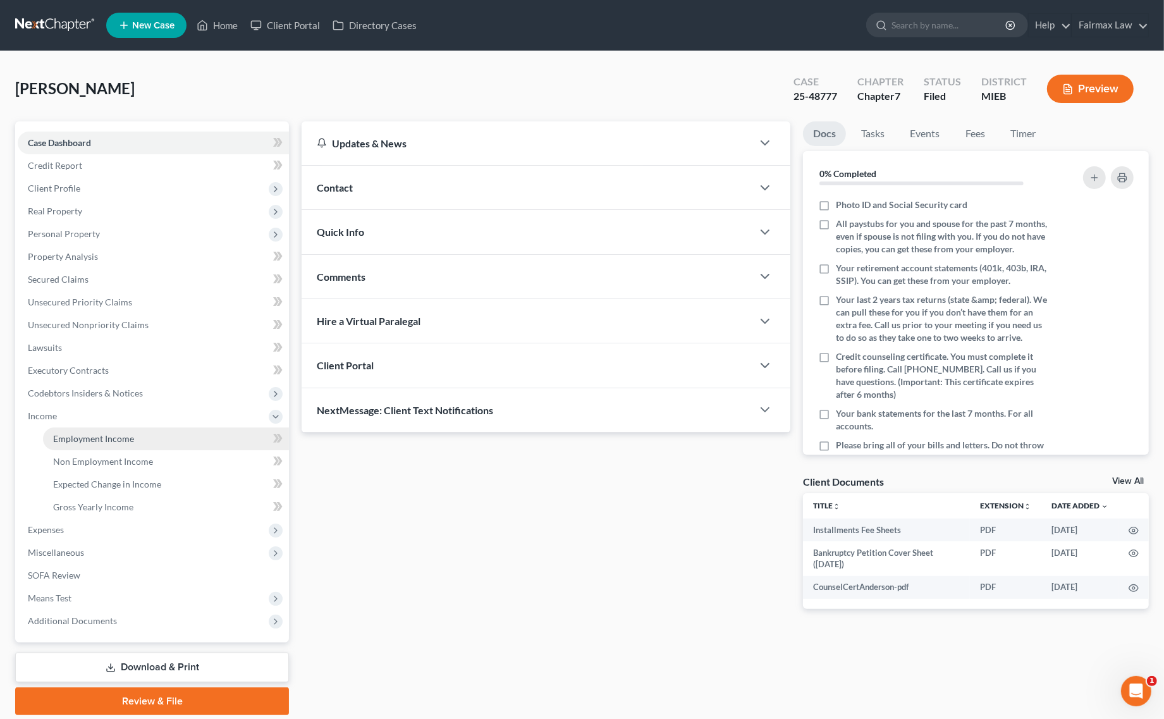
click at [127, 441] on span "Employment Income" at bounding box center [93, 438] width 81 height 11
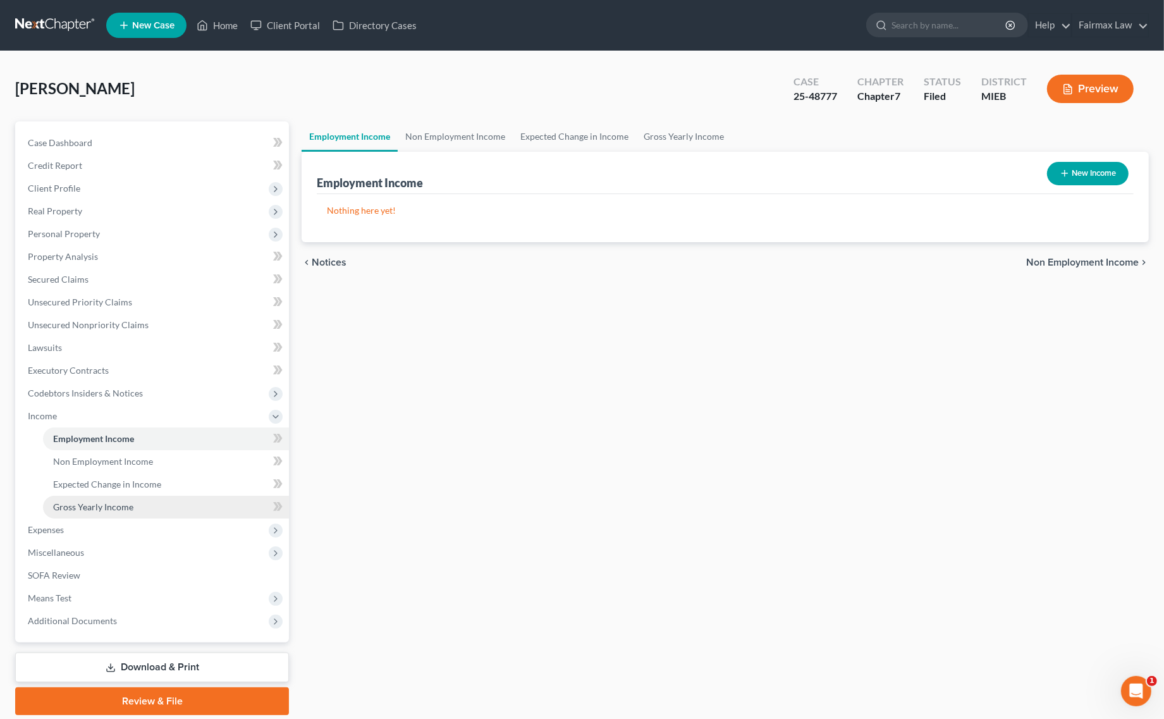
click at [115, 503] on span "Gross Yearly Income" at bounding box center [93, 506] width 80 height 11
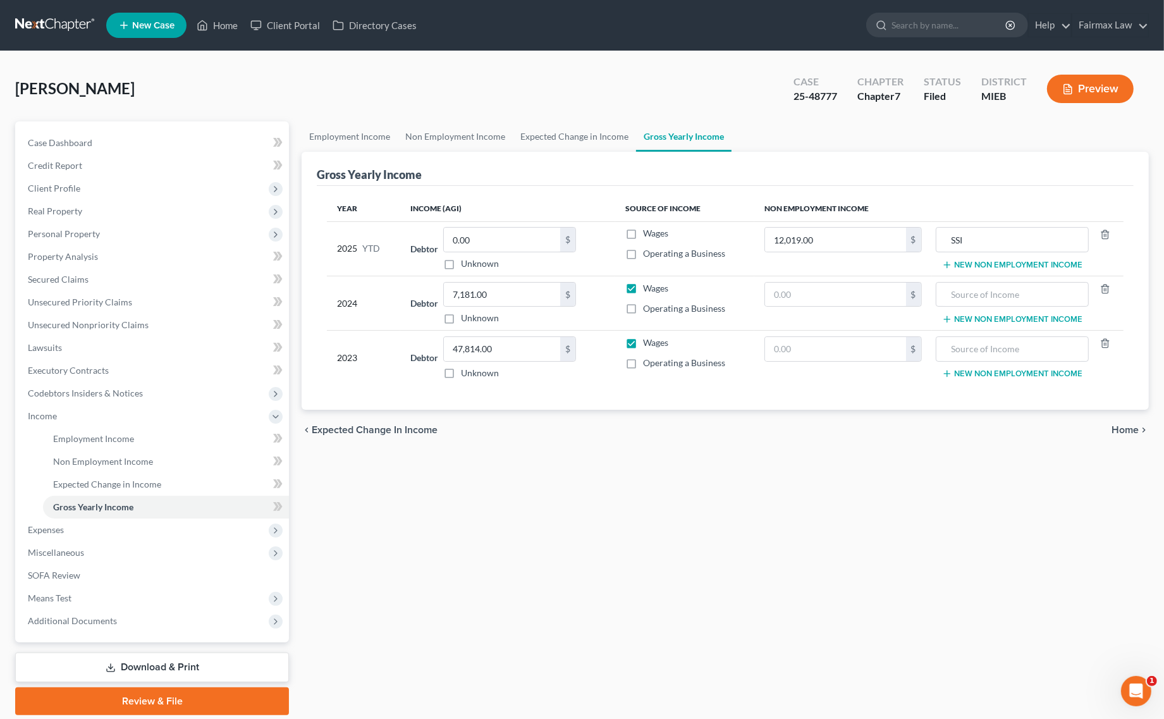
drag, startPoint x: 133, startPoint y: 602, endPoint x: 125, endPoint y: 619, distance: 19.5
click at [133, 602] on span "Means Test" at bounding box center [153, 598] width 271 height 23
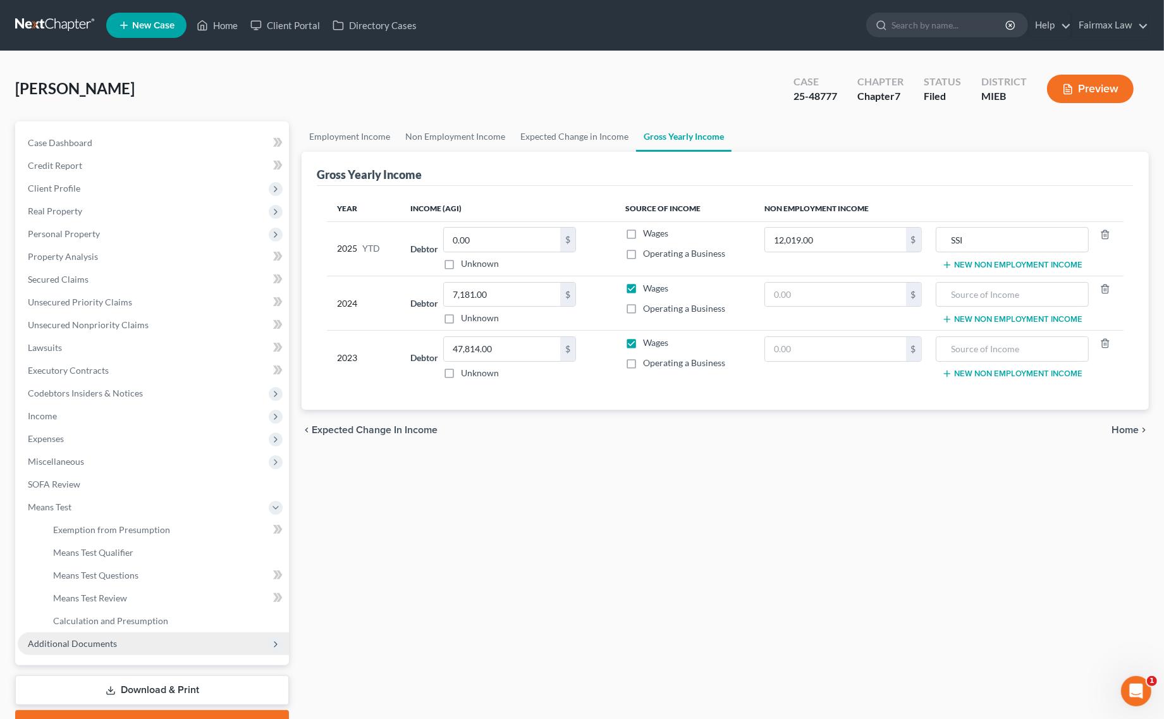
click at [118, 636] on span "Additional Documents" at bounding box center [153, 643] width 271 height 23
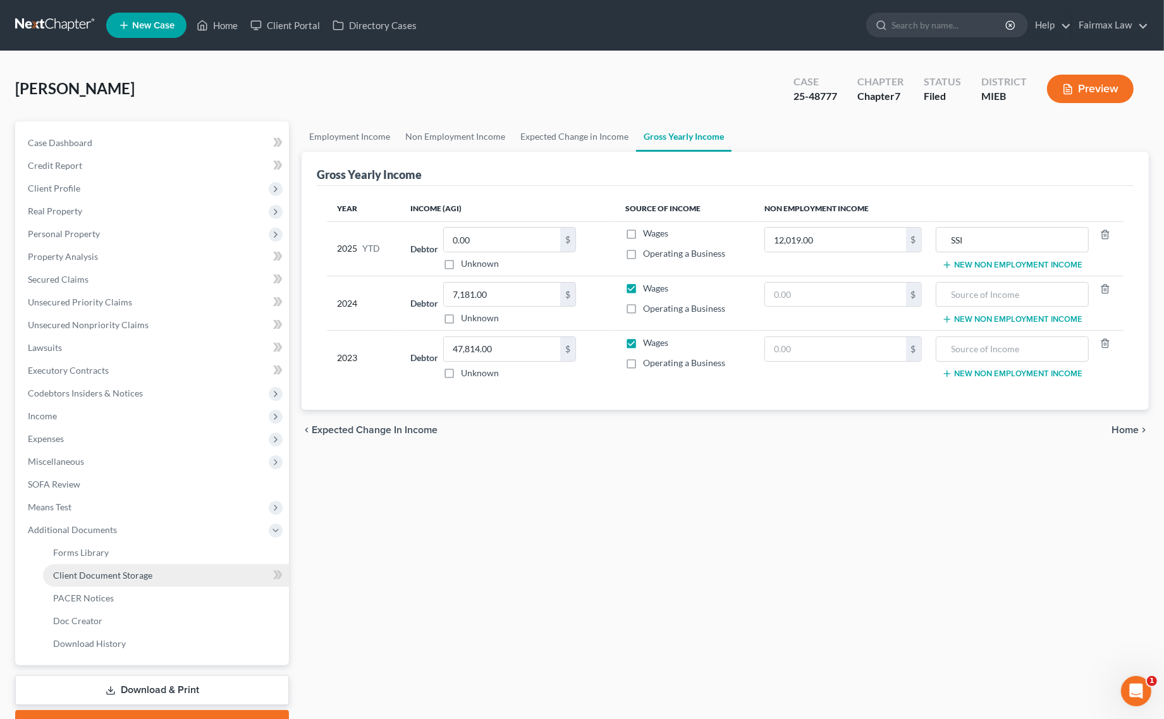
click at [137, 580] on link "Client Document Storage" at bounding box center [166, 575] width 246 height 23
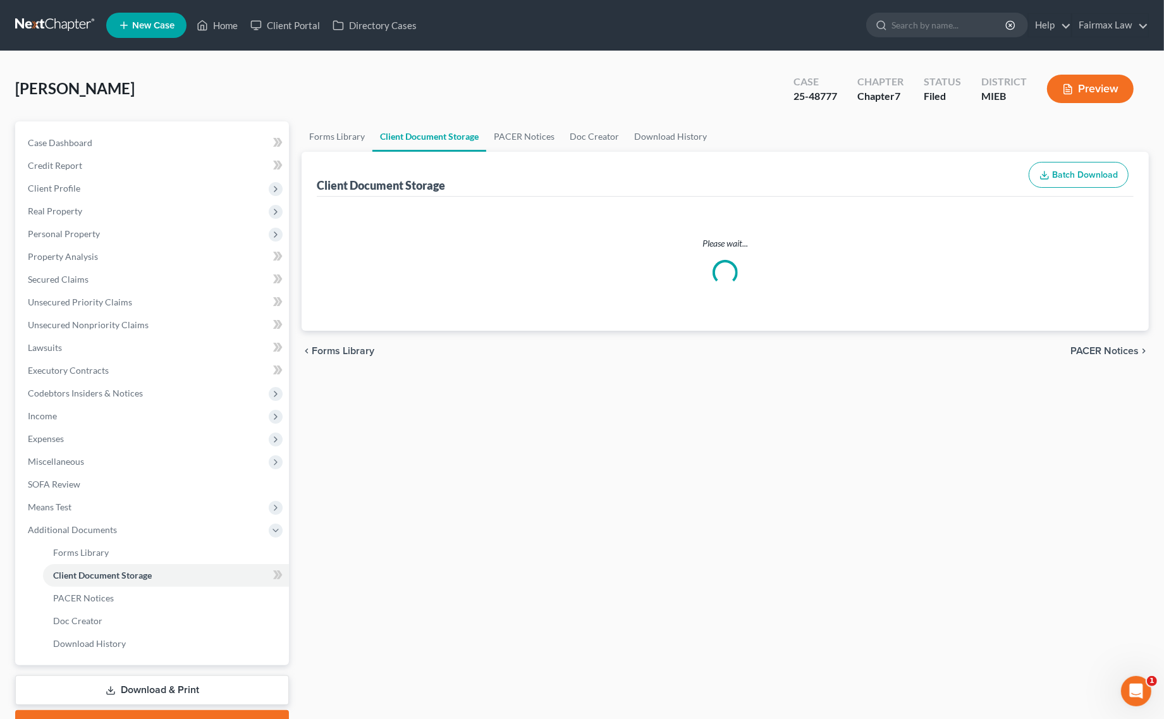
select select "7"
select select "6"
select select "32"
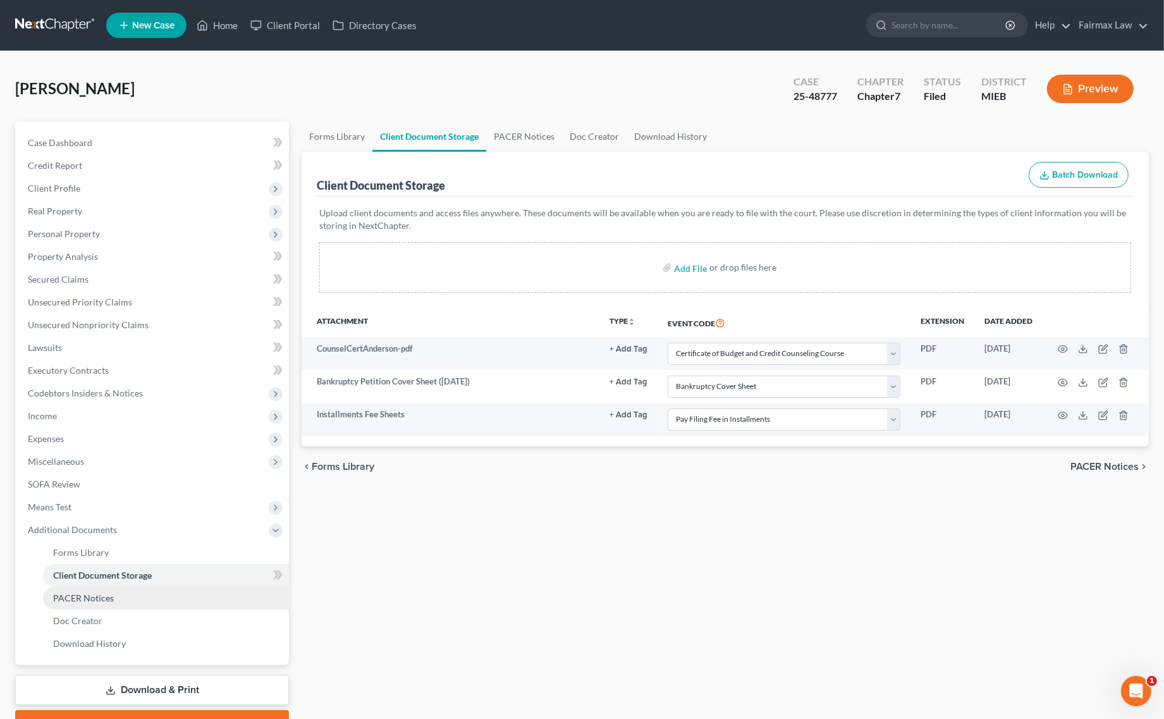
click at [107, 602] on link "PACER Notices" at bounding box center [166, 598] width 246 height 23
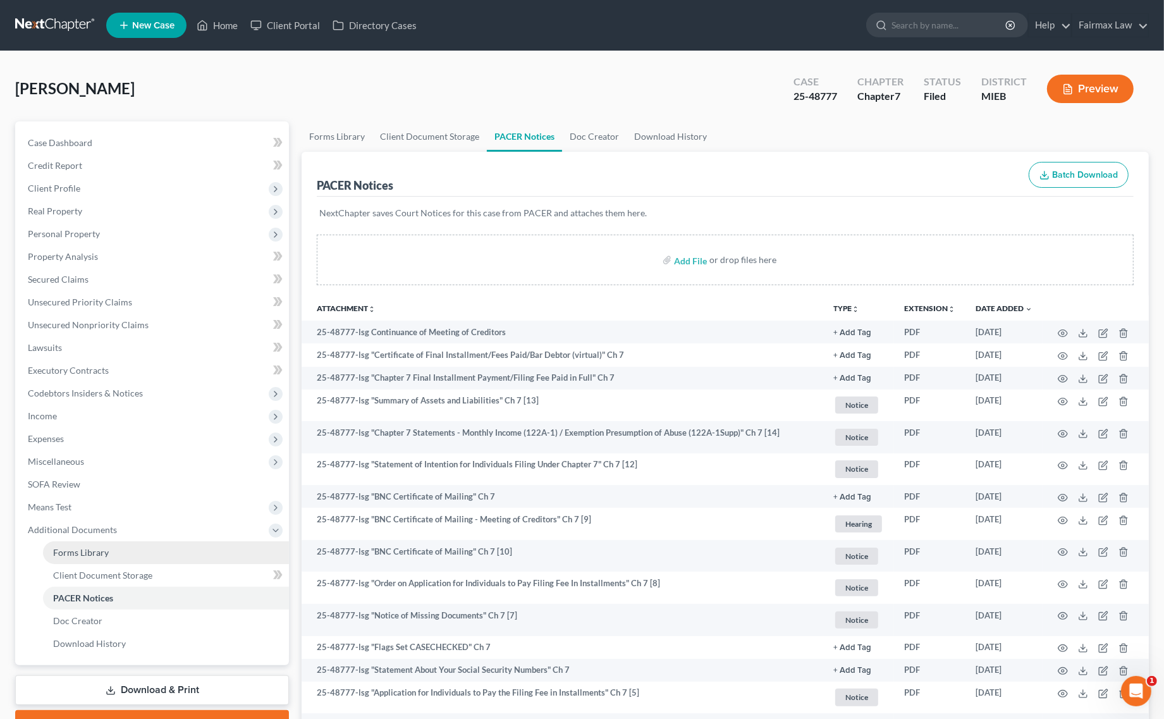
click at [155, 551] on link "Forms Library" at bounding box center [166, 552] width 246 height 23
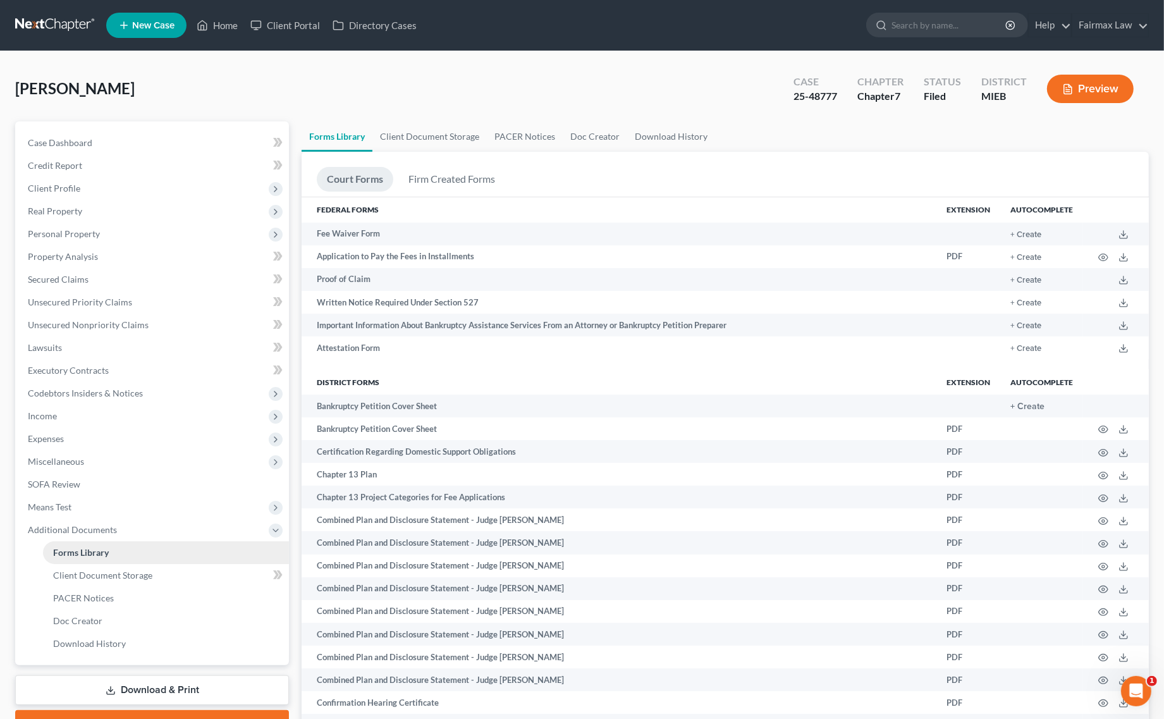
click at [146, 559] on link "Forms Library" at bounding box center [166, 552] width 246 height 23
click at [140, 572] on span "Client Document Storage" at bounding box center [102, 574] width 99 height 11
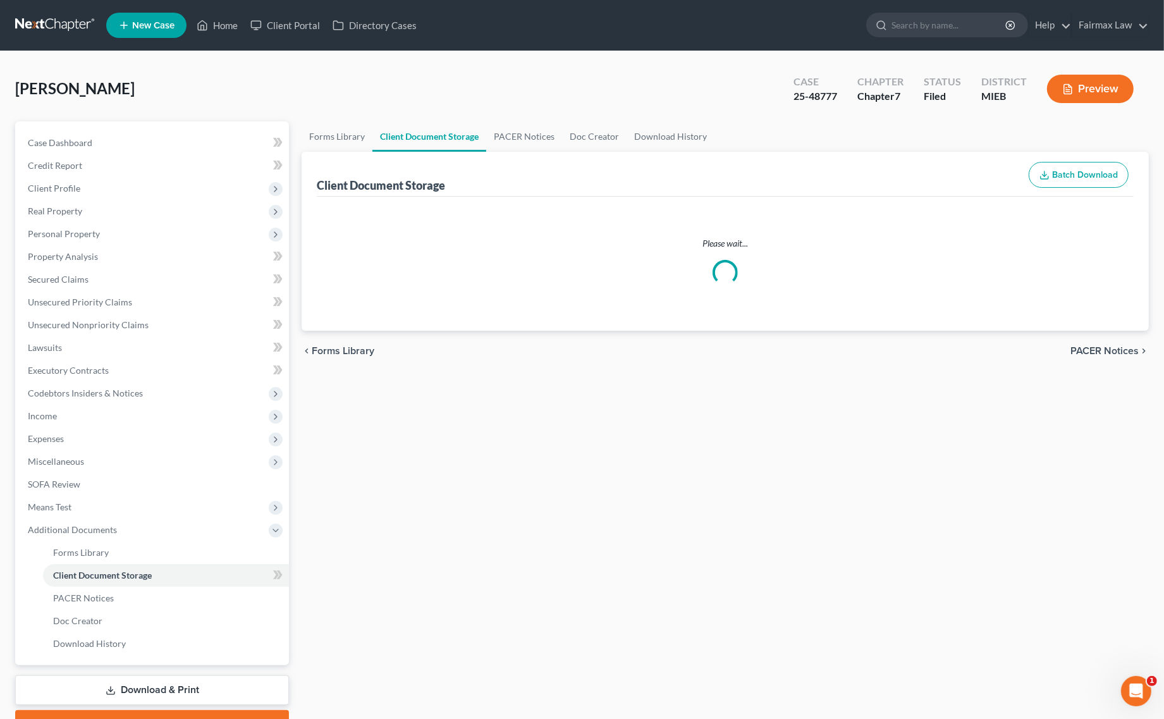
select select "7"
select select "6"
select select "32"
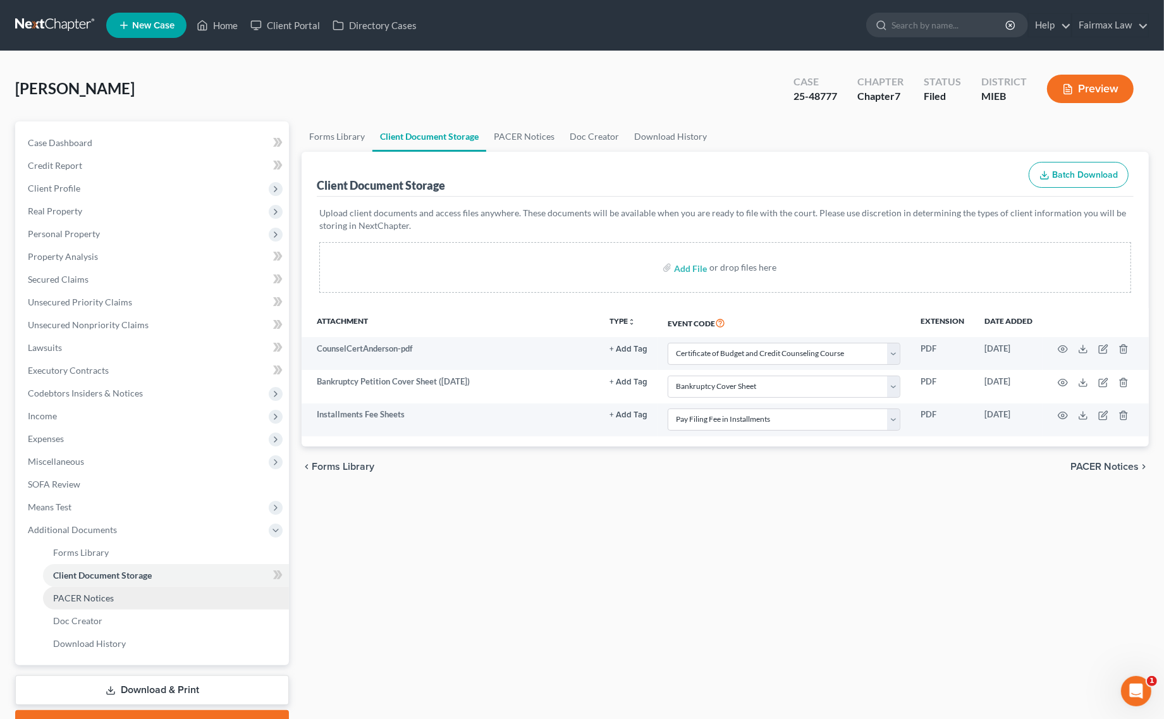
drag, startPoint x: 119, startPoint y: 601, endPoint x: 106, endPoint y: 604, distance: 12.9
click at [117, 602] on link "PACER Notices" at bounding box center [166, 598] width 246 height 23
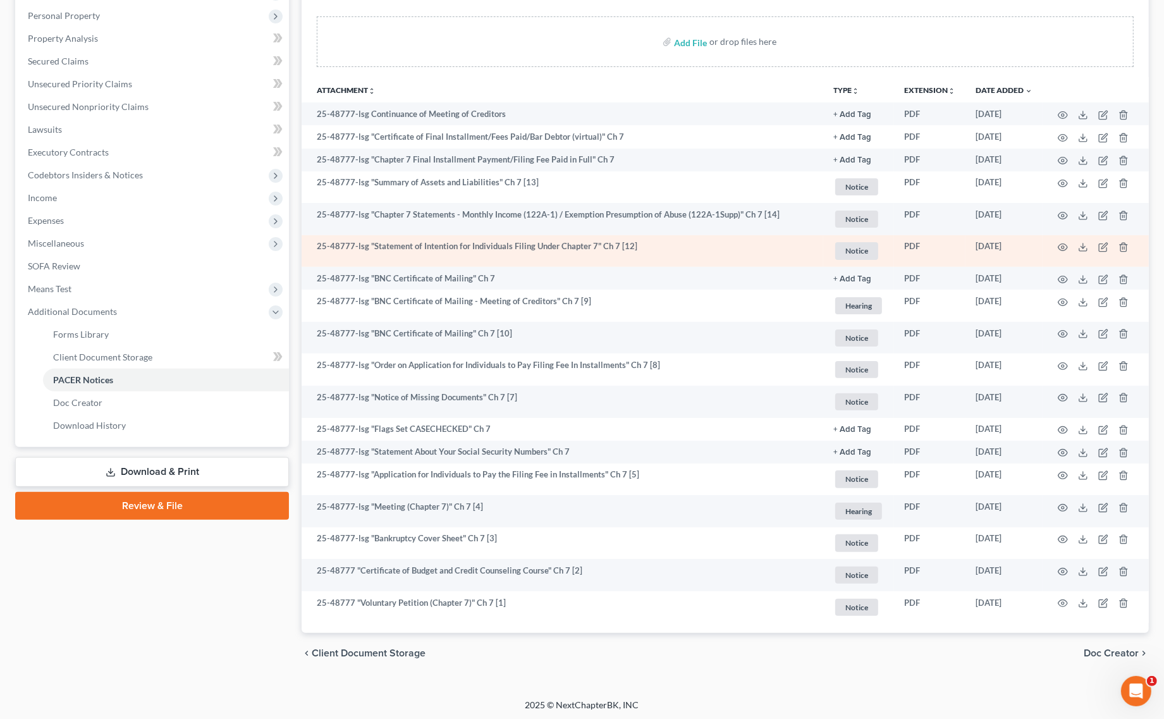
scroll to position [219, 0]
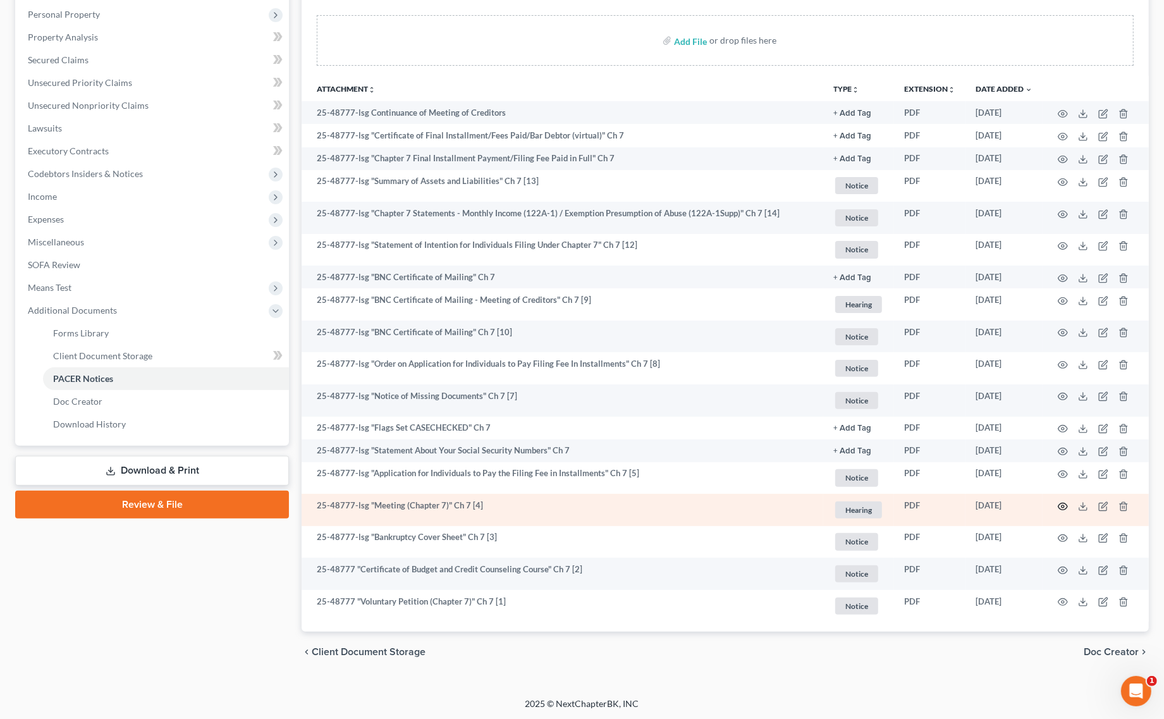
click at [1066, 503] on icon "button" at bounding box center [1062, 505] width 9 height 7
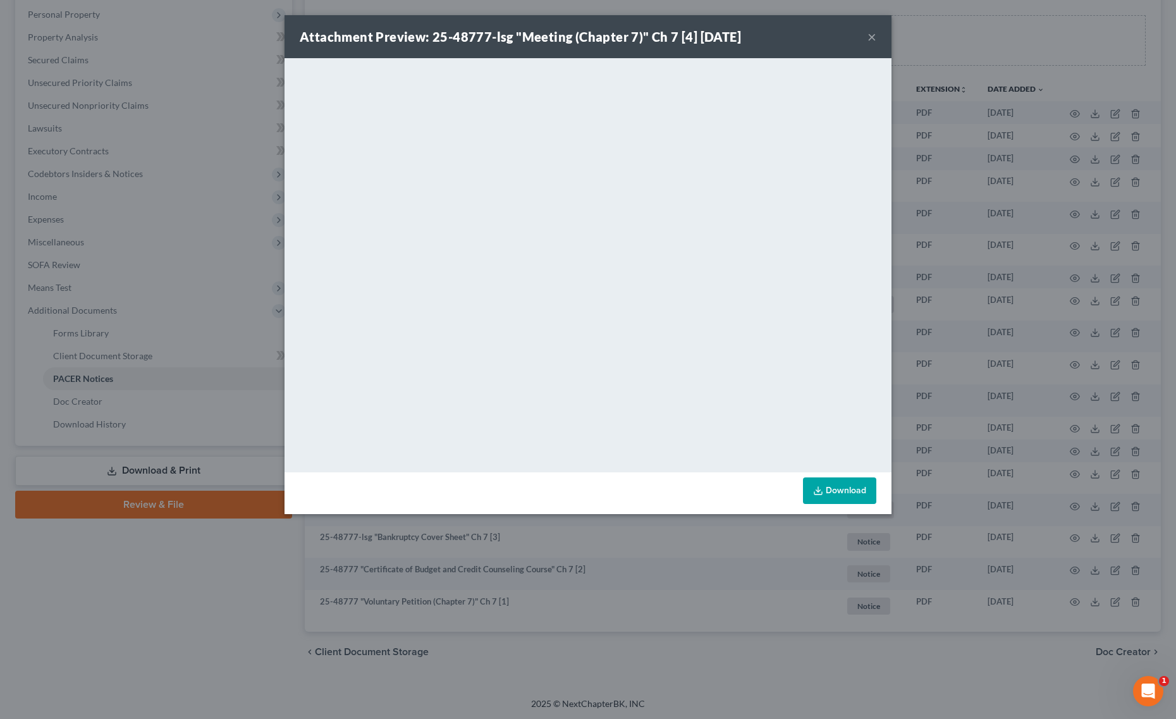
click at [90, 144] on div "Attachment Preview: 25-48777-lsg "Meeting (Chapter 7)" Ch 7 [4] 08/29/2025 × <o…" at bounding box center [588, 359] width 1176 height 719
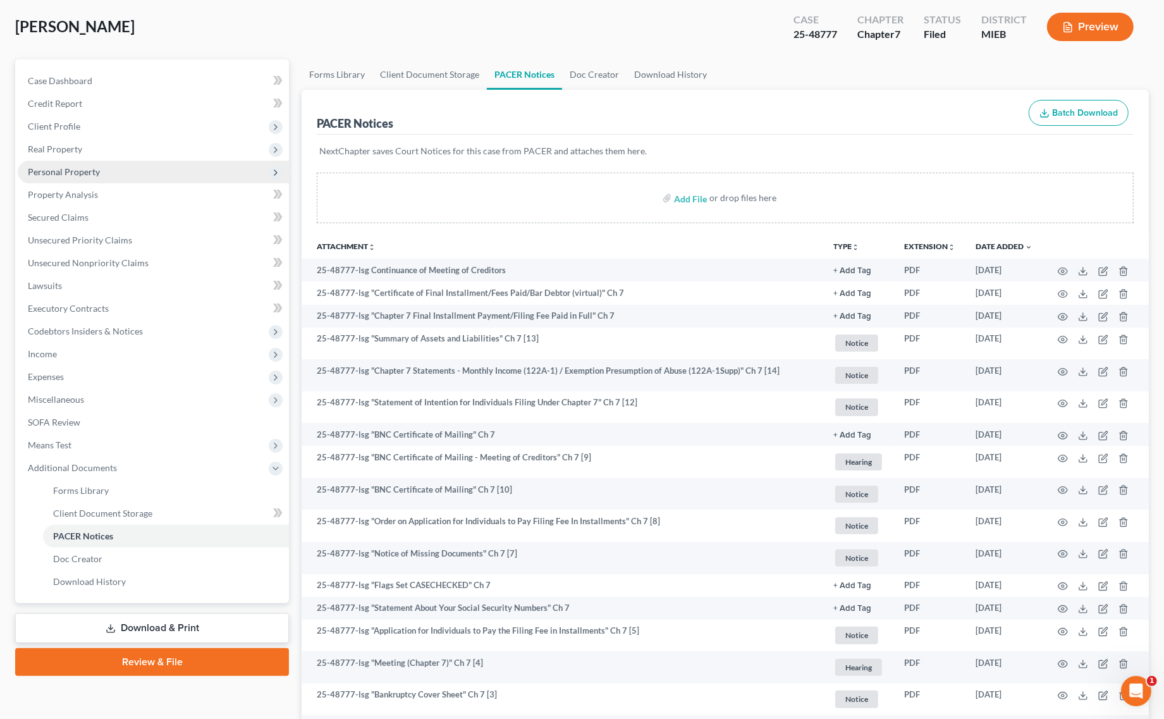
scroll to position [61, 0]
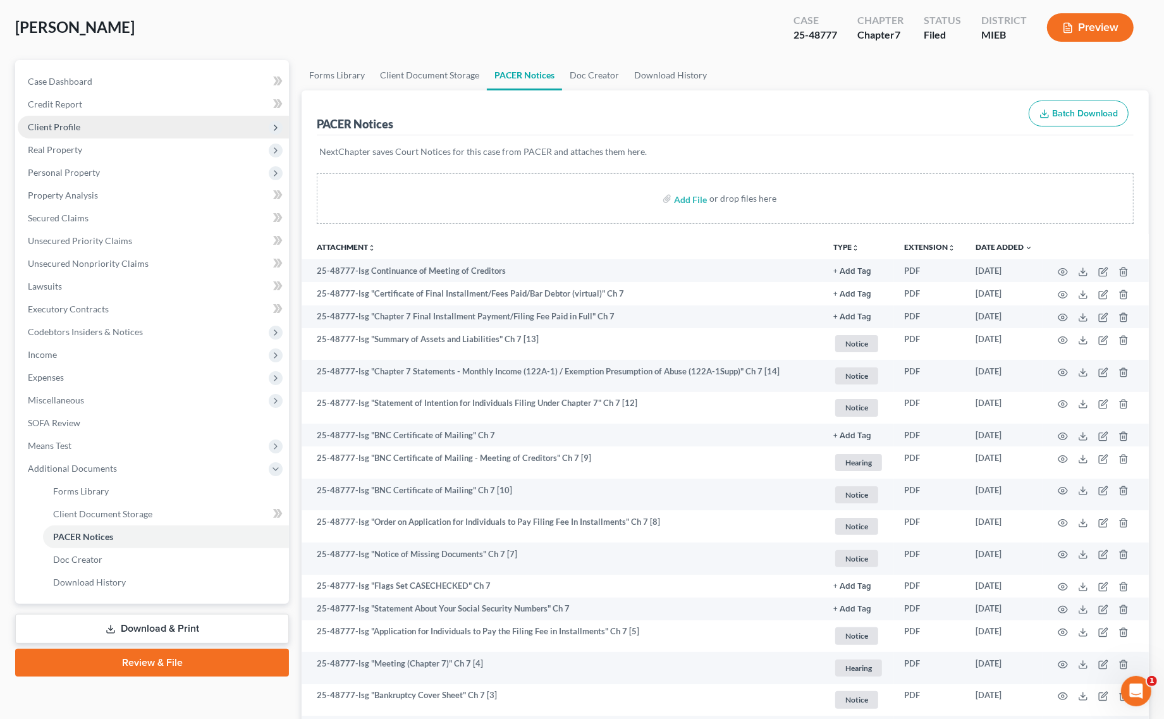
click at [137, 123] on span "Client Profile" at bounding box center [153, 127] width 271 height 23
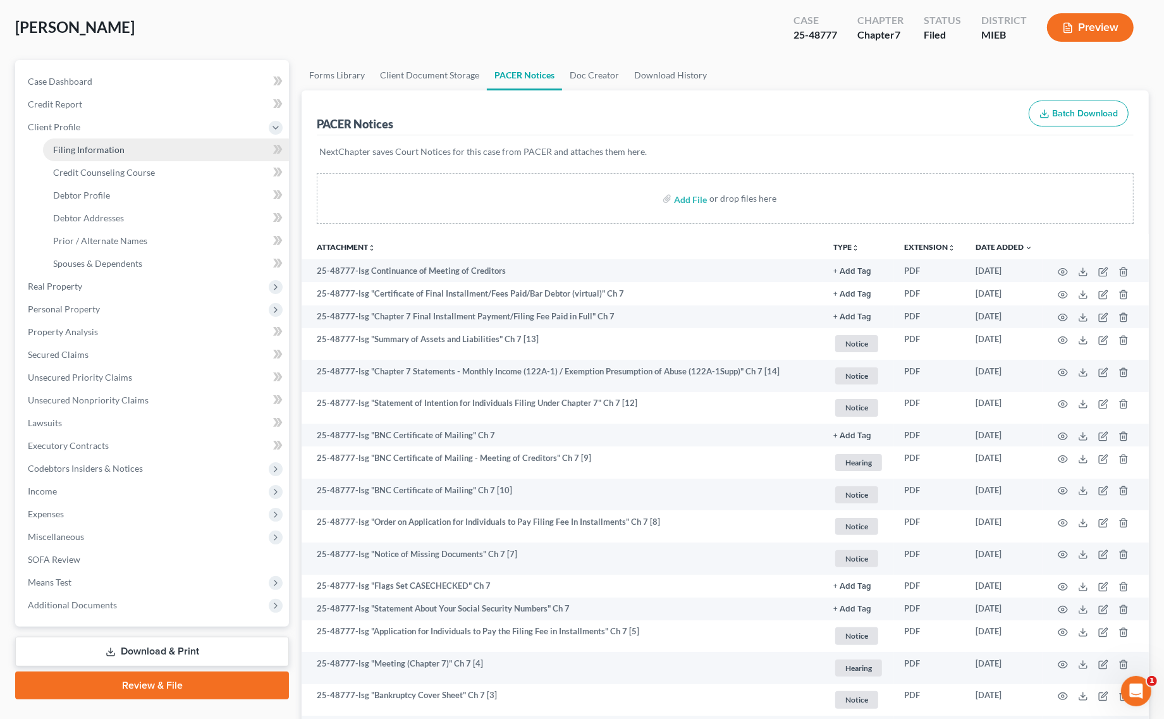
click at [112, 154] on link "Filing Information" at bounding box center [166, 149] width 246 height 23
select select "1"
select select "0"
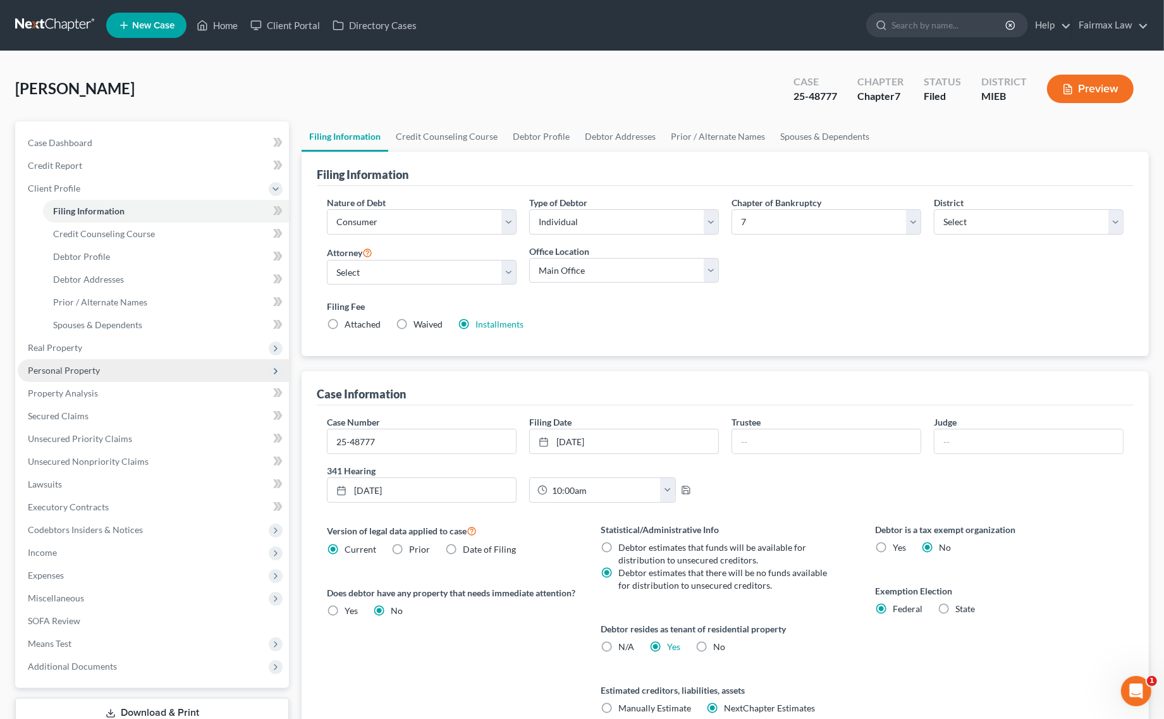
click at [106, 375] on span "Personal Property" at bounding box center [153, 370] width 271 height 23
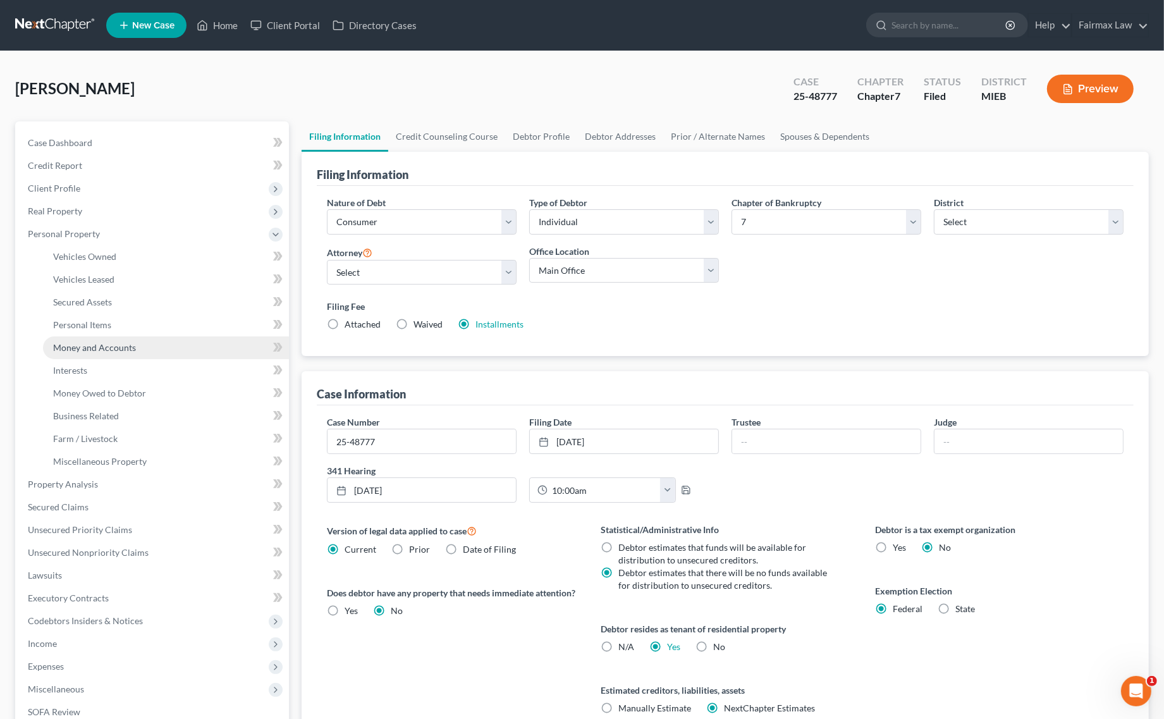
click at [130, 343] on span "Money and Accounts" at bounding box center [94, 347] width 83 height 11
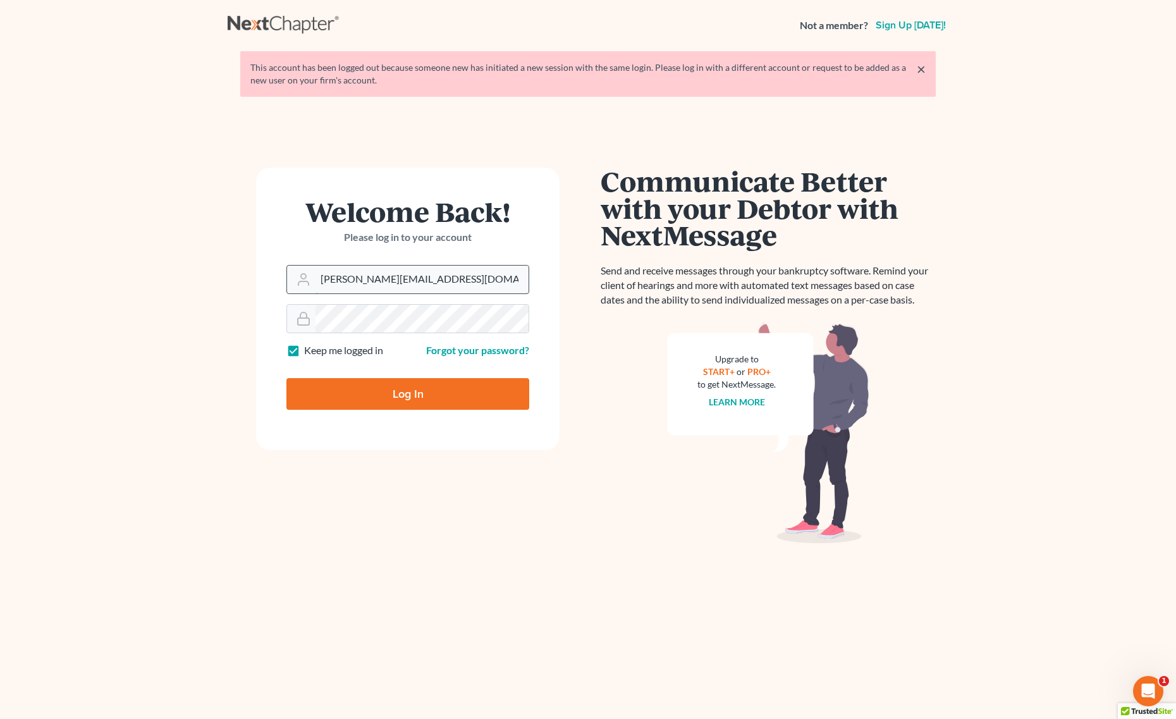
click at [455, 281] on input "[PERSON_NAME][EMAIL_ADDRESS][DOMAIN_NAME]" at bounding box center [421, 279] width 213 height 28
type input "[PERSON_NAME][EMAIL_ADDRESS][DOMAIN_NAME]"
click at [411, 396] on input "Log In" at bounding box center [407, 394] width 243 height 32
type input "Thinking..."
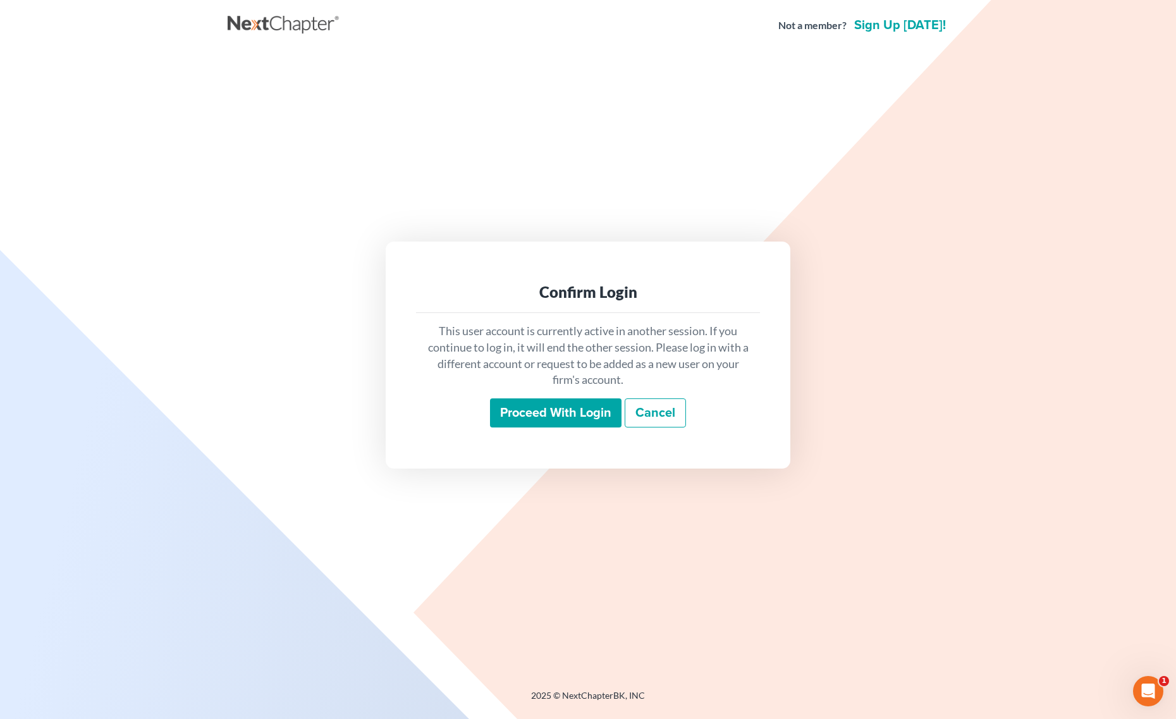
click at [539, 405] on input "Proceed with login" at bounding box center [555, 412] width 131 height 29
